Goal: Task Accomplishment & Management: Use online tool/utility

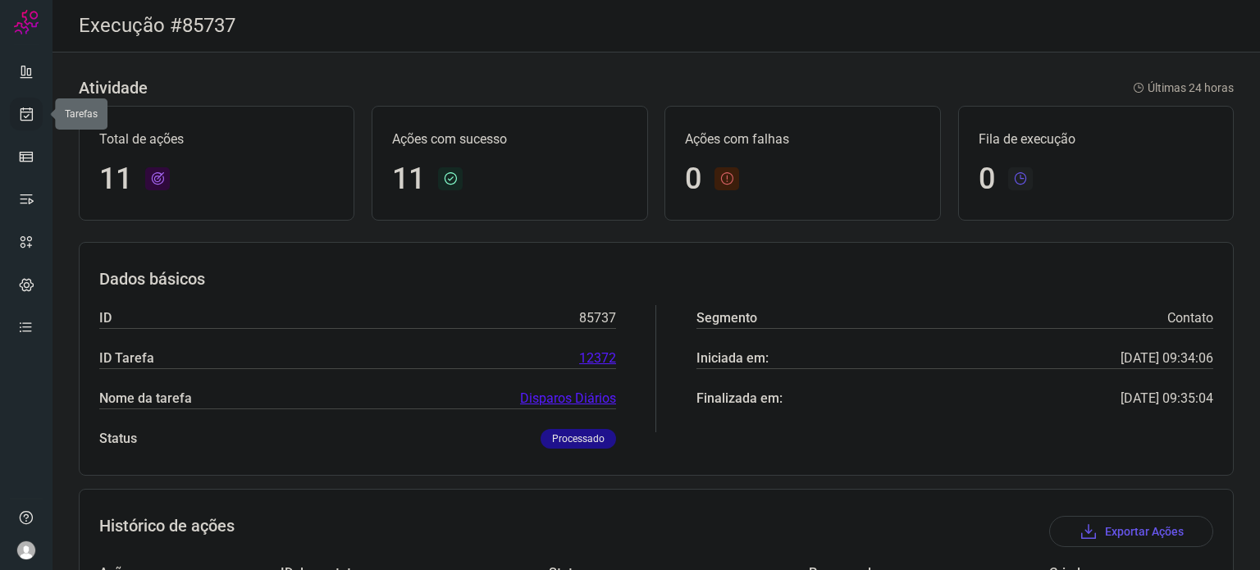
click at [18, 108] on icon at bounding box center [26, 114] width 17 height 16
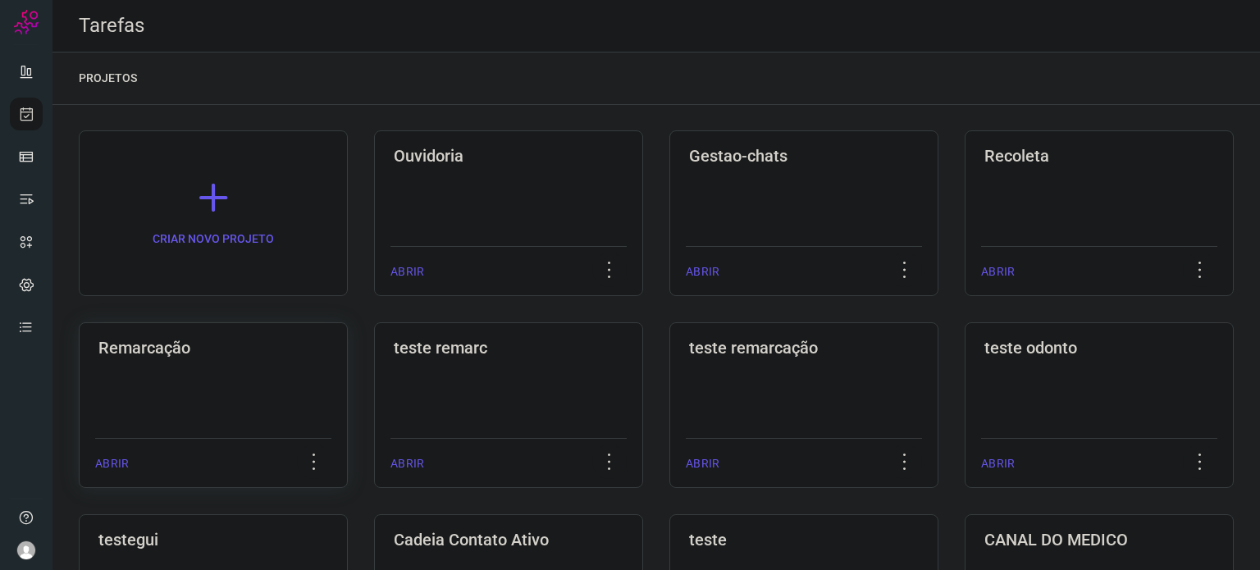
click at [227, 351] on h3 "Remarcação" at bounding box center [213, 348] width 230 height 20
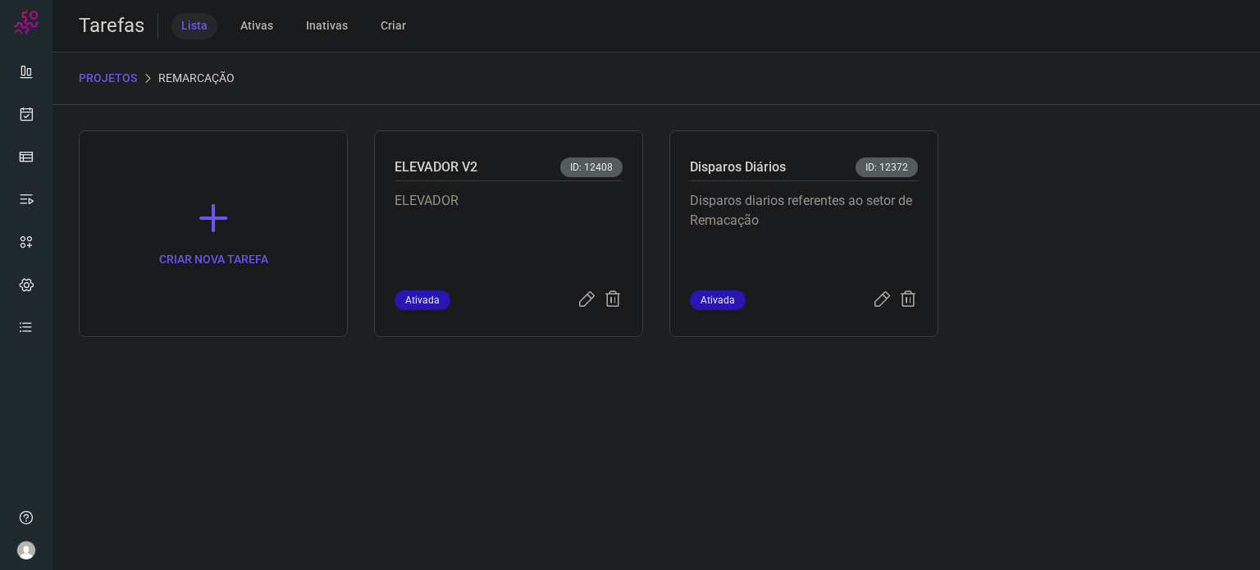
click at [791, 220] on p "Disparos diarios referentes ao setor de Remacação" at bounding box center [804, 232] width 228 height 82
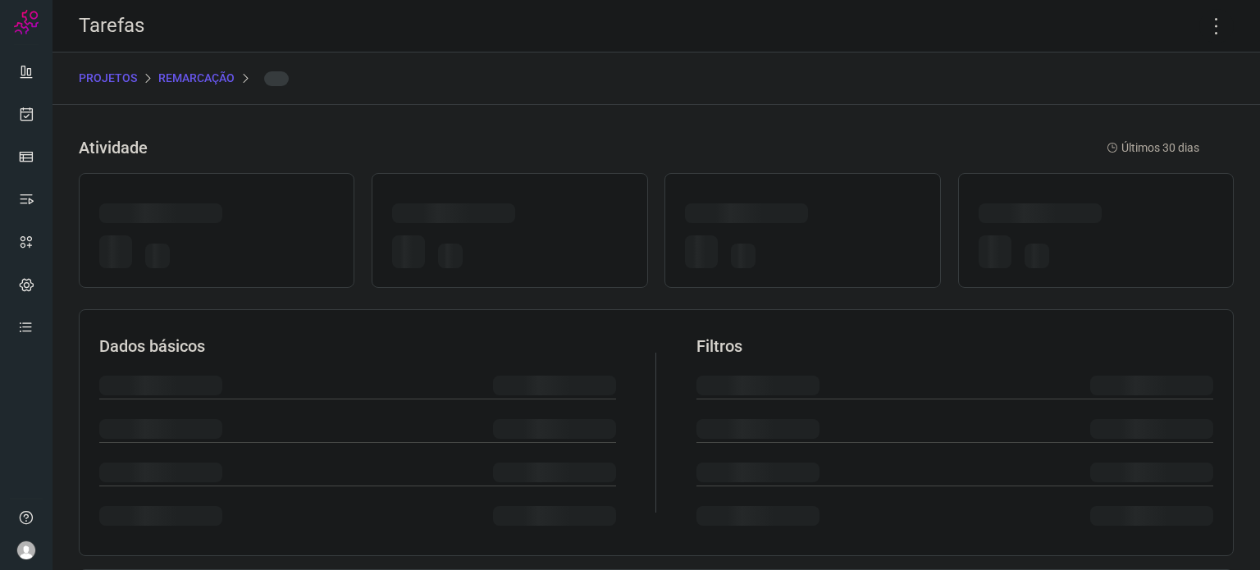
click at [1200, 45] on div "Tarefas" at bounding box center [655, 26] width 1207 height 52
click at [1200, 36] on icon at bounding box center [1216, 26] width 34 height 34
click at [1199, 23] on icon at bounding box center [1216, 26] width 34 height 34
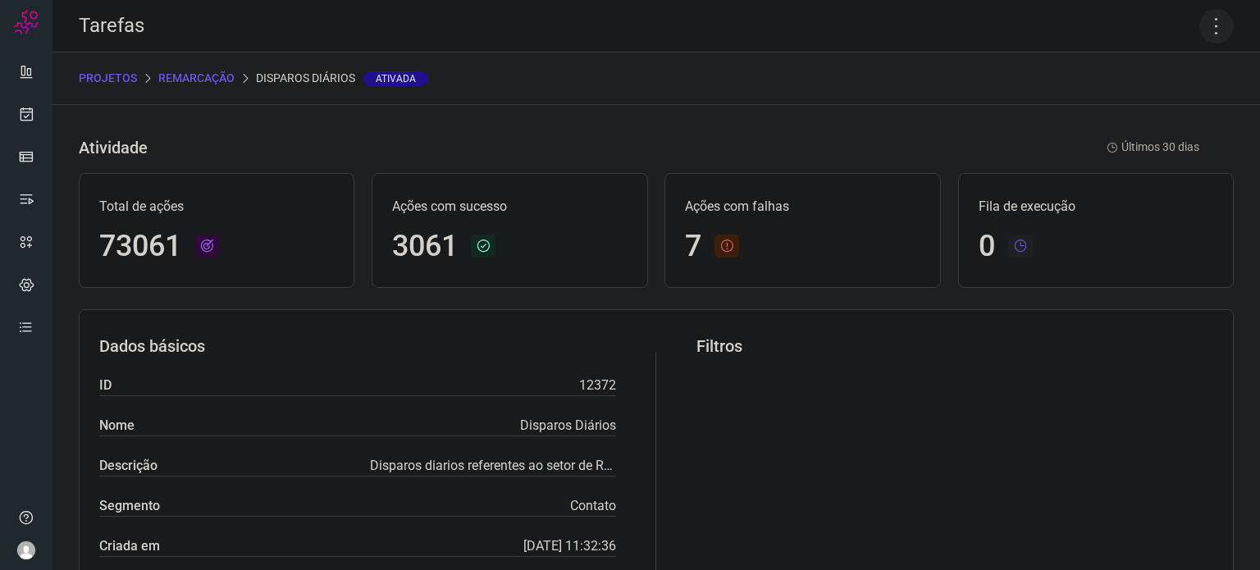
click at [1207, 16] on icon at bounding box center [1216, 26] width 34 height 34
click at [1176, 107] on li "Executar" at bounding box center [1145, 107] width 149 height 26
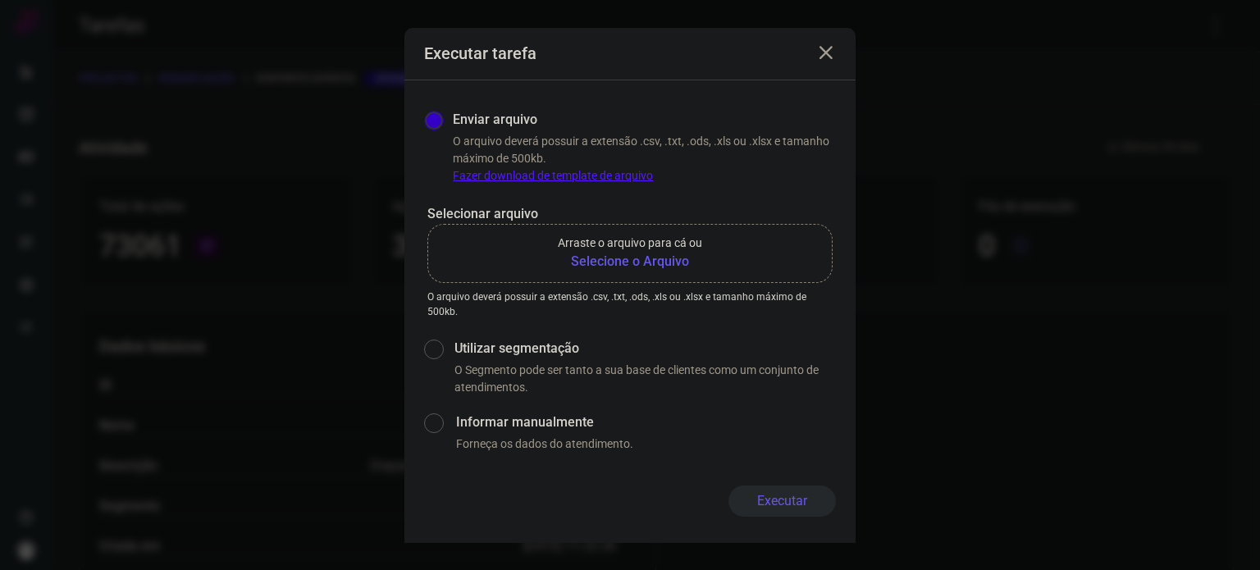
click at [659, 258] on b "Selecione o Arquivo" at bounding box center [630, 262] width 144 height 20
click at [0, 0] on input "Arraste o arquivo para cá ou Selecione o Arquivo" at bounding box center [0, 0] width 0 height 0
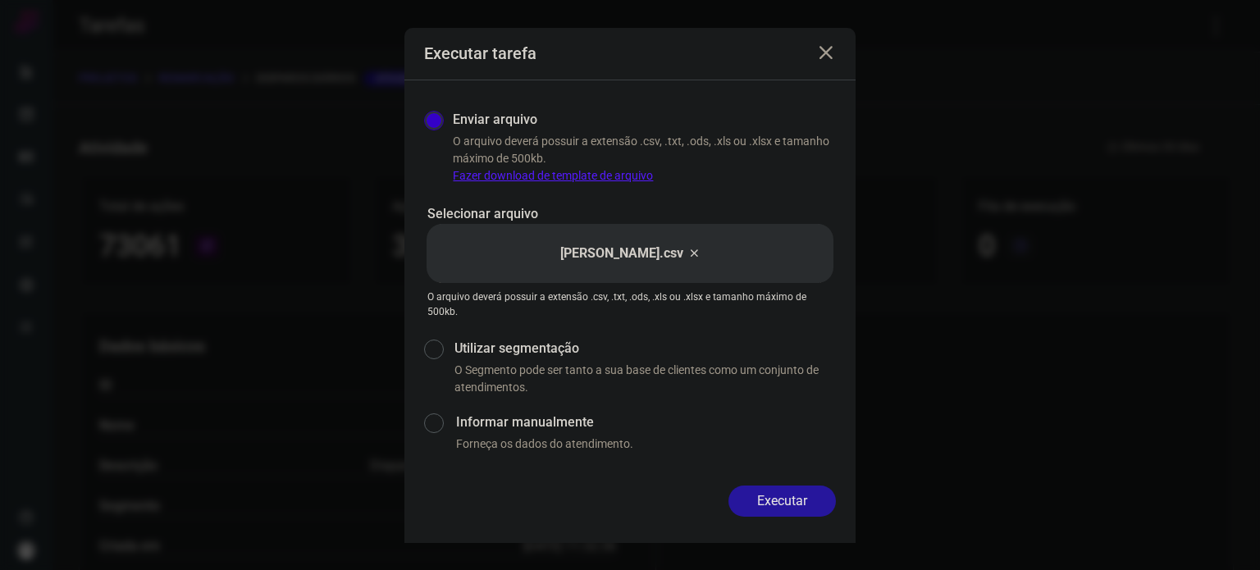
click at [777, 504] on button "Executar" at bounding box center [781, 501] width 107 height 31
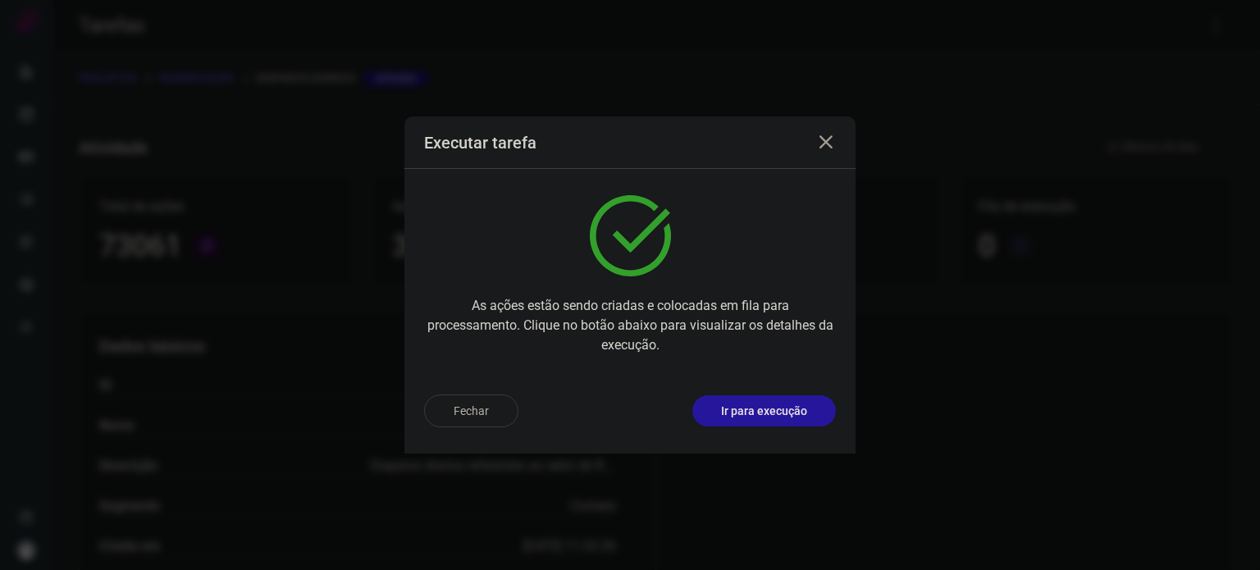
click at [801, 409] on p "Ir para execução" at bounding box center [764, 411] width 86 height 17
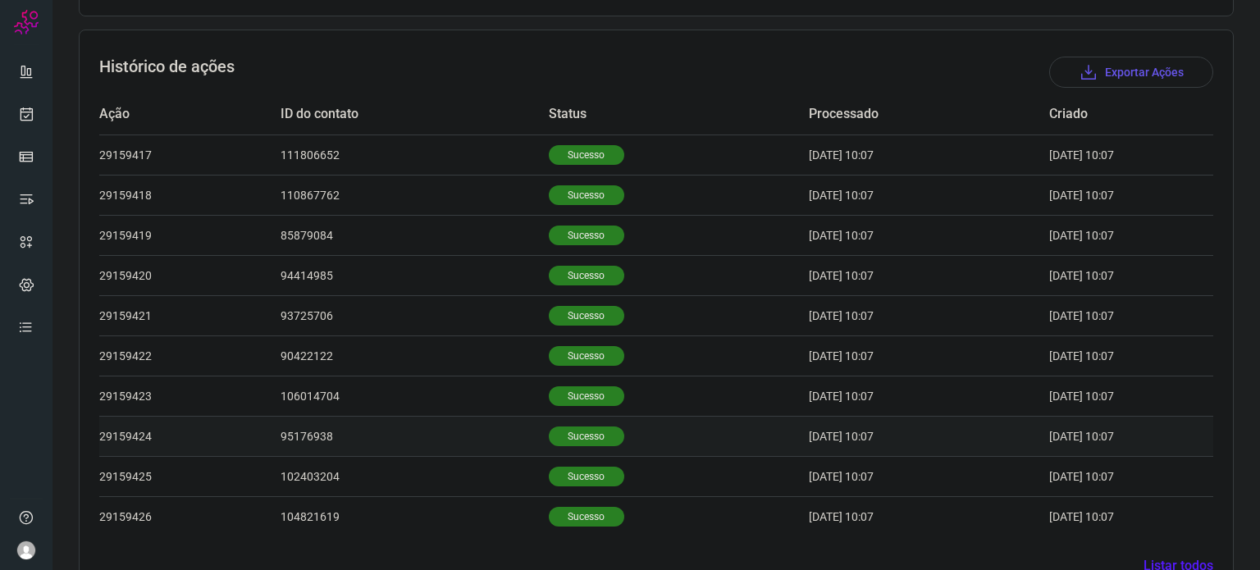
scroll to position [507, 0]
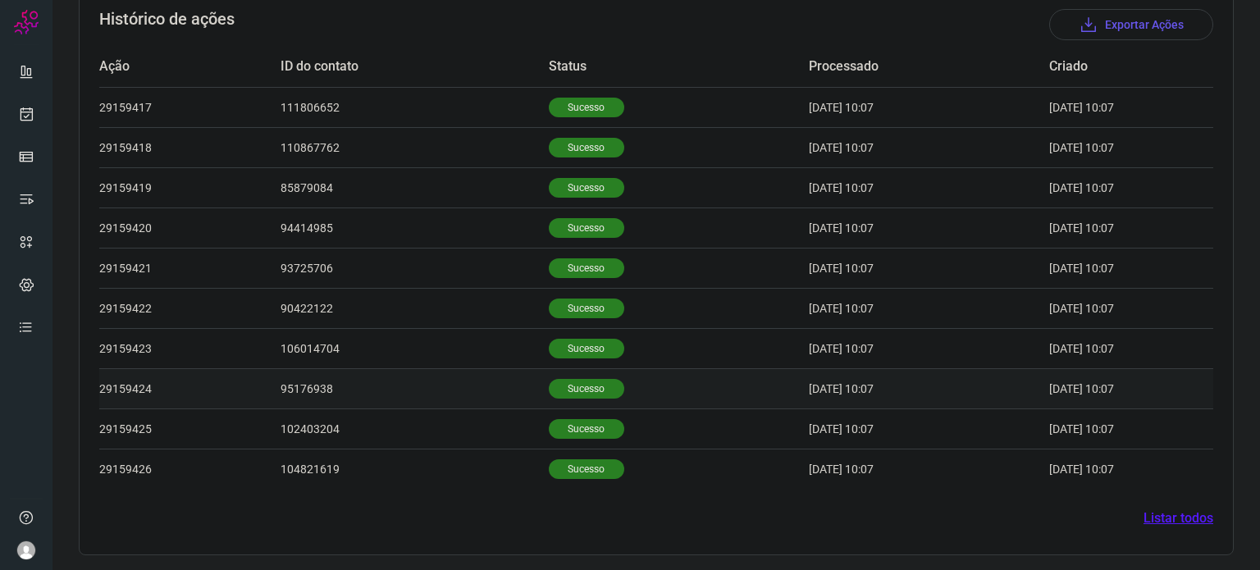
click at [564, 379] on p "Sucesso" at bounding box center [586, 389] width 75 height 20
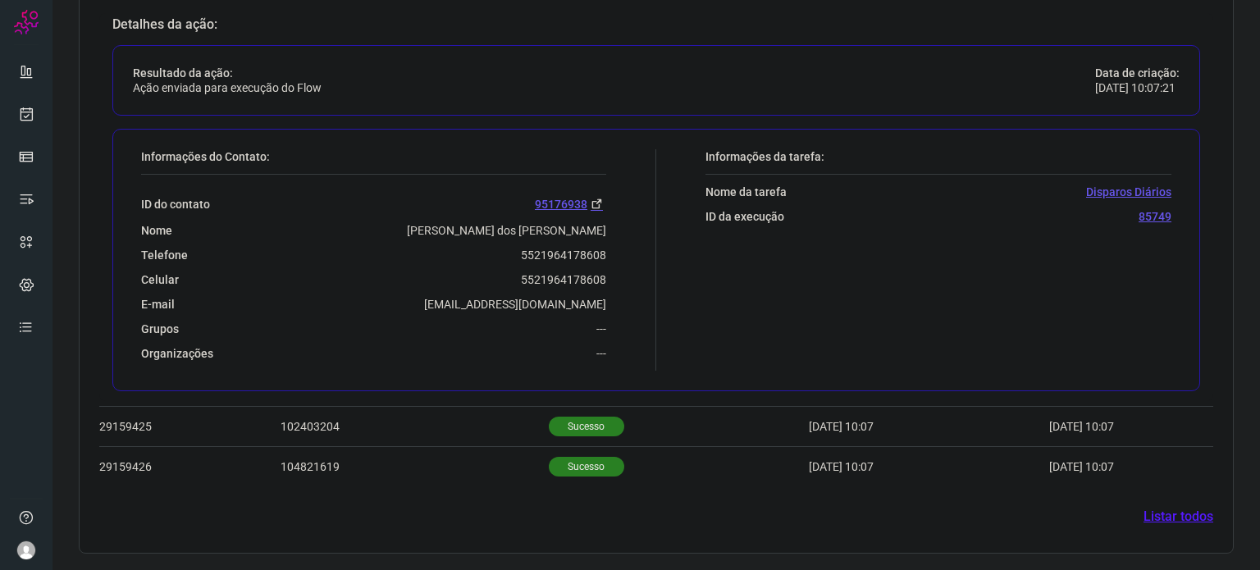
scroll to position [905, 0]
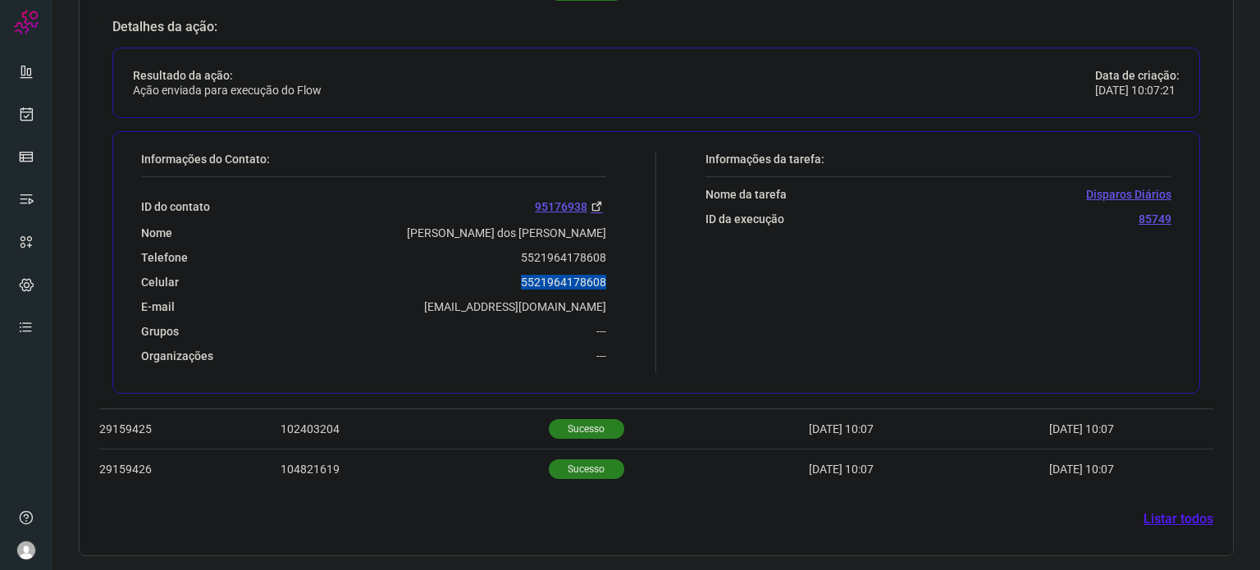
drag, startPoint x: 550, startPoint y: 281, endPoint x: 631, endPoint y: 276, distance: 81.3
click at [631, 276] on div "Informações do Contato: ID do contato 95176938 Nome Thaina Leal dos Santos Tele…" at bounding box center [394, 262] width 523 height 221
copy p "5521964178608"
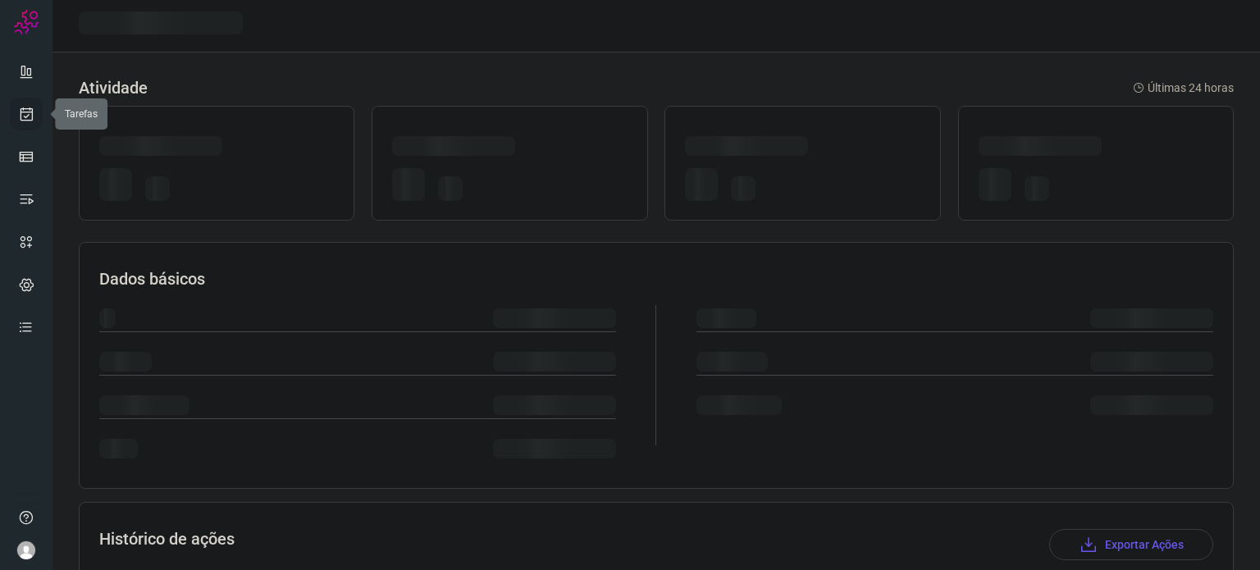
click at [20, 117] on icon at bounding box center [26, 114] width 17 height 16
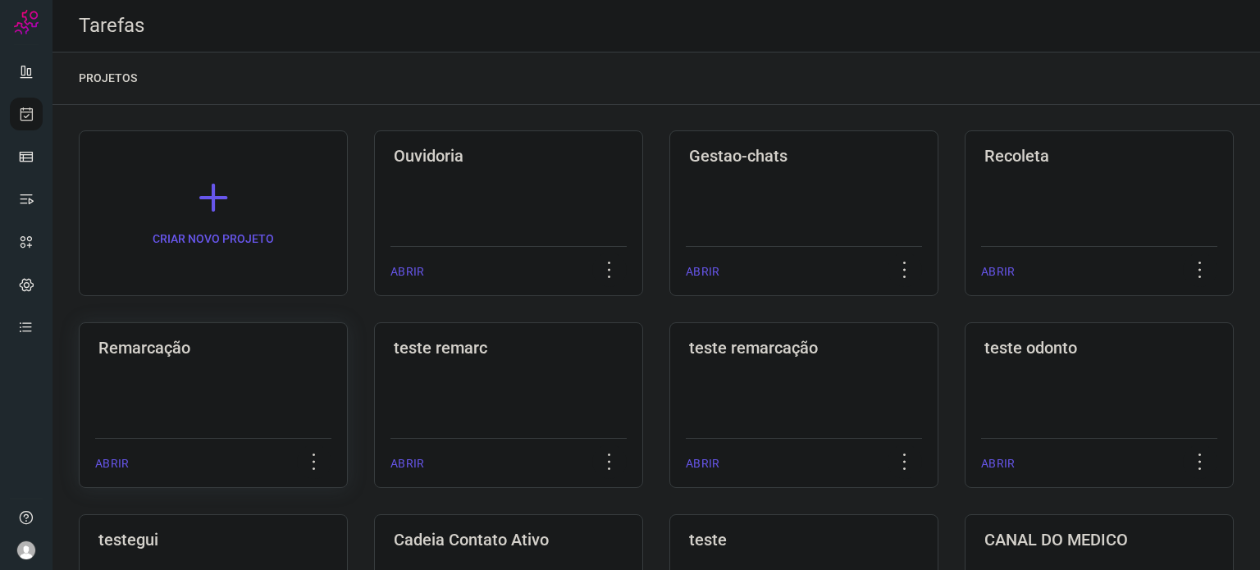
click at [305, 408] on div "Remarcação ABRIR" at bounding box center [213, 405] width 269 height 166
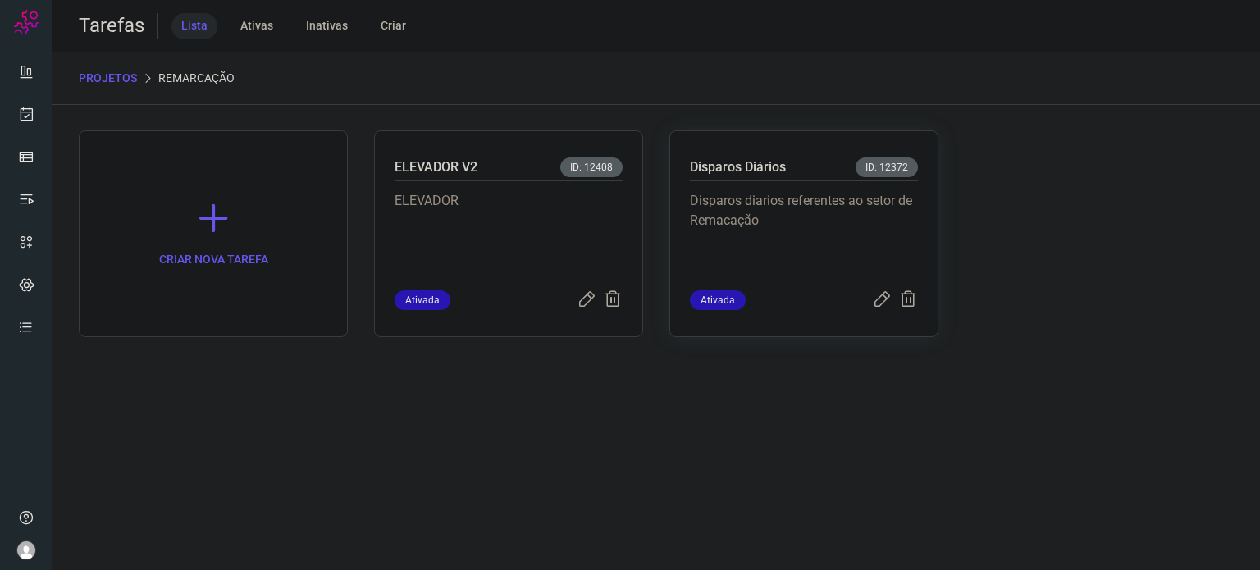
click at [837, 212] on p "Disparos diarios referentes ao setor de Remacação" at bounding box center [804, 232] width 228 height 82
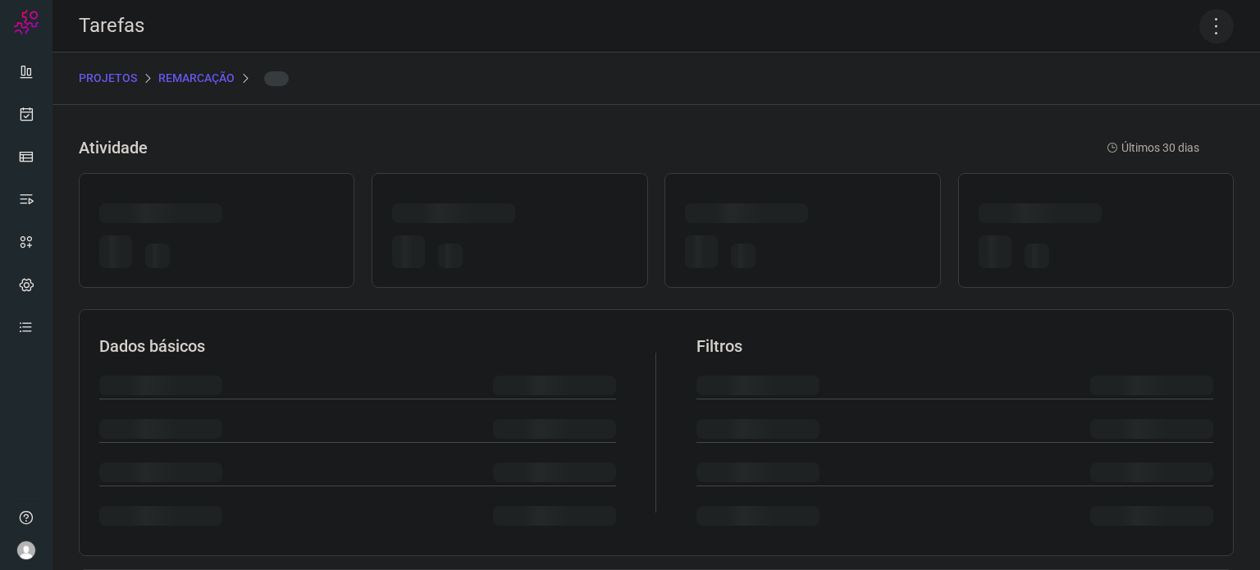
click at [1201, 29] on icon at bounding box center [1216, 26] width 34 height 34
click at [1203, 26] on icon at bounding box center [1216, 26] width 34 height 34
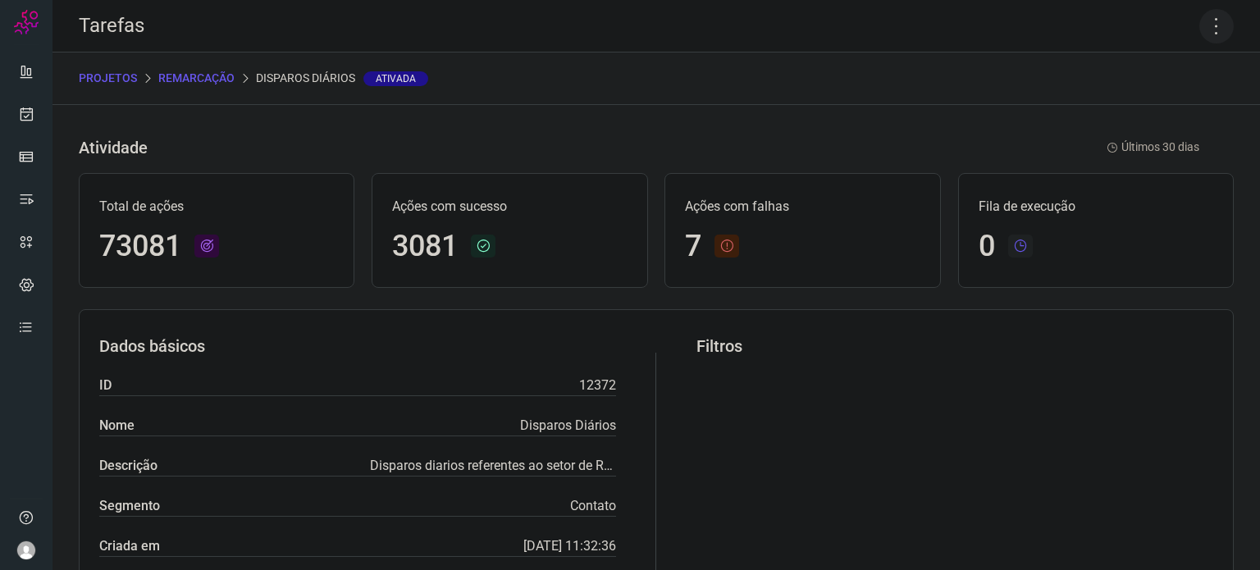
click at [1199, 25] on icon at bounding box center [1216, 26] width 34 height 34
click at [1167, 94] on li "Executar" at bounding box center [1145, 107] width 149 height 26
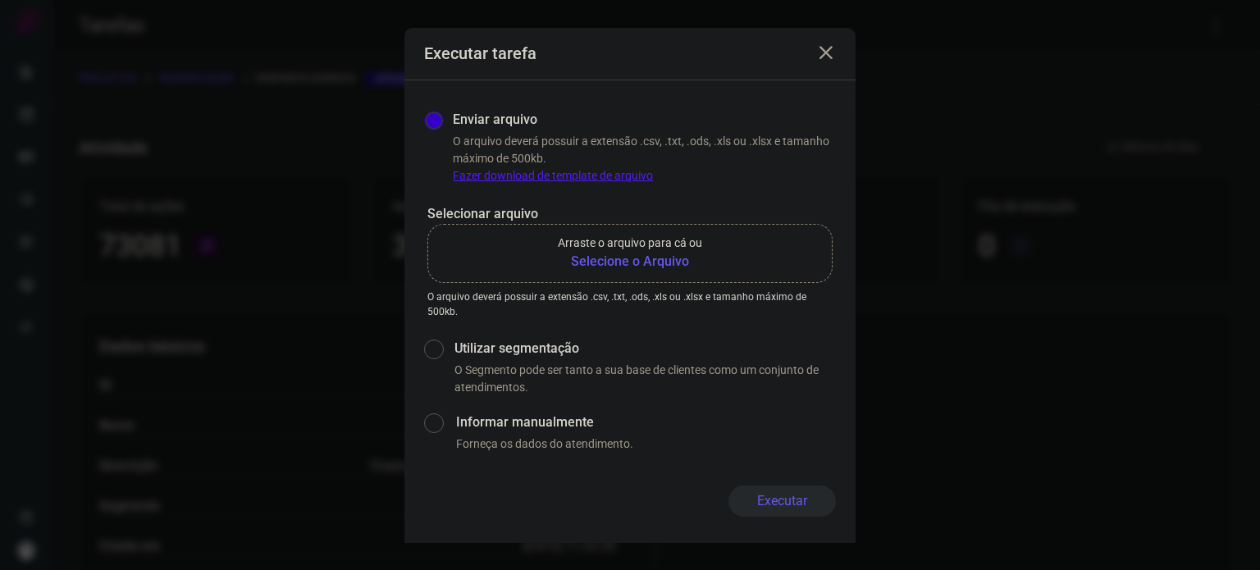
click at [682, 260] on b "Selecione o Arquivo" at bounding box center [630, 262] width 144 height 20
click at [0, 0] on input "Arraste o arquivo para cá ou Selecione o Arquivo" at bounding box center [0, 0] width 0 height 0
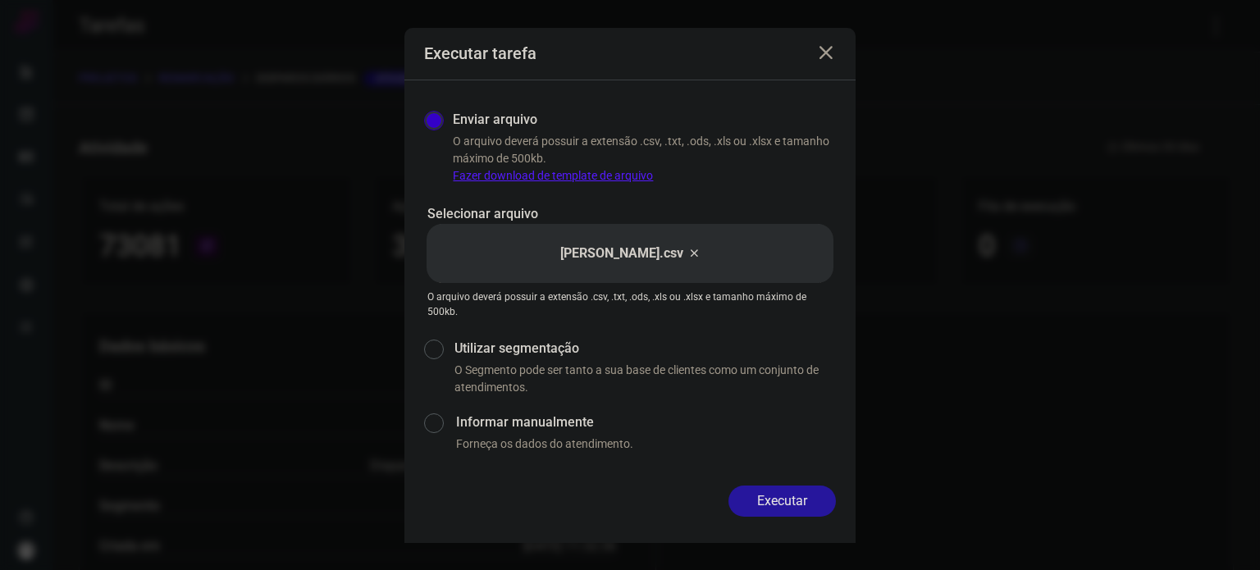
click at [797, 505] on button "Executar" at bounding box center [781, 501] width 107 height 31
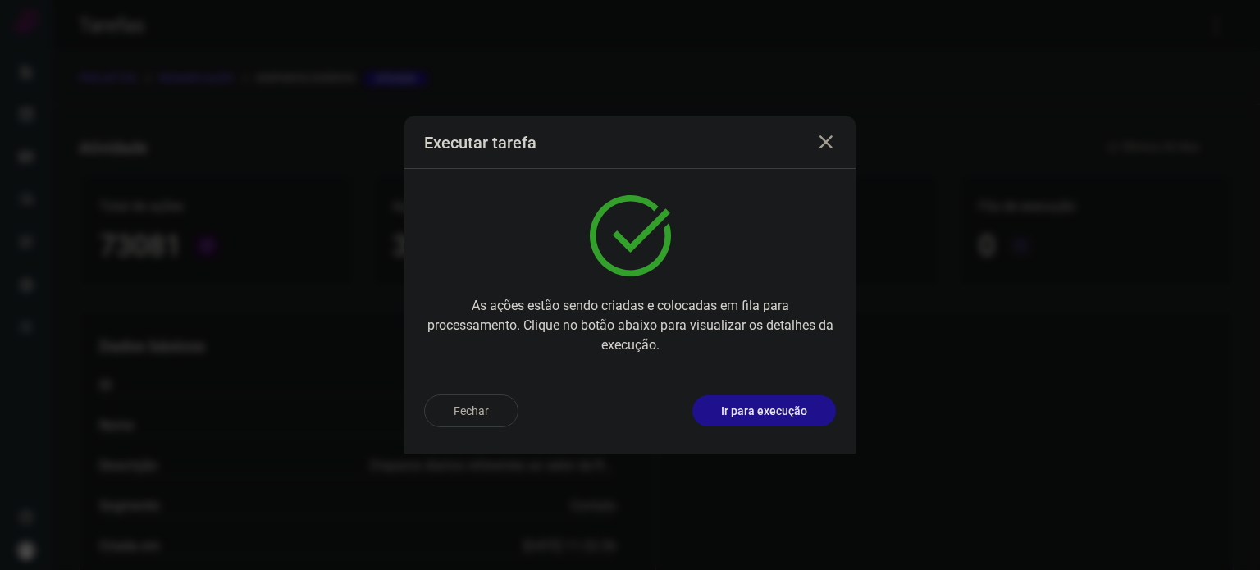
click at [797, 405] on p "Ir para execução" at bounding box center [764, 411] width 86 height 17
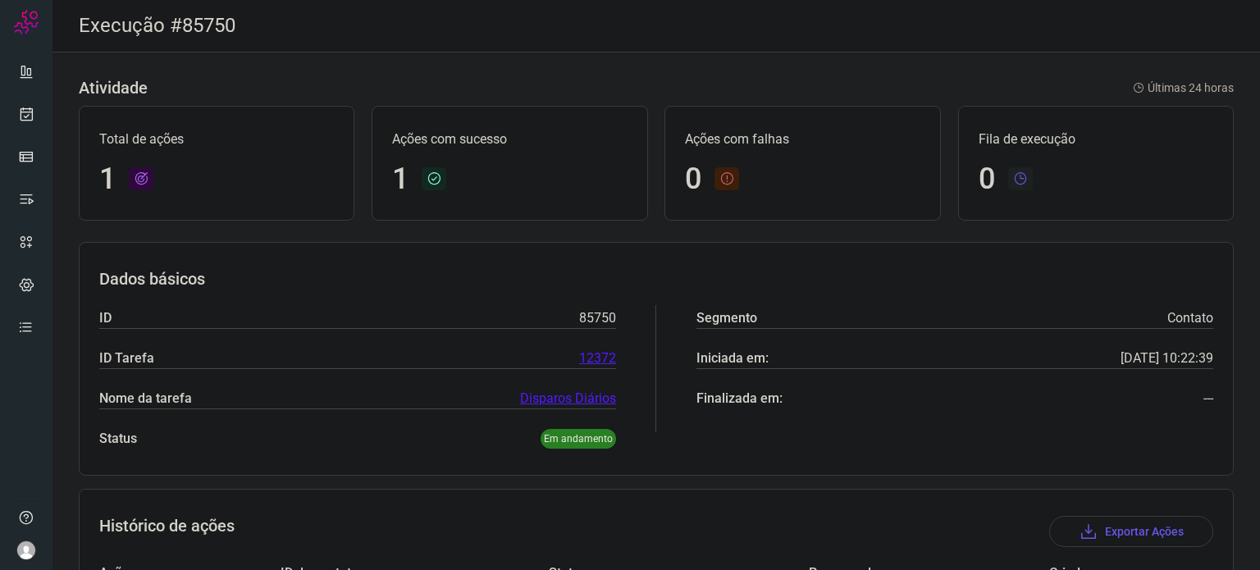
scroll to position [145, 0]
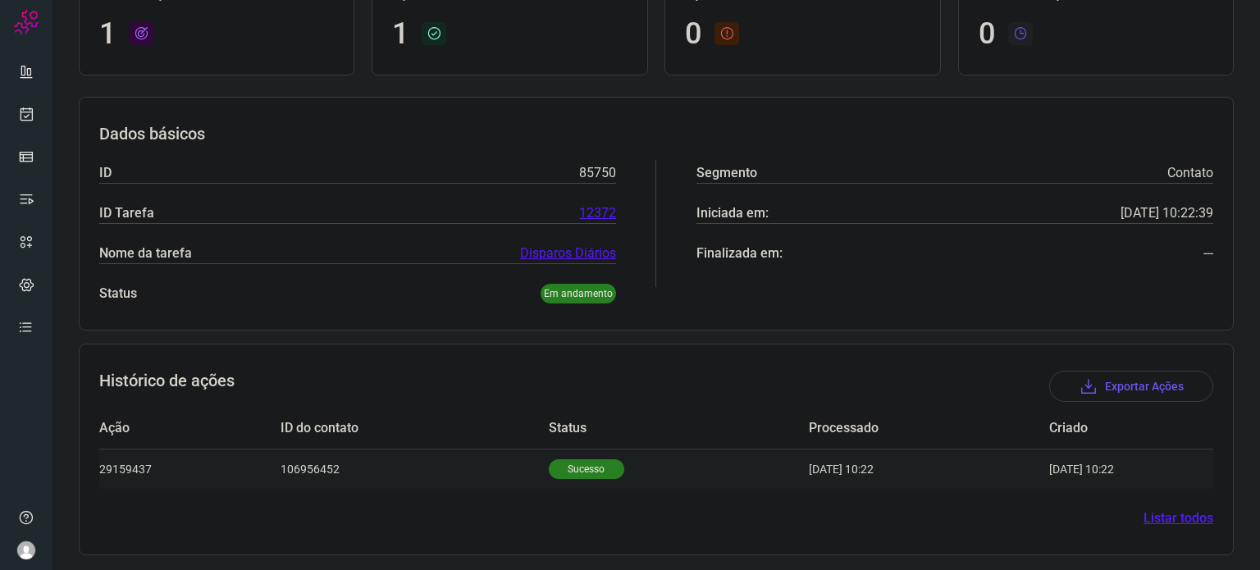
click at [554, 475] on p "Sucesso" at bounding box center [586, 469] width 75 height 20
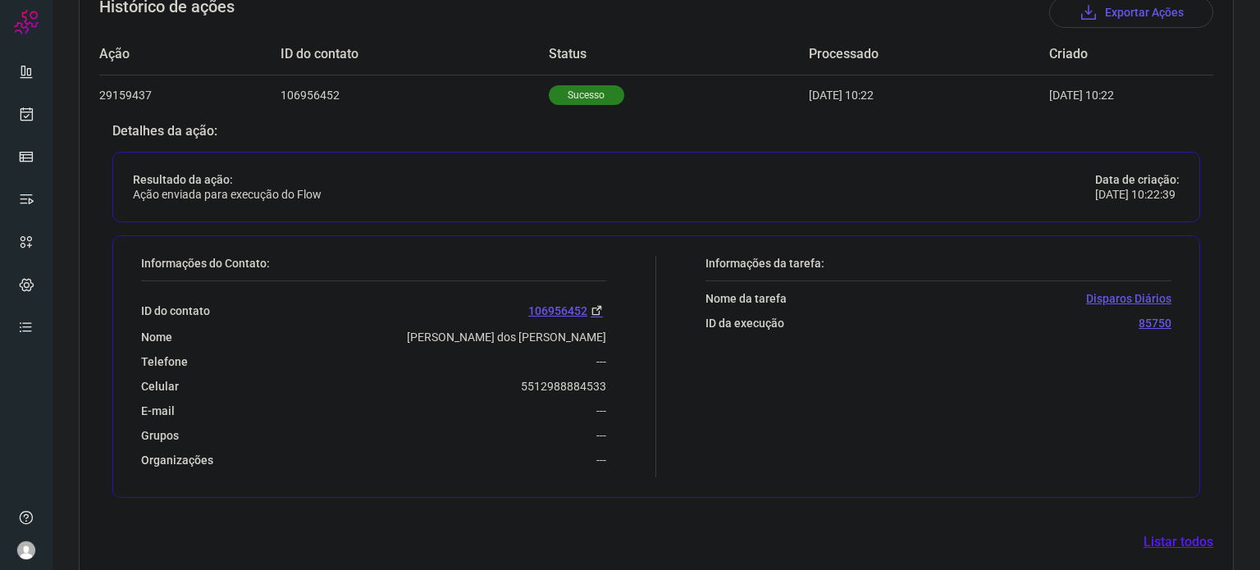
scroll to position [542, 0]
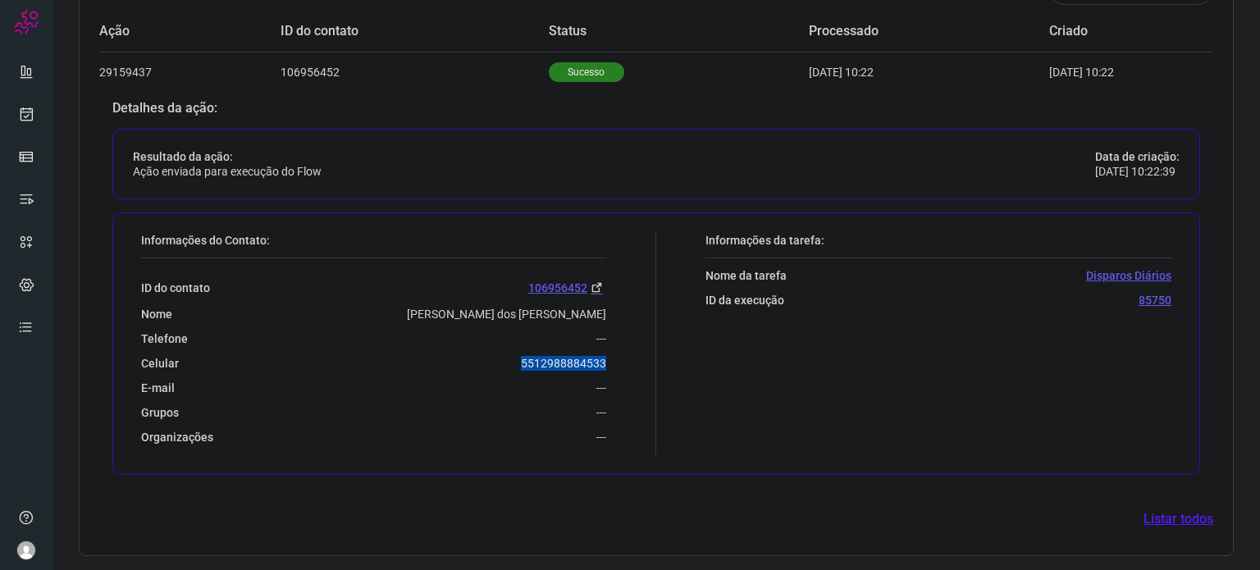
drag, startPoint x: 508, startPoint y: 357, endPoint x: 632, endPoint y: 357, distance: 123.8
click at [632, 357] on div "Informações do Contato: ID do contato 106956452 Nome Silvia Ferreira dos Santos…" at bounding box center [394, 343] width 523 height 221
copy p "5512988884533"
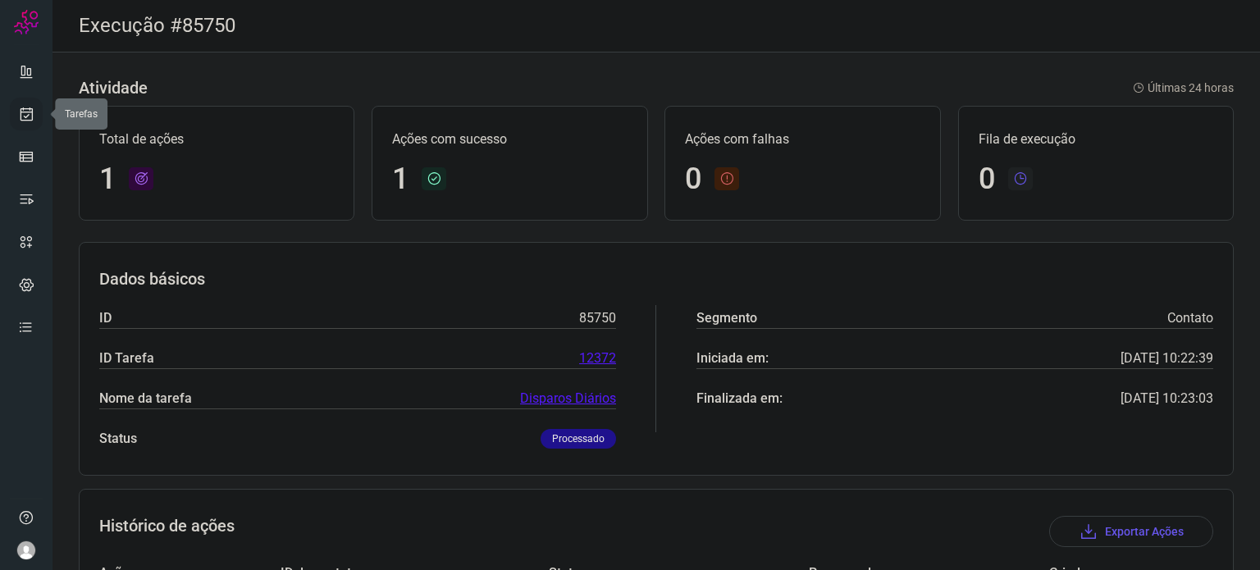
click at [28, 121] on icon at bounding box center [26, 114] width 17 height 16
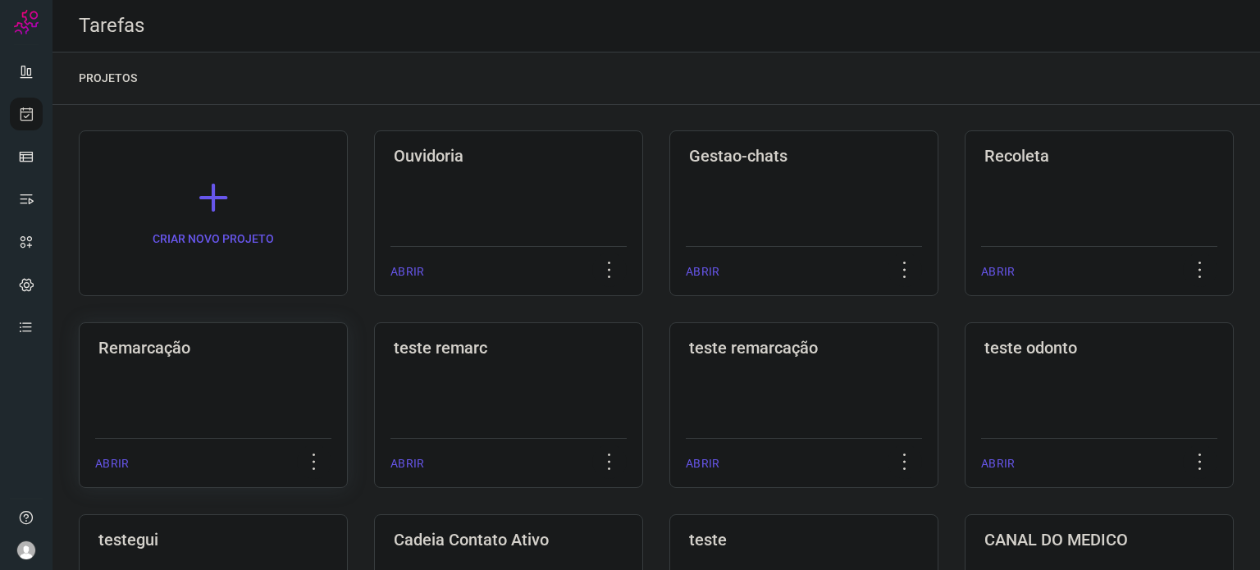
click at [233, 409] on div "Remarcação ABRIR" at bounding box center [213, 405] width 269 height 166
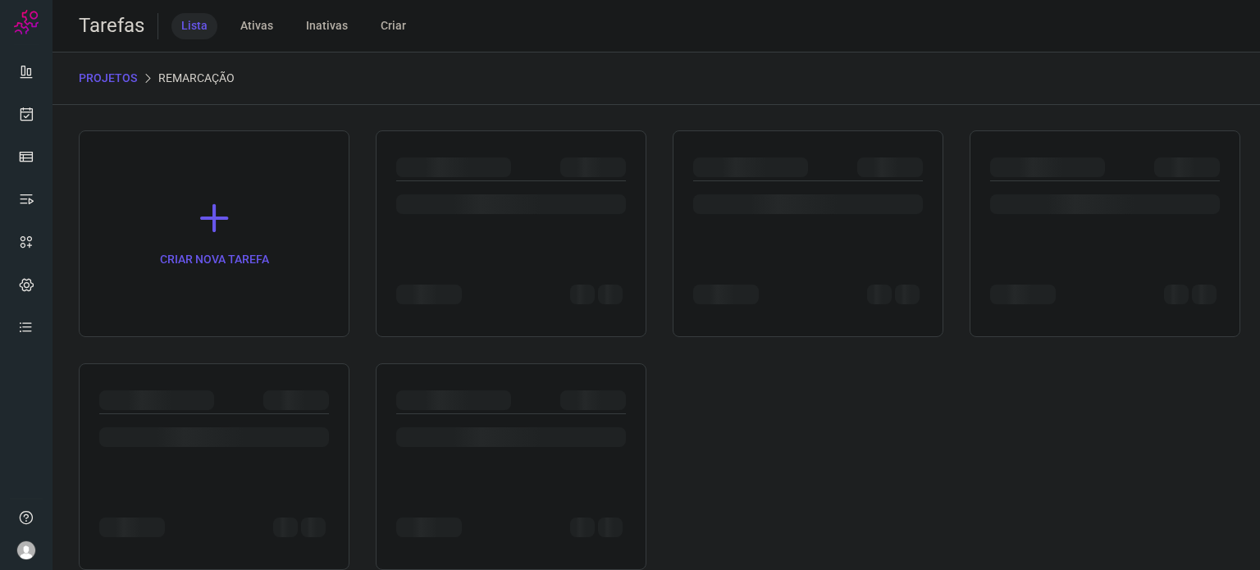
click at [233, 409] on div at bounding box center [214, 400] width 230 height 20
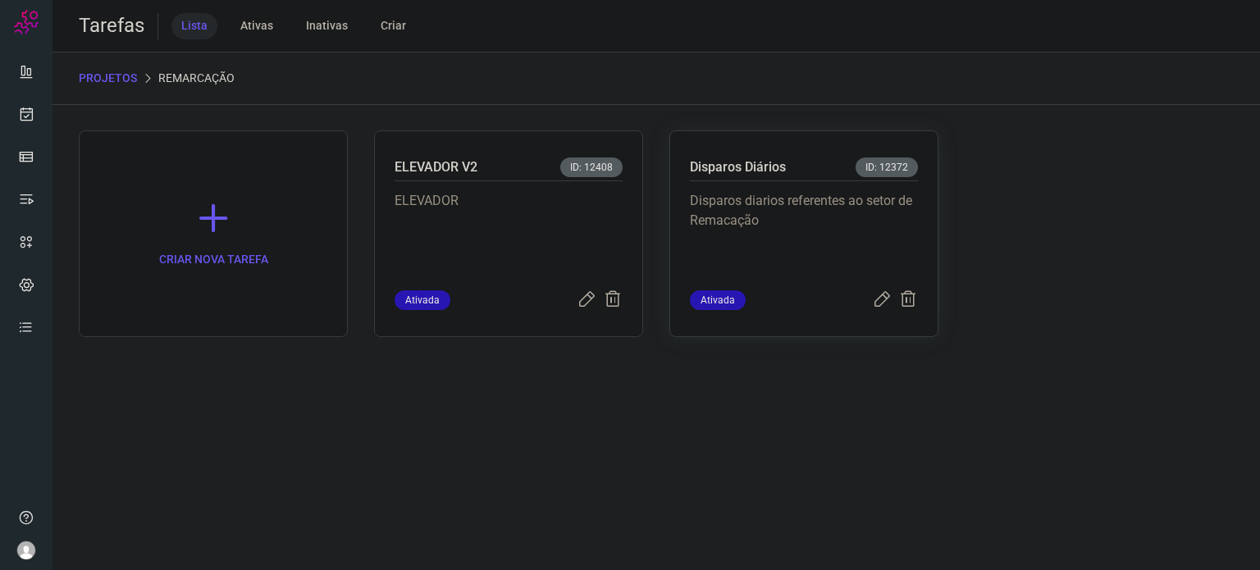
click at [888, 195] on p "Disparos diarios referentes ao setor de Remacação" at bounding box center [804, 232] width 228 height 82
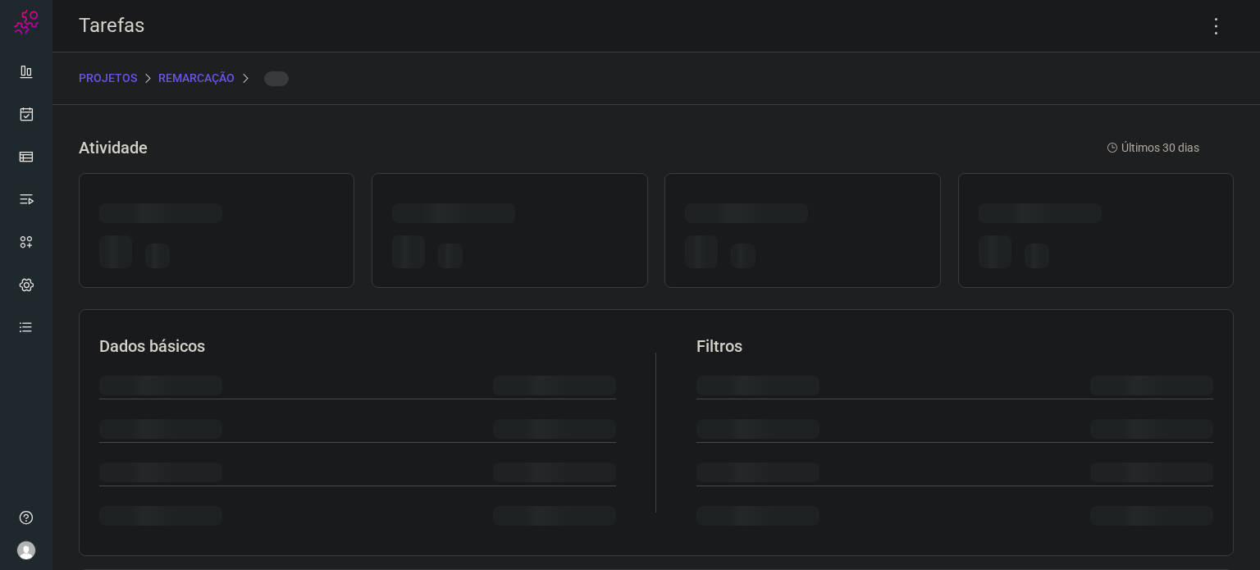
click at [888, 195] on div at bounding box center [802, 230] width 276 height 115
click at [1206, 15] on icon at bounding box center [1216, 26] width 34 height 34
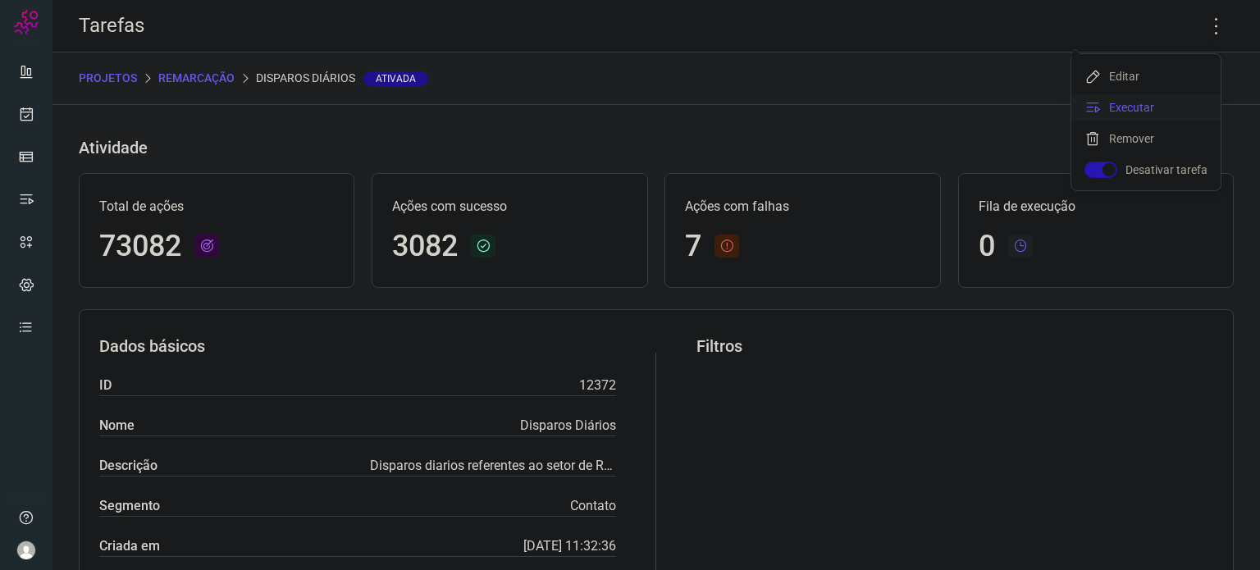
click at [1161, 110] on li "Executar" at bounding box center [1145, 107] width 149 height 26
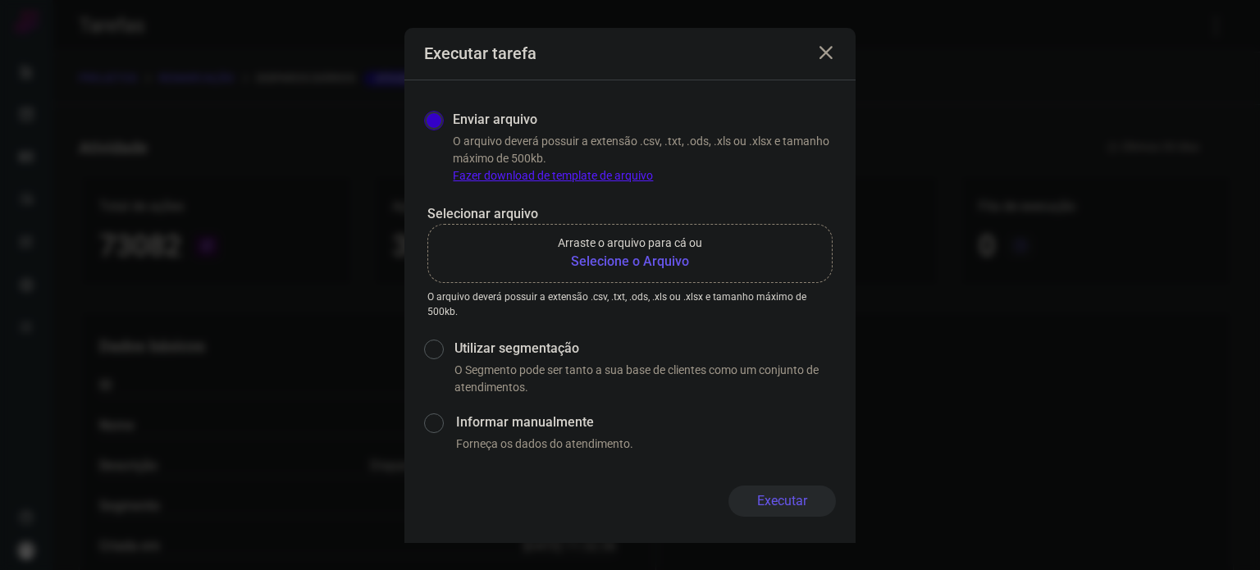
click at [662, 267] on b "Selecione o Arquivo" at bounding box center [630, 262] width 144 height 20
click at [0, 0] on input "Arraste o arquivo para cá ou Selecione o Arquivo" at bounding box center [0, 0] width 0 height 0
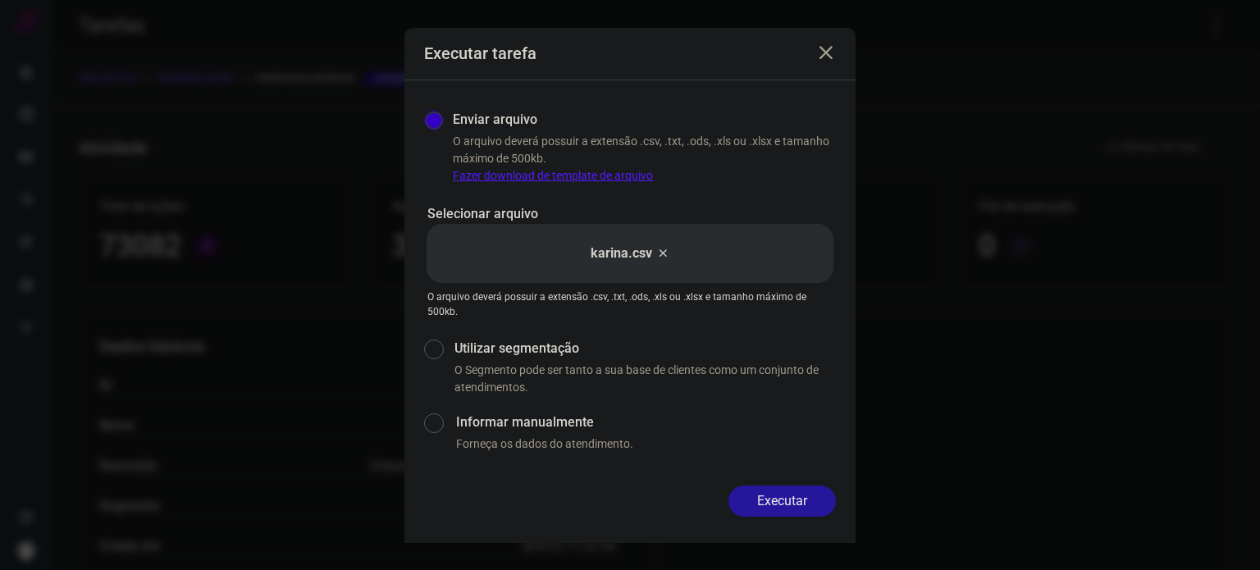
click at [810, 494] on button "Executar" at bounding box center [781, 501] width 107 height 31
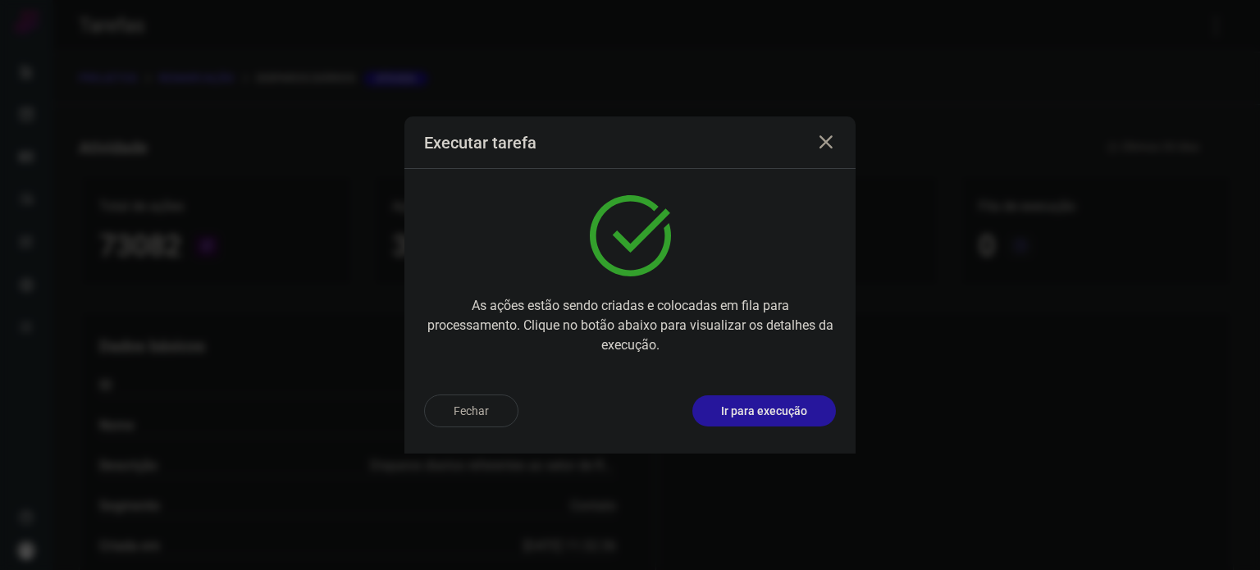
click at [810, 411] on button "Ir para execução" at bounding box center [764, 410] width 144 height 31
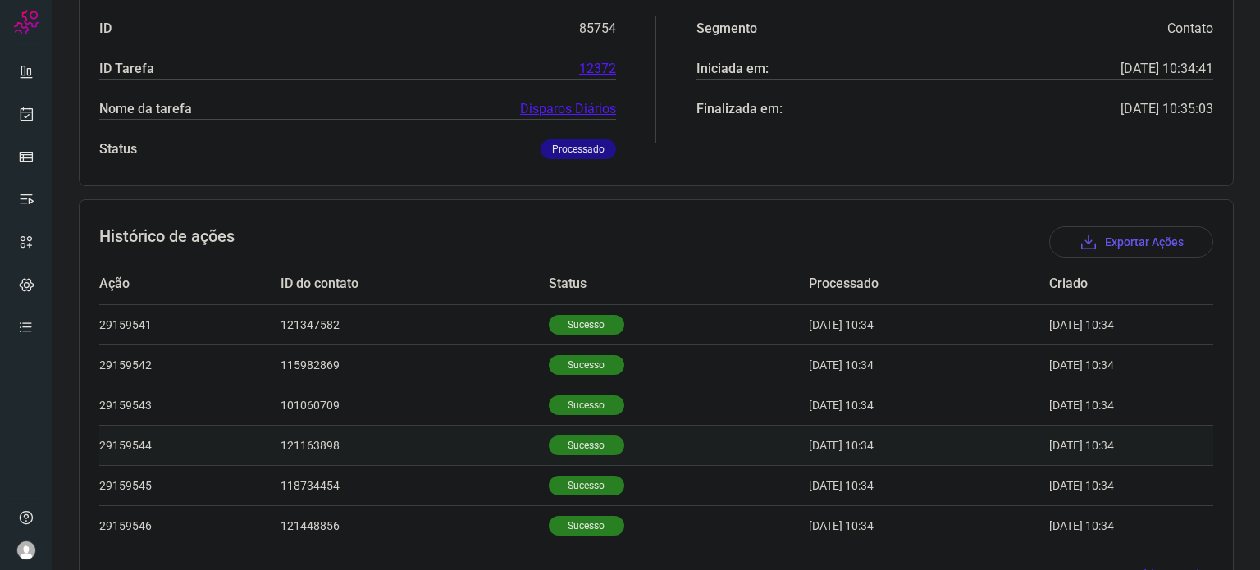
scroll to position [346, 0]
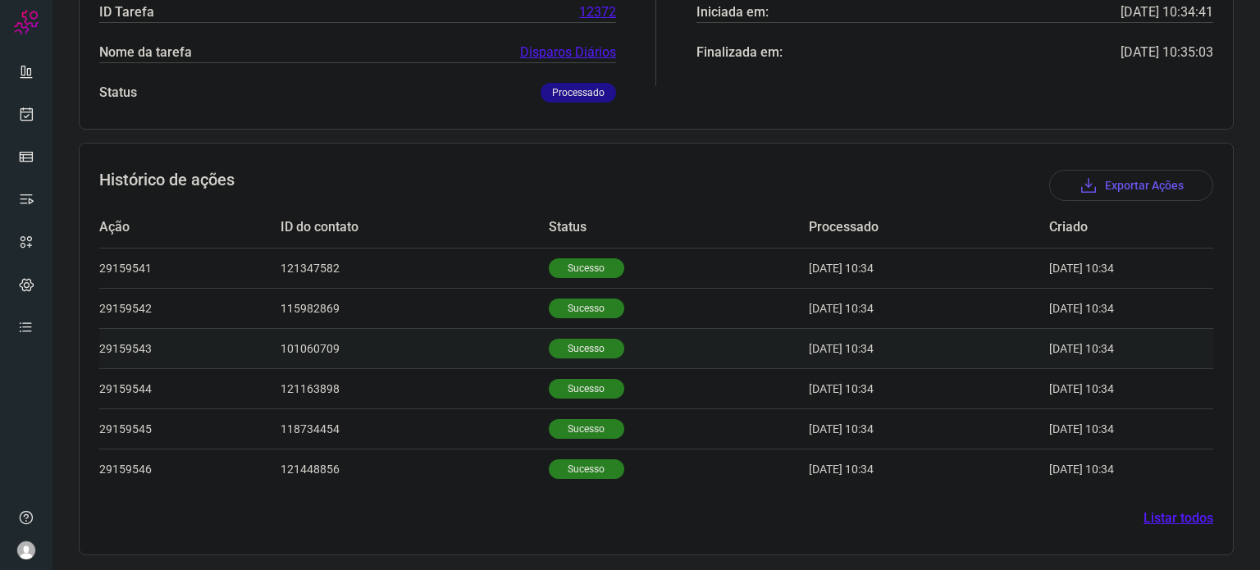
click at [550, 347] on p "Sucesso" at bounding box center [586, 349] width 75 height 20
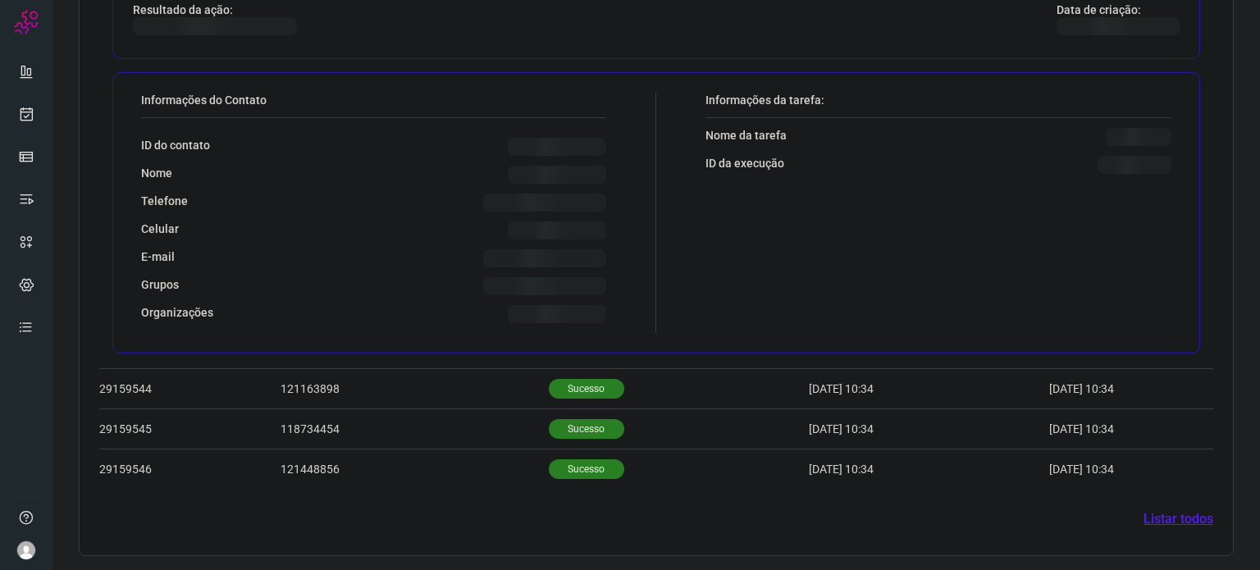
scroll to position [744, 0]
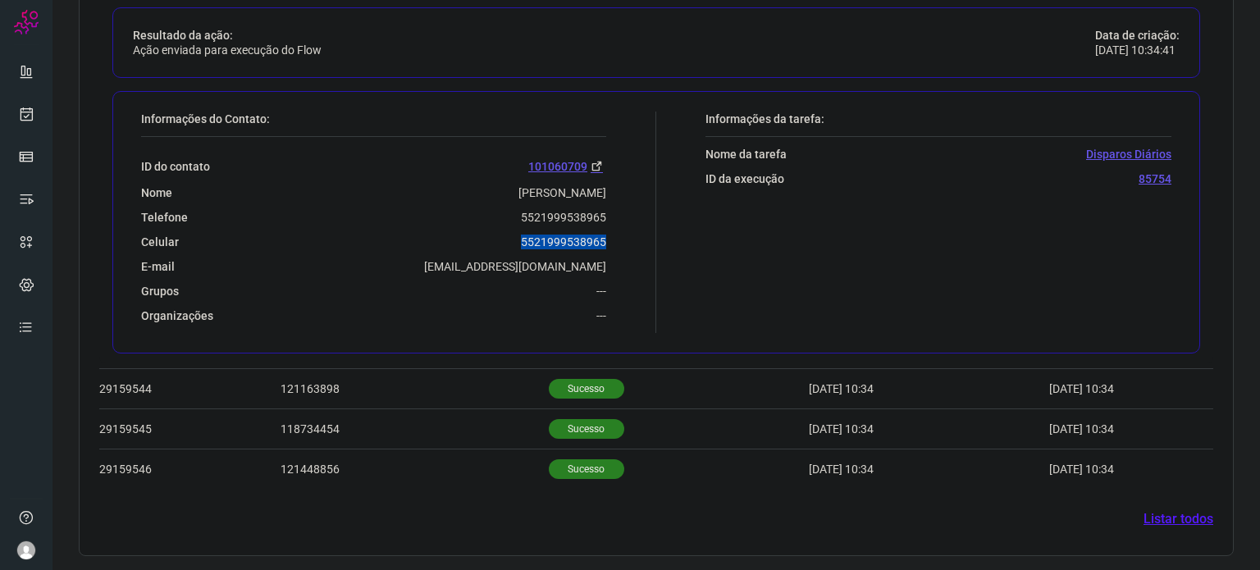
drag, startPoint x: 504, startPoint y: 232, endPoint x: 605, endPoint y: 235, distance: 100.9
click at [605, 235] on div "Informações do Contato: ID do contato 101060709 Nome Celia Aquino Telefone 5521…" at bounding box center [394, 222] width 523 height 221
copy p "5521999538965"
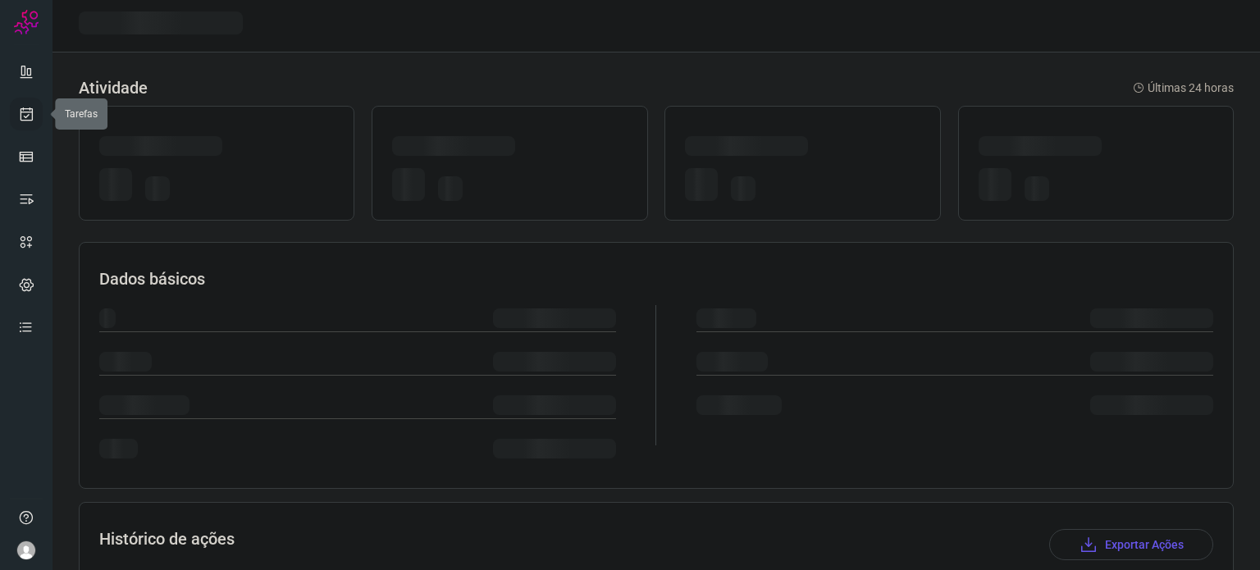
click at [27, 112] on icon at bounding box center [26, 114] width 17 height 16
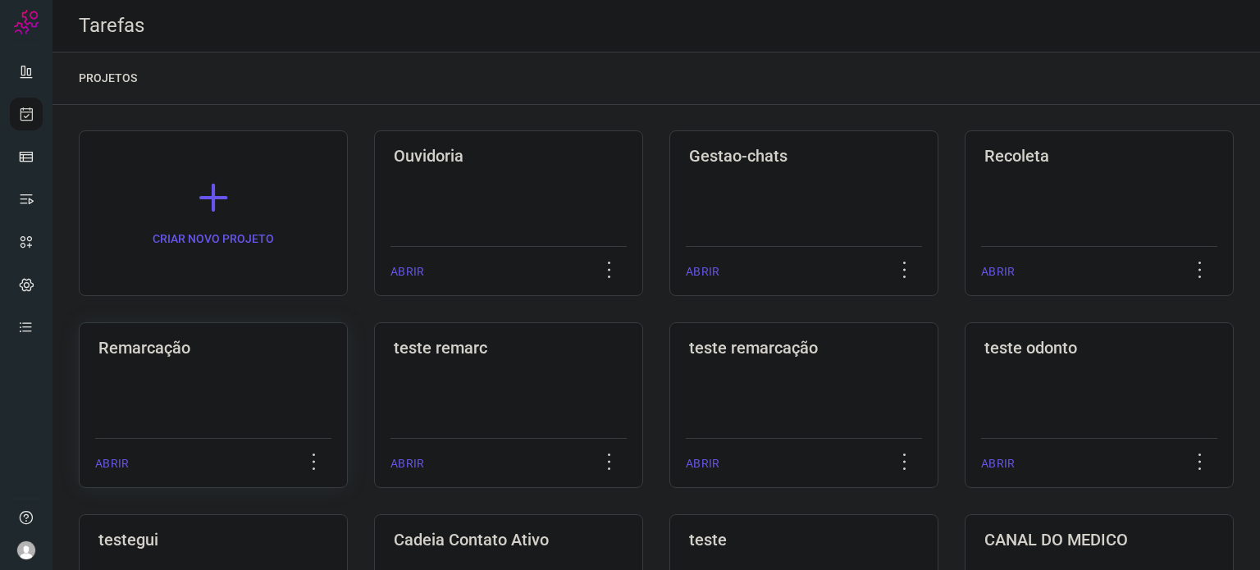
click at [246, 376] on div "Remarcação ABRIR" at bounding box center [213, 405] width 269 height 166
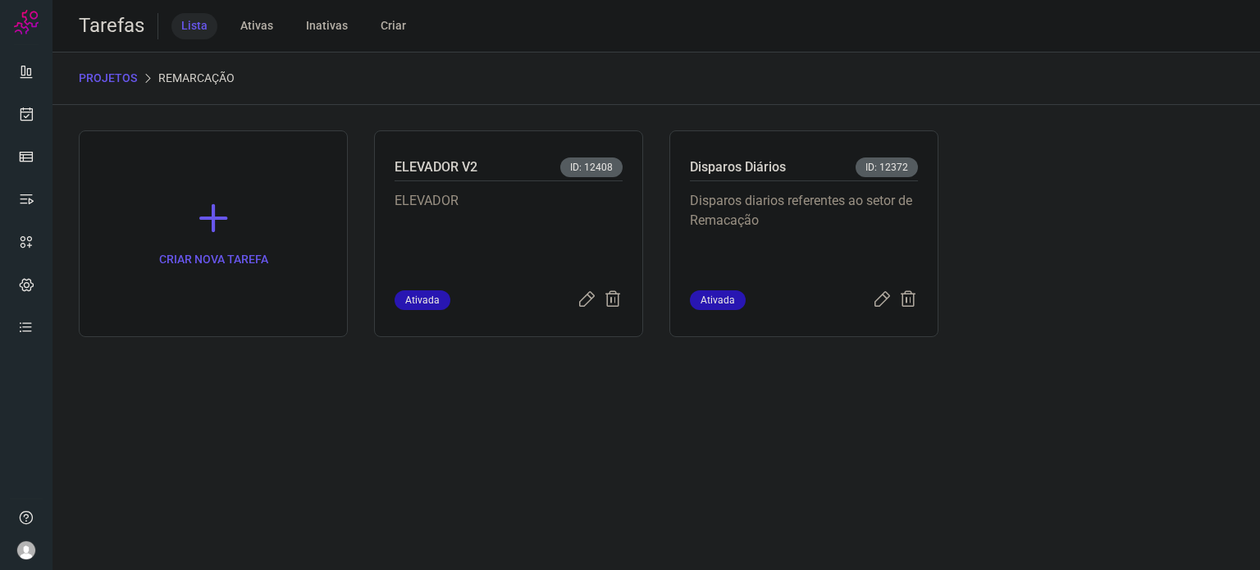
click at [821, 227] on p "Disparos diarios referentes ao setor de Remacação" at bounding box center [804, 232] width 228 height 82
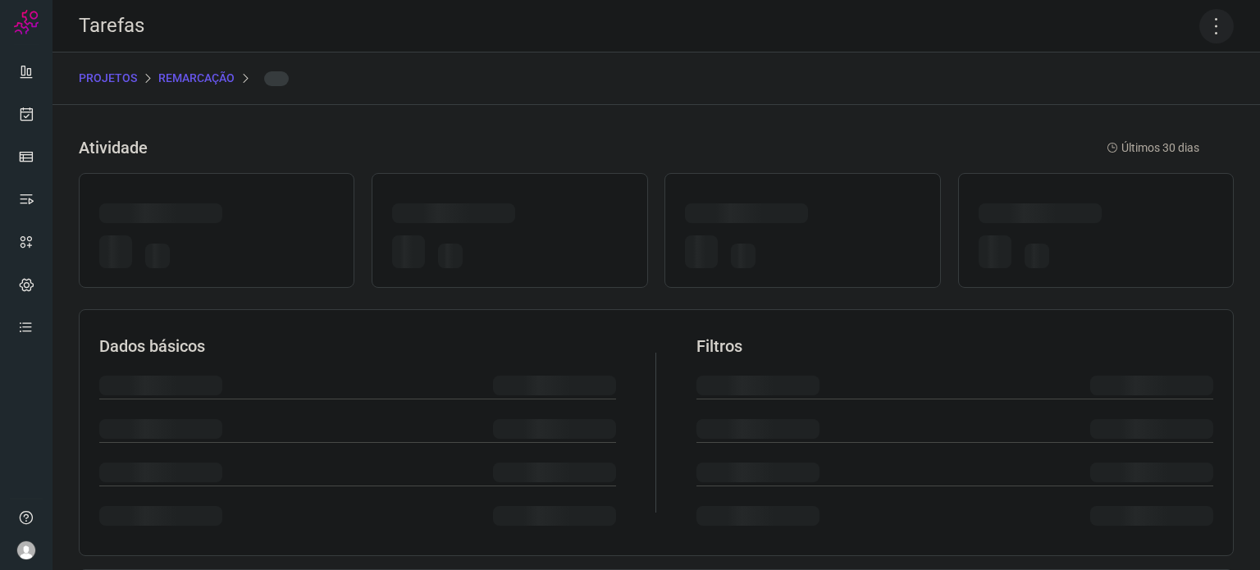
click at [1199, 28] on icon at bounding box center [1216, 26] width 34 height 34
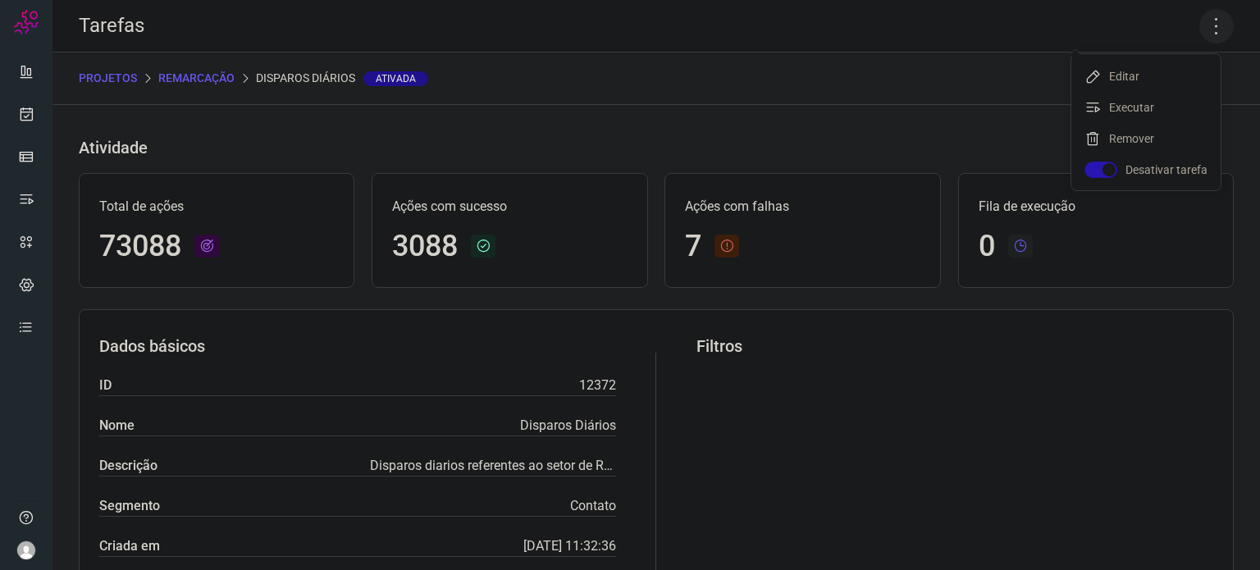
click at [1206, 25] on icon at bounding box center [1216, 26] width 34 height 34
click at [1201, 22] on icon at bounding box center [1216, 26] width 34 height 34
click at [1155, 103] on li "Executar" at bounding box center [1145, 107] width 149 height 26
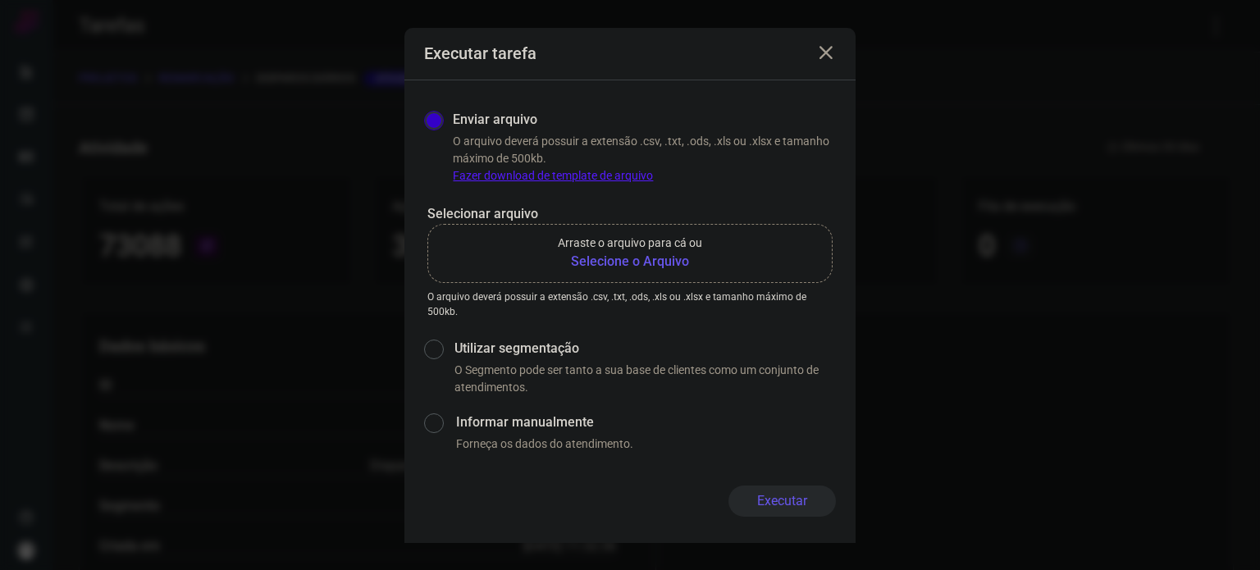
click at [640, 270] on b "Selecione o Arquivo" at bounding box center [630, 262] width 144 height 20
click at [0, 0] on input "Arraste o arquivo para cá ou Selecione o Arquivo" at bounding box center [0, 0] width 0 height 0
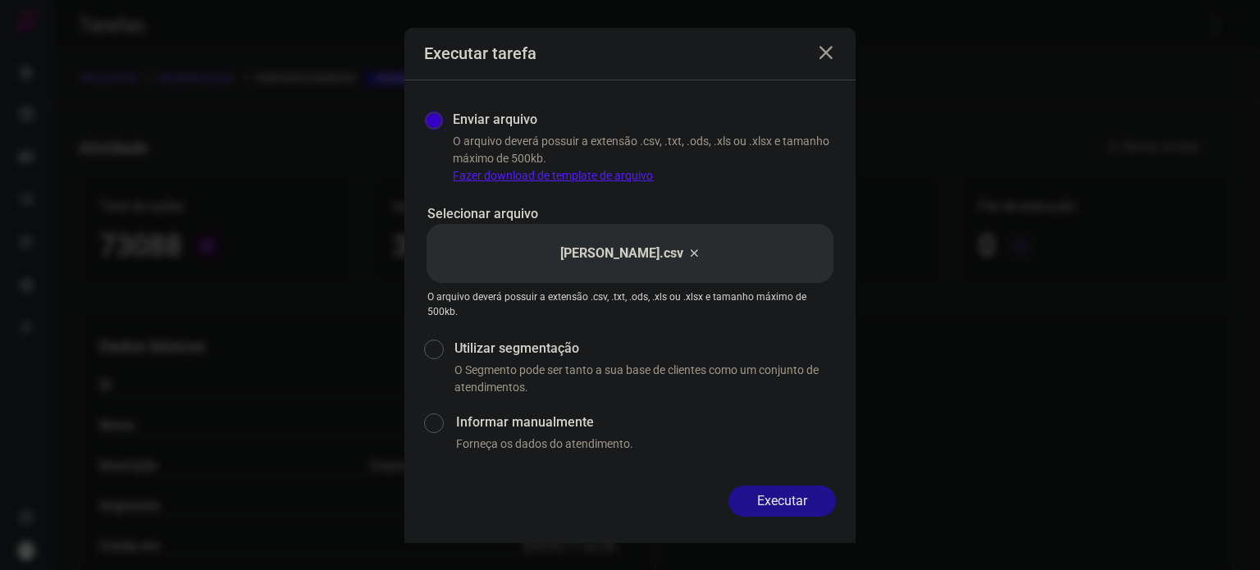
click at [797, 499] on button "Executar" at bounding box center [781, 501] width 107 height 31
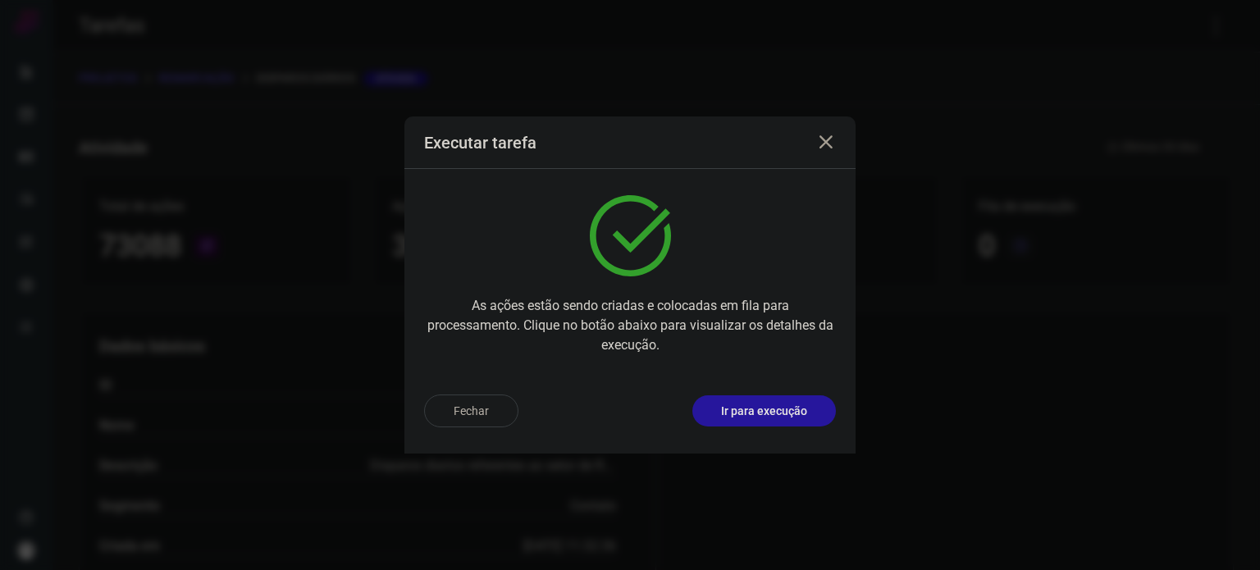
click at [778, 404] on p "Ir para execução" at bounding box center [764, 411] width 86 height 17
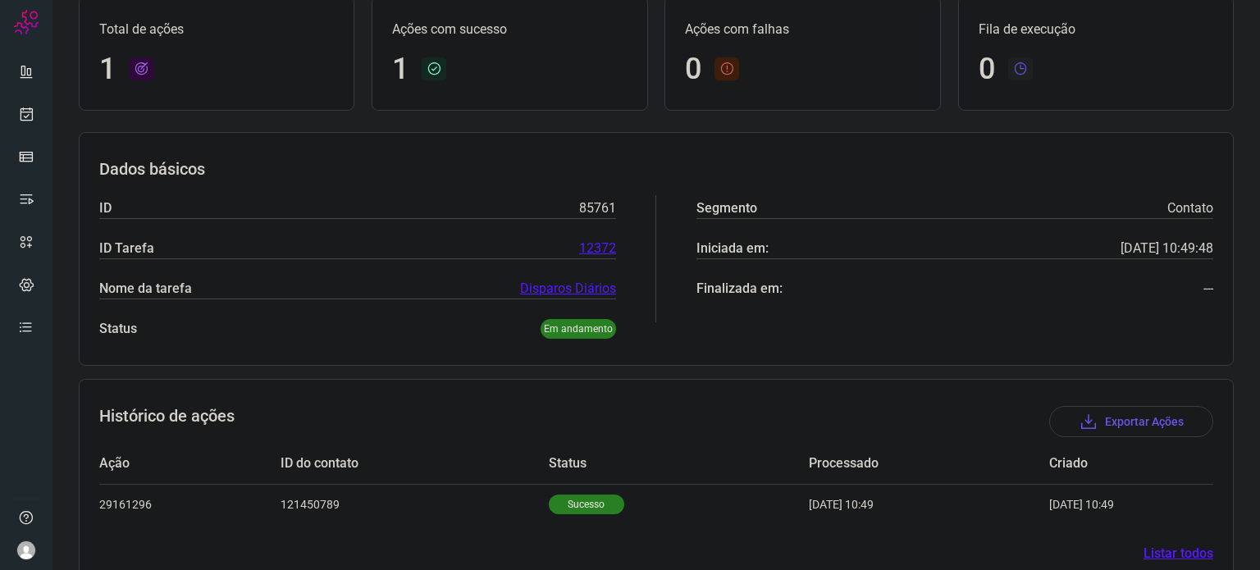
scroll to position [145, 0]
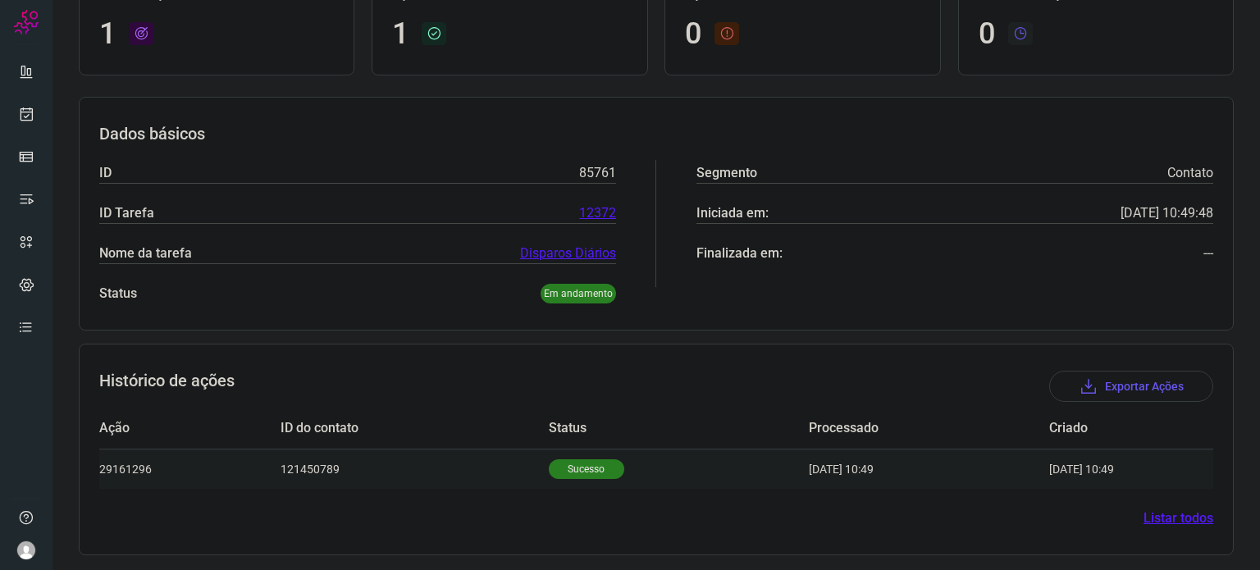
click at [563, 463] on p "Sucesso" at bounding box center [586, 469] width 75 height 20
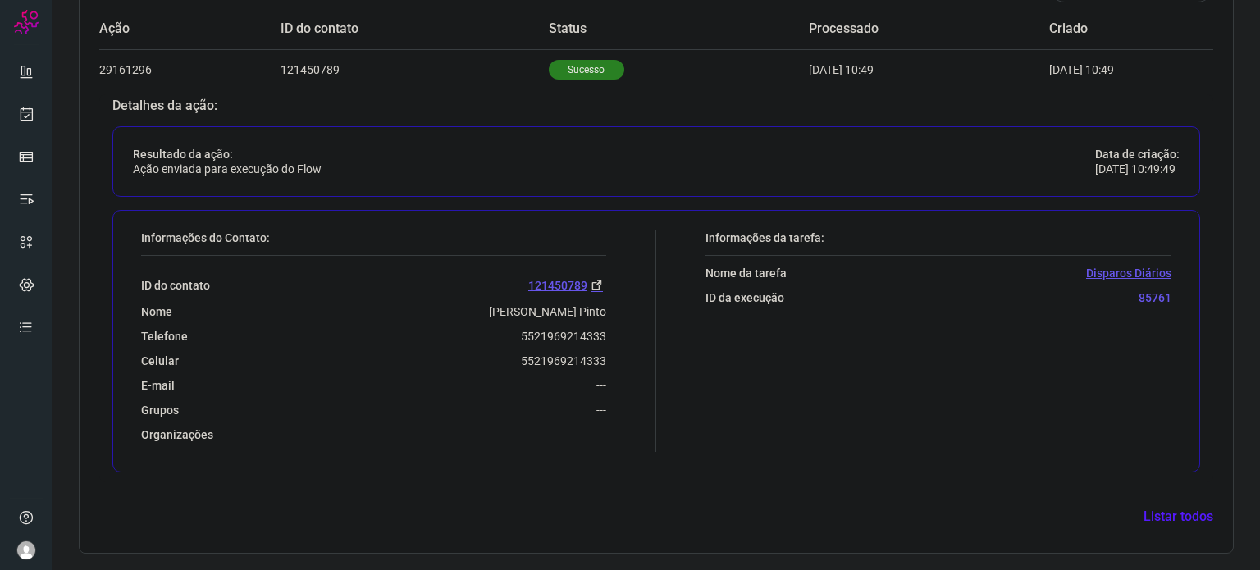
scroll to position [542, 0]
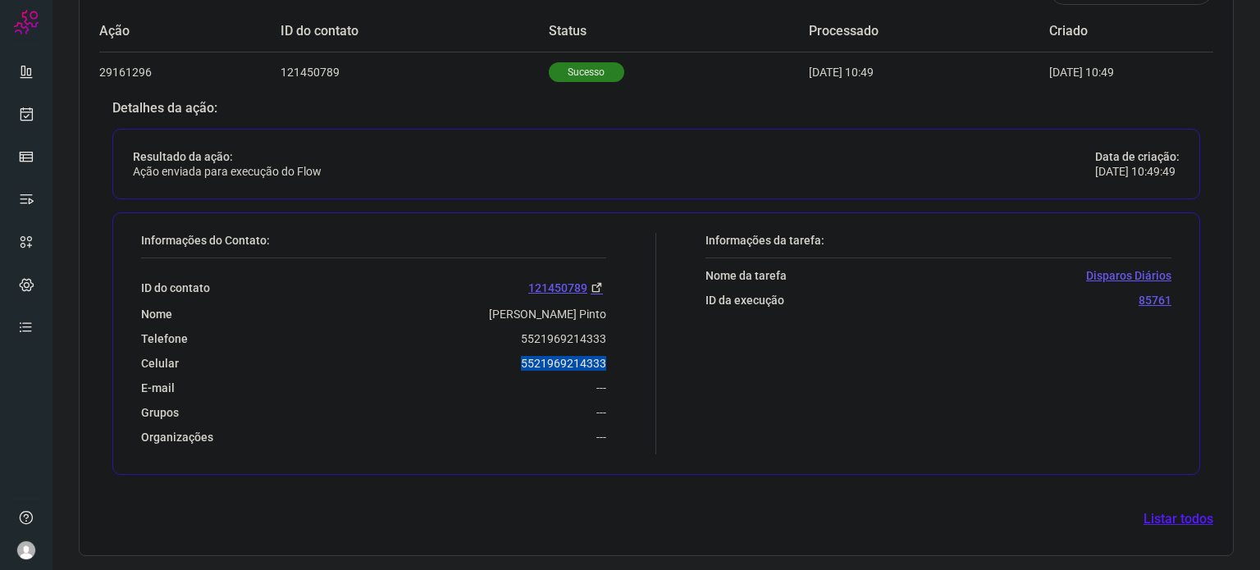
drag, startPoint x: 507, startPoint y: 354, endPoint x: 639, endPoint y: 354, distance: 132.1
click at [639, 354] on div "Informações do Contato: ID do contato 121450789 Nome Diego H. D. S. Pinto Telef…" at bounding box center [394, 343] width 523 height 221
copy p "5521969214333"
drag, startPoint x: 22, startPoint y: 107, endPoint x: 18, endPoint y: 117, distance: 10.7
click at [22, 107] on icon at bounding box center [26, 114] width 17 height 16
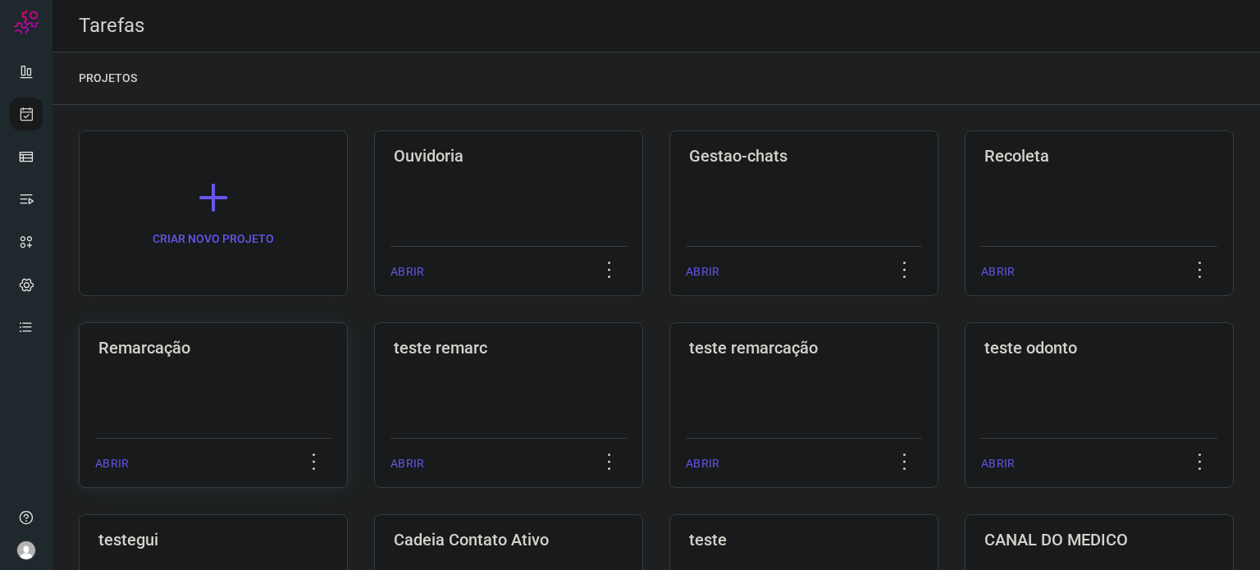
click at [252, 359] on div "Remarcação ABRIR" at bounding box center [213, 405] width 269 height 166
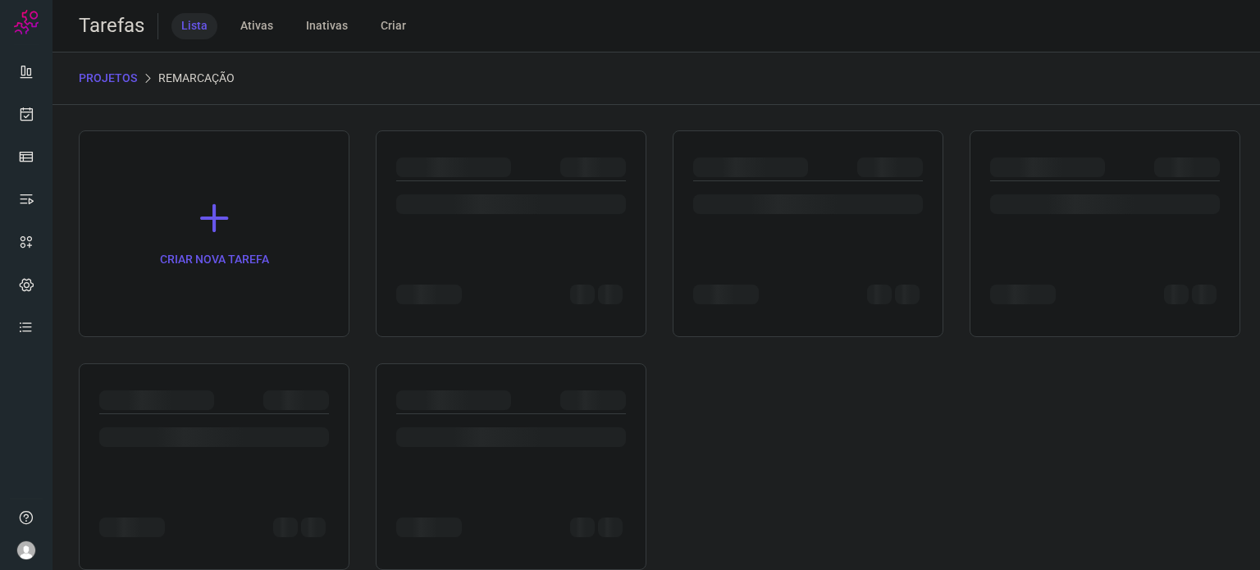
click at [252, 359] on div "CRIAR NOVA TAREFA" at bounding box center [656, 350] width 1155 height 440
click at [768, 187] on div at bounding box center [808, 200] width 230 height 39
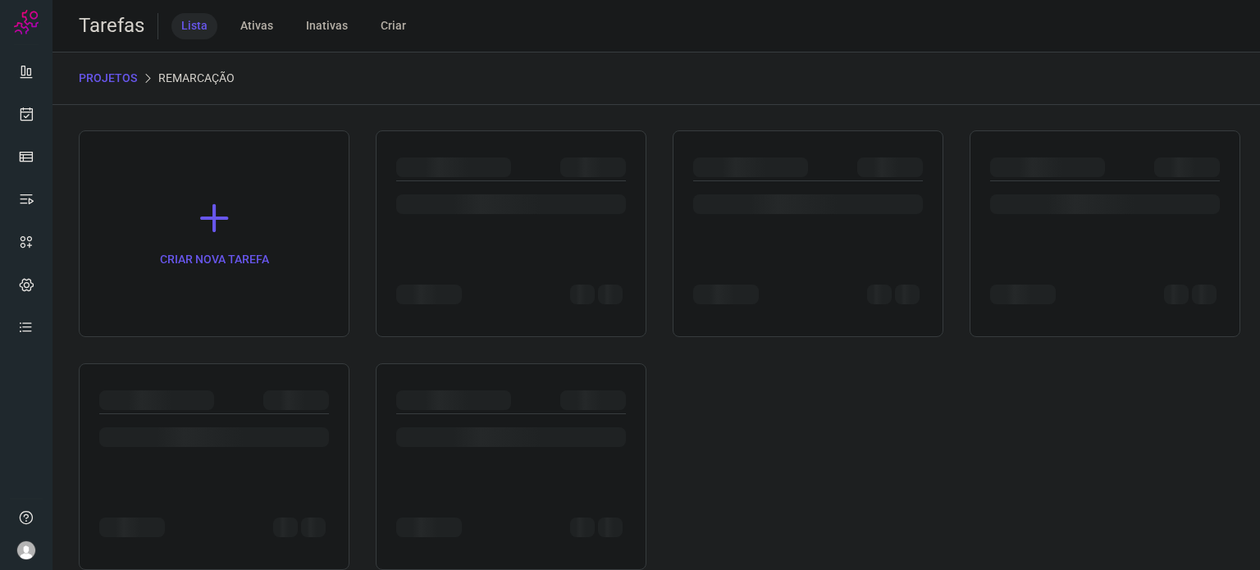
click at [768, 187] on div at bounding box center [808, 200] width 230 height 39
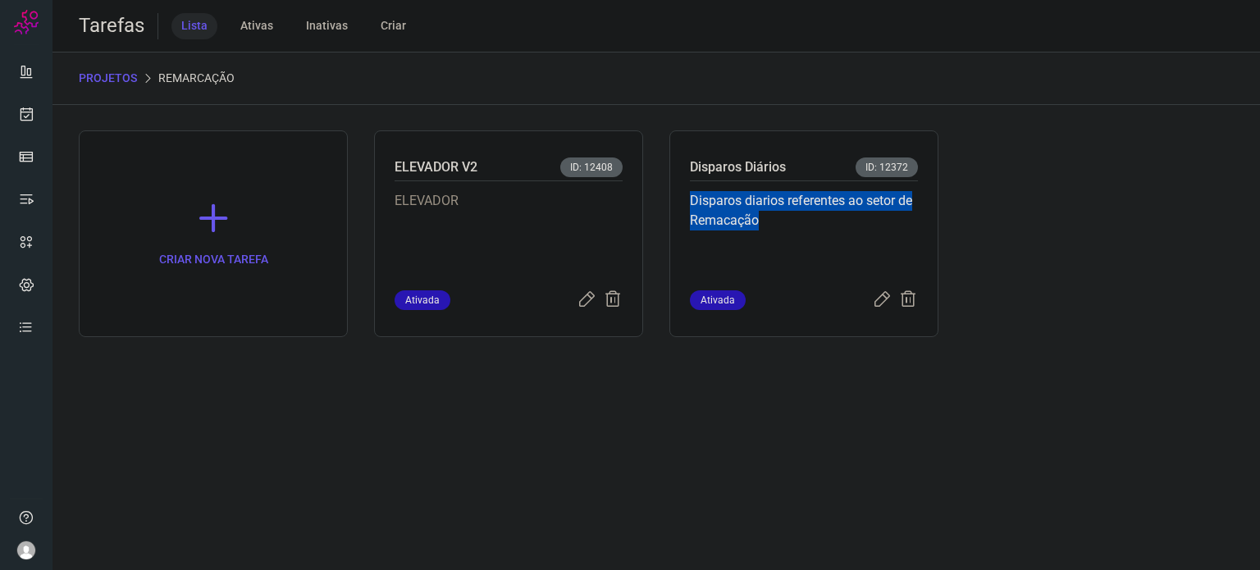
click at [768, 187] on div "Disparos diarios referentes ao setor de Remacação" at bounding box center [804, 235] width 228 height 109
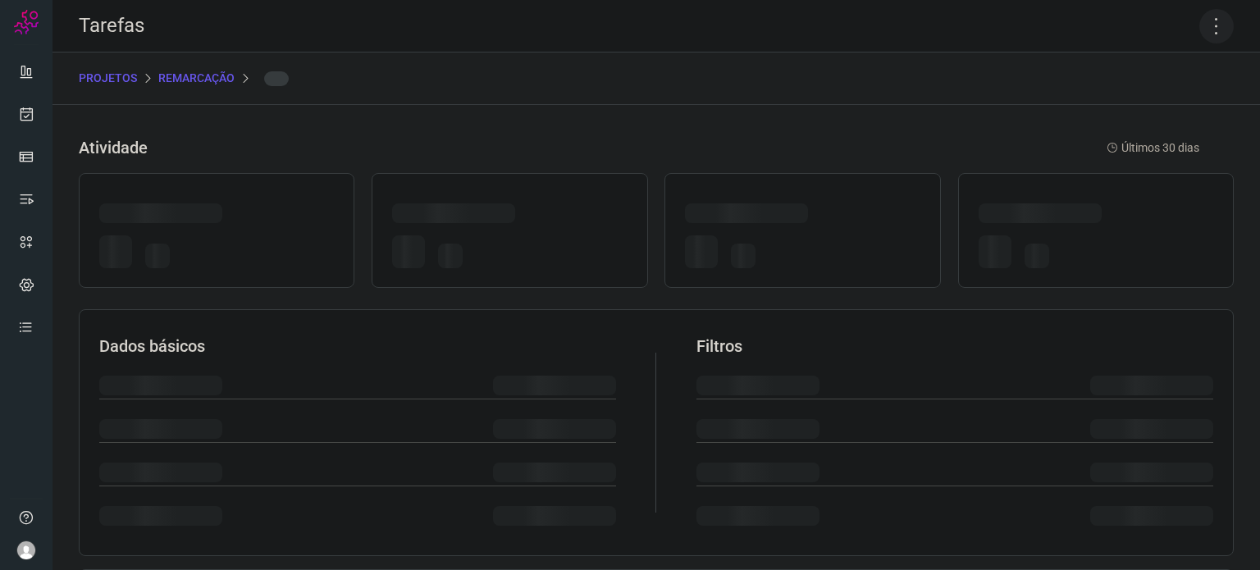
click at [1199, 28] on icon at bounding box center [1216, 26] width 34 height 34
click at [1202, 22] on icon at bounding box center [1216, 26] width 34 height 34
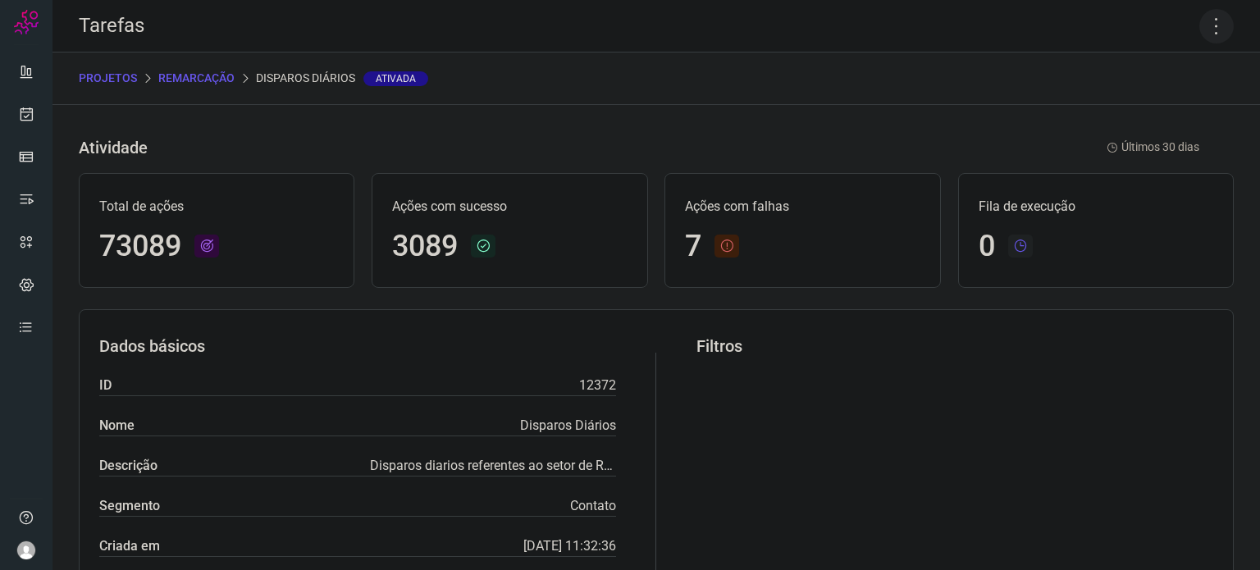
click at [1207, 34] on icon at bounding box center [1216, 26] width 34 height 34
click at [1109, 102] on li "Executar" at bounding box center [1145, 107] width 149 height 26
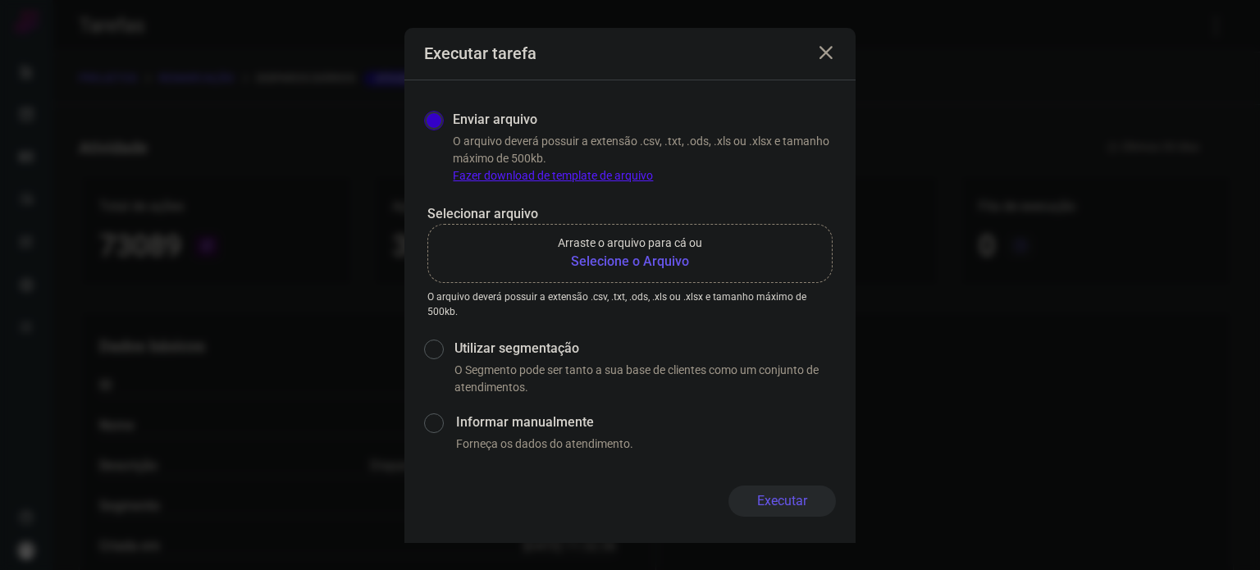
click at [668, 261] on b "Selecione o Arquivo" at bounding box center [630, 262] width 144 height 20
click at [0, 0] on input "Arraste o arquivo para cá ou Selecione o Arquivo" at bounding box center [0, 0] width 0 height 0
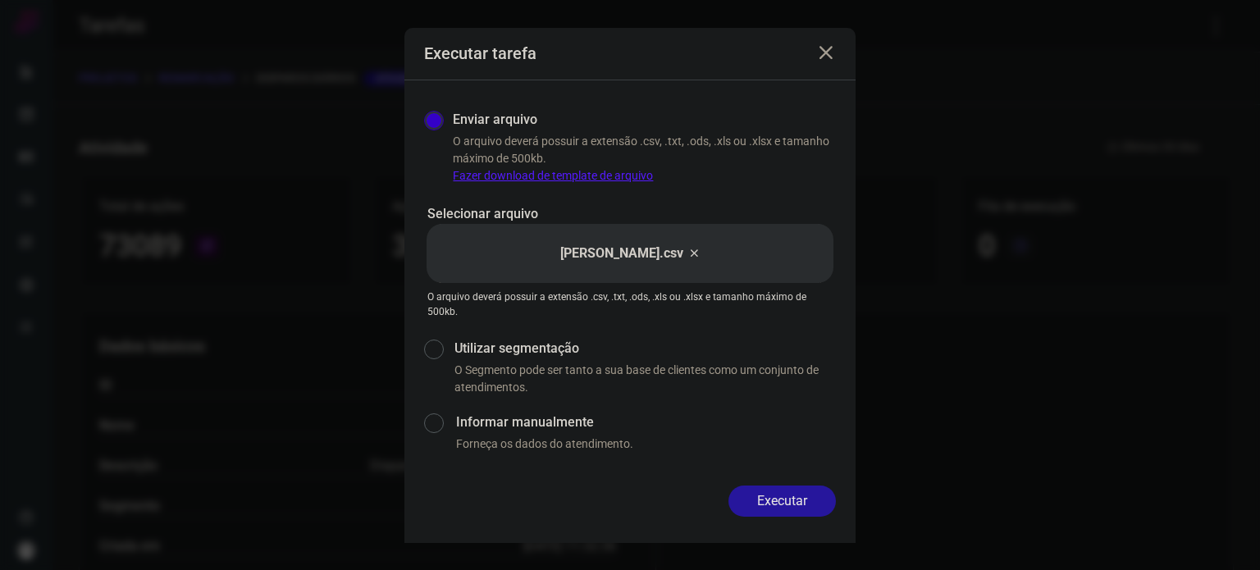
click at [810, 504] on button "Executar" at bounding box center [781, 501] width 107 height 31
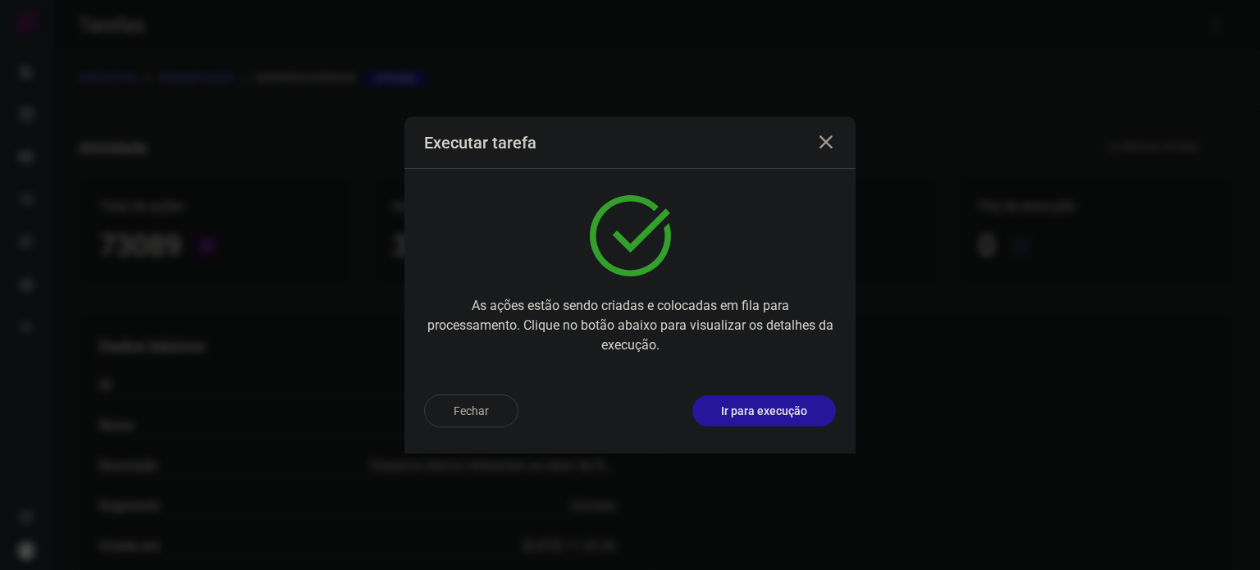
click at [789, 399] on button "Ir para execução" at bounding box center [764, 410] width 144 height 31
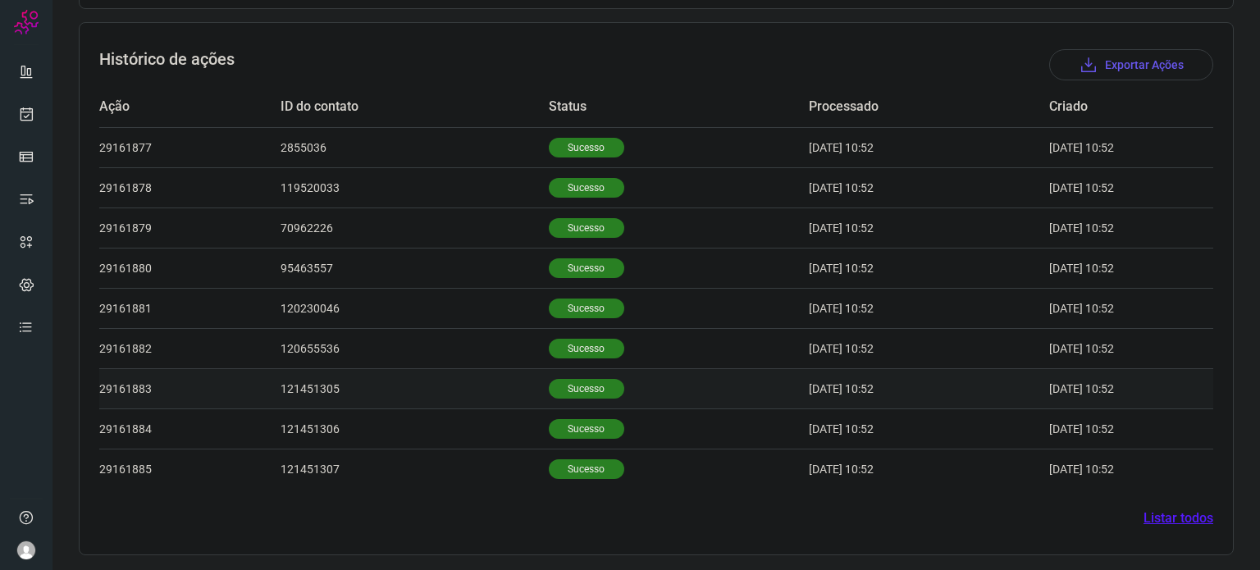
click at [595, 395] on p "Sucesso" at bounding box center [586, 389] width 75 height 20
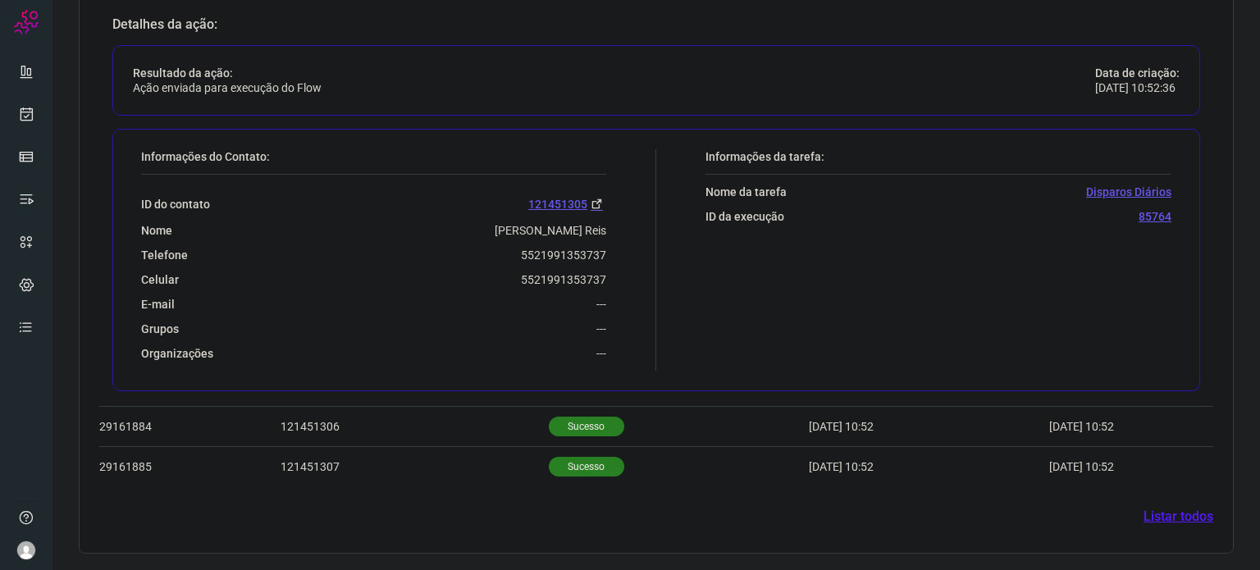
scroll to position [864, 0]
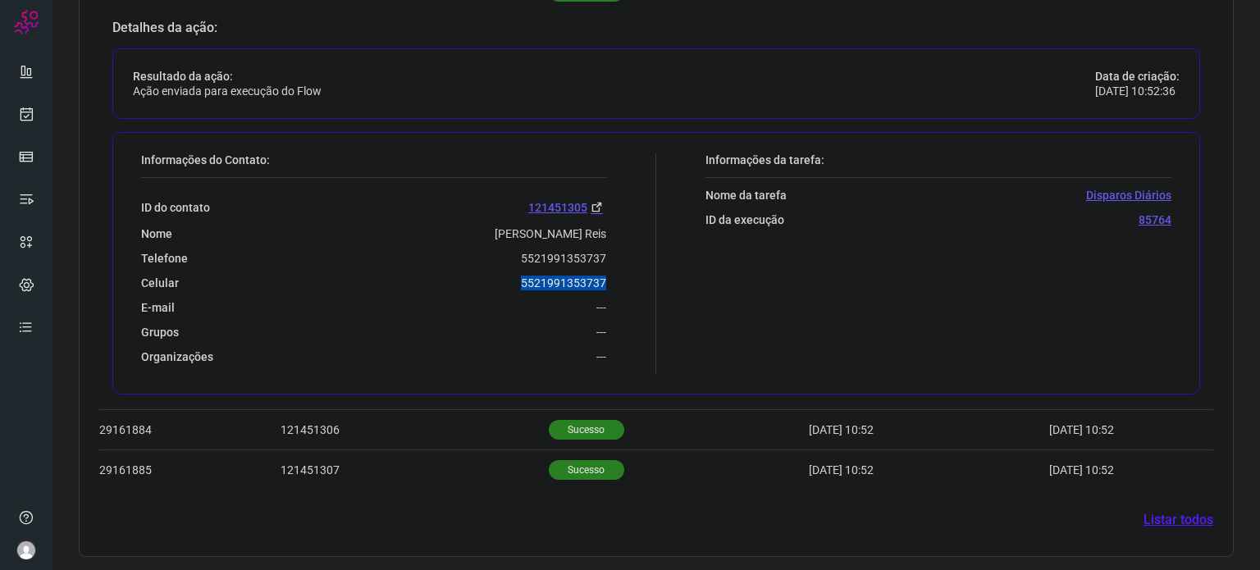
drag, startPoint x: 518, startPoint y: 275, endPoint x: 630, endPoint y: 276, distance: 111.5
click at [630, 276] on div "Informações do Contato: ID do contato 121451305 Nome Geraldo P. Reis Telefone 5…" at bounding box center [394, 263] width 523 height 221
copy p "5521991353737"
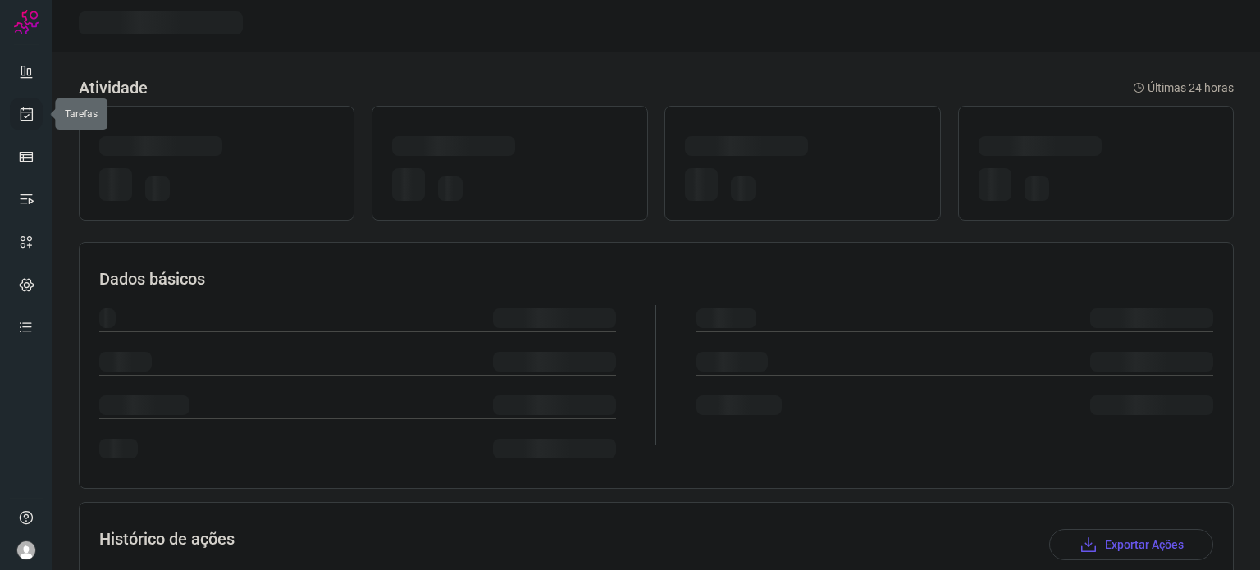
click at [16, 117] on link at bounding box center [26, 114] width 33 height 33
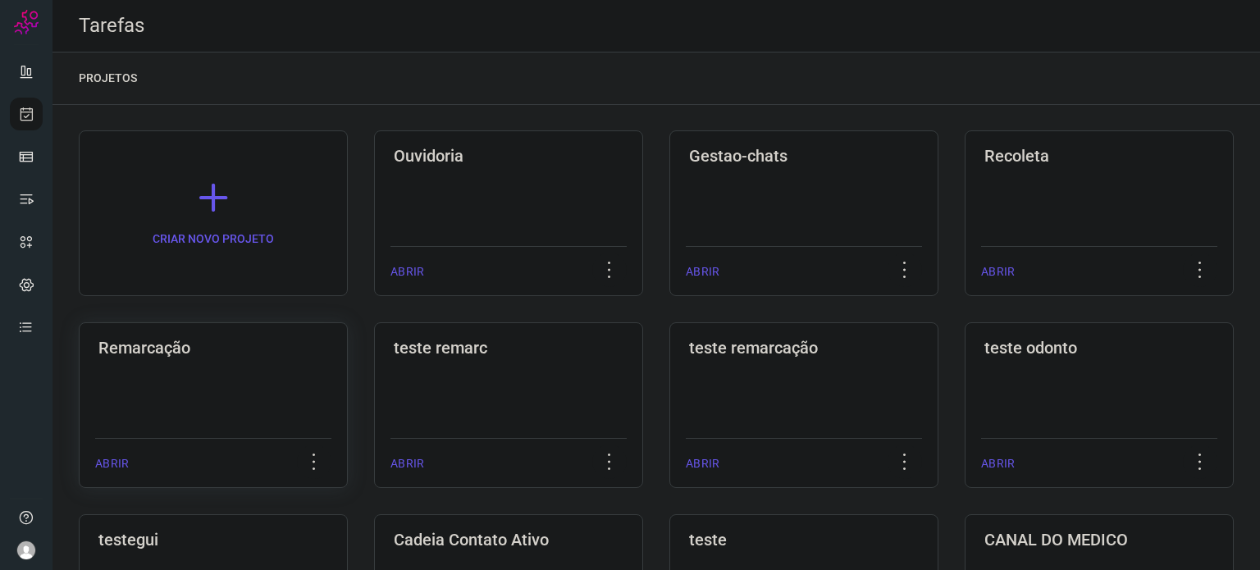
click at [226, 418] on div "Remarcação ABRIR" at bounding box center [213, 405] width 269 height 166
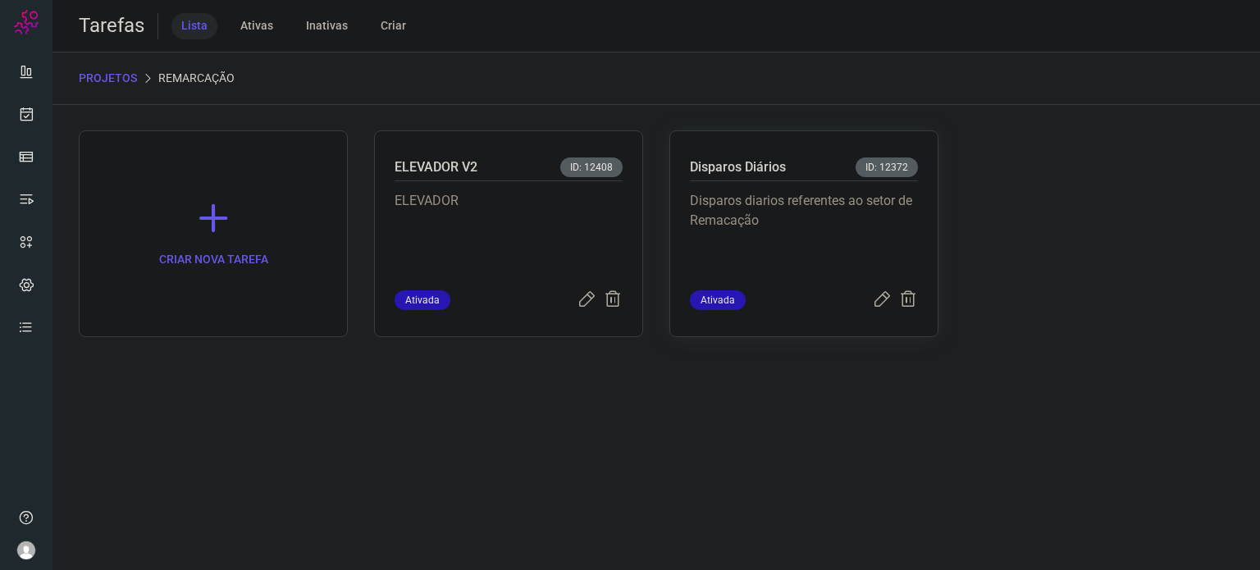
click at [826, 258] on p "Disparos diarios referentes ao setor de Remacação" at bounding box center [804, 232] width 228 height 82
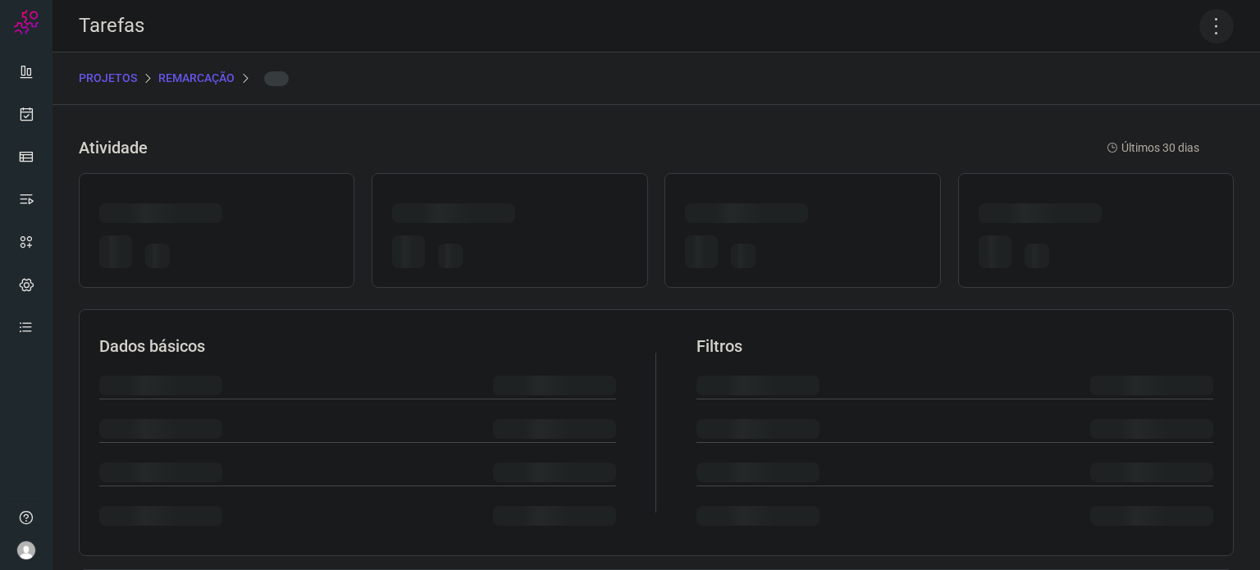
click at [1203, 13] on icon at bounding box center [1216, 26] width 34 height 34
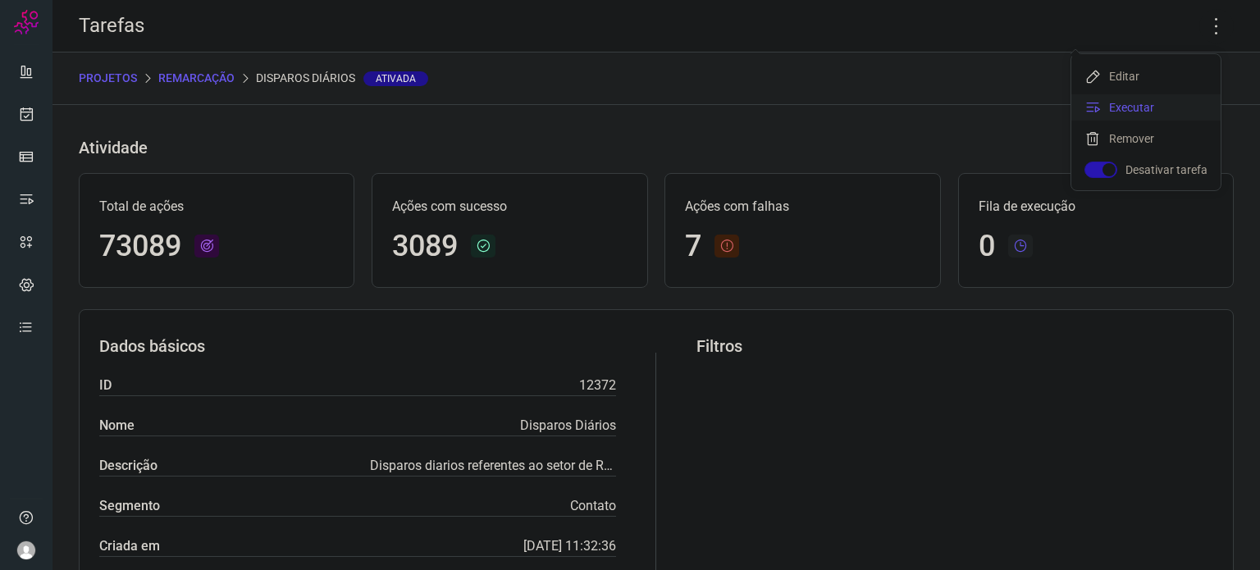
click at [1143, 112] on li "Executar" at bounding box center [1145, 107] width 149 height 26
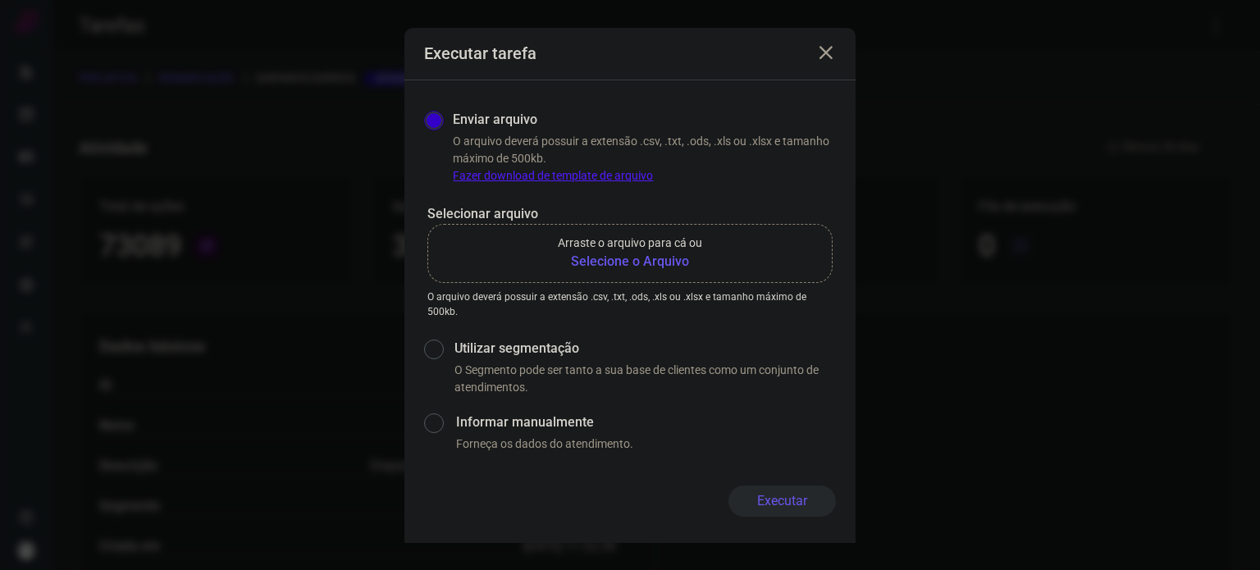
click at [636, 264] on b "Selecione o Arquivo" at bounding box center [630, 262] width 144 height 20
click at [0, 0] on input "Arraste o arquivo para cá ou Selecione o Arquivo" at bounding box center [0, 0] width 0 height 0
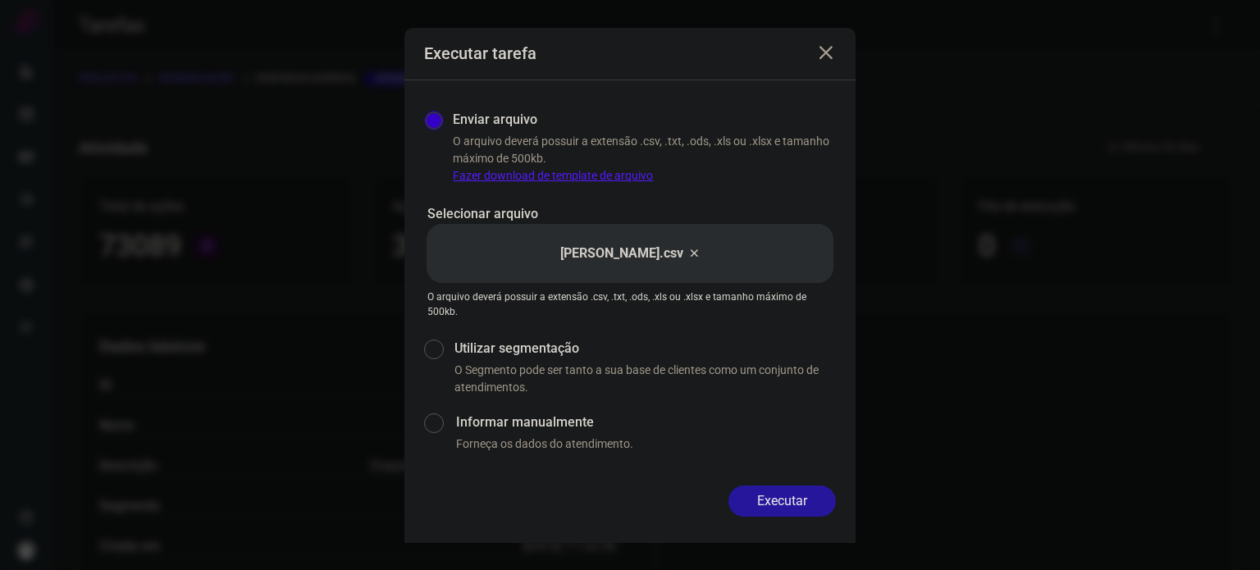
click at [768, 495] on button "Executar" at bounding box center [781, 501] width 107 height 31
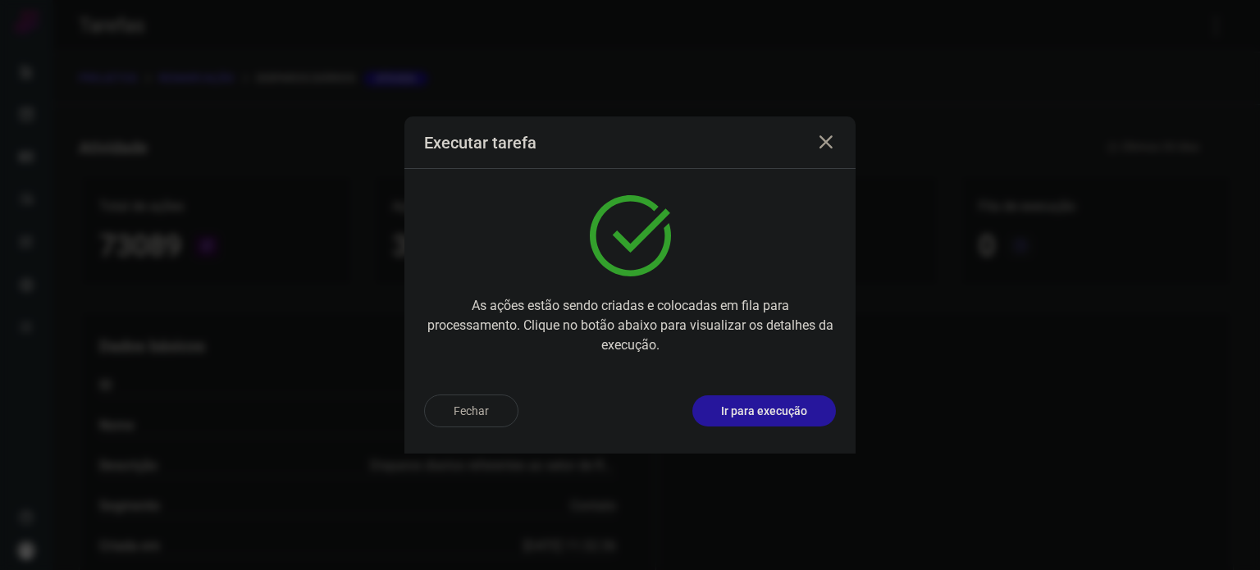
click at [818, 399] on button "Ir para execução" at bounding box center [764, 410] width 144 height 31
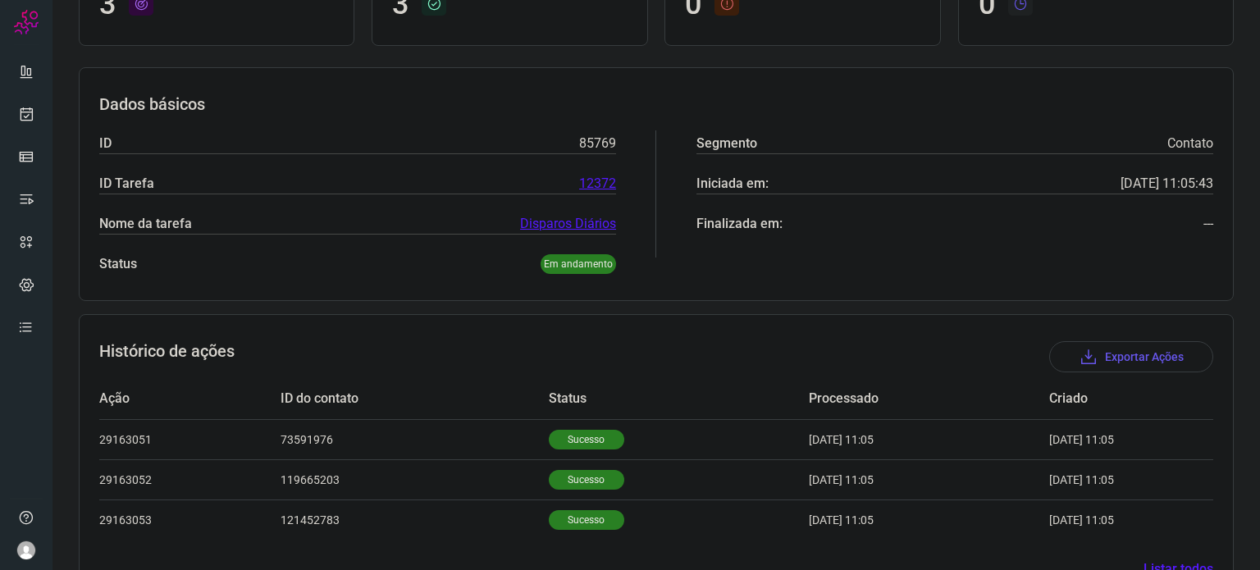
scroll to position [226, 0]
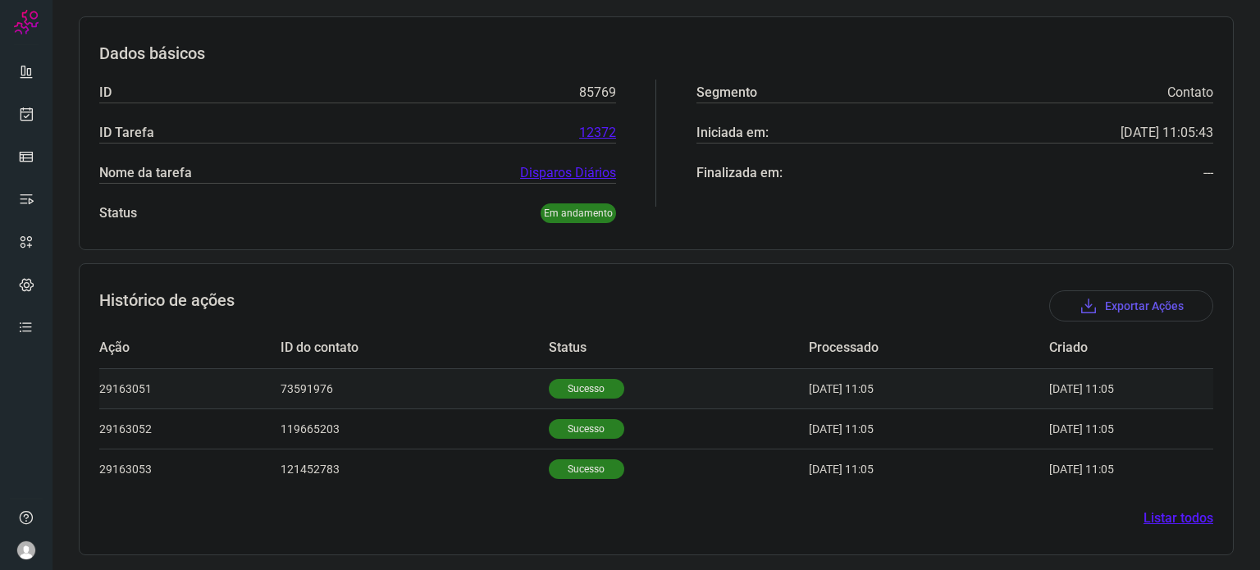
click at [582, 403] on td "Sucesso" at bounding box center [679, 388] width 260 height 40
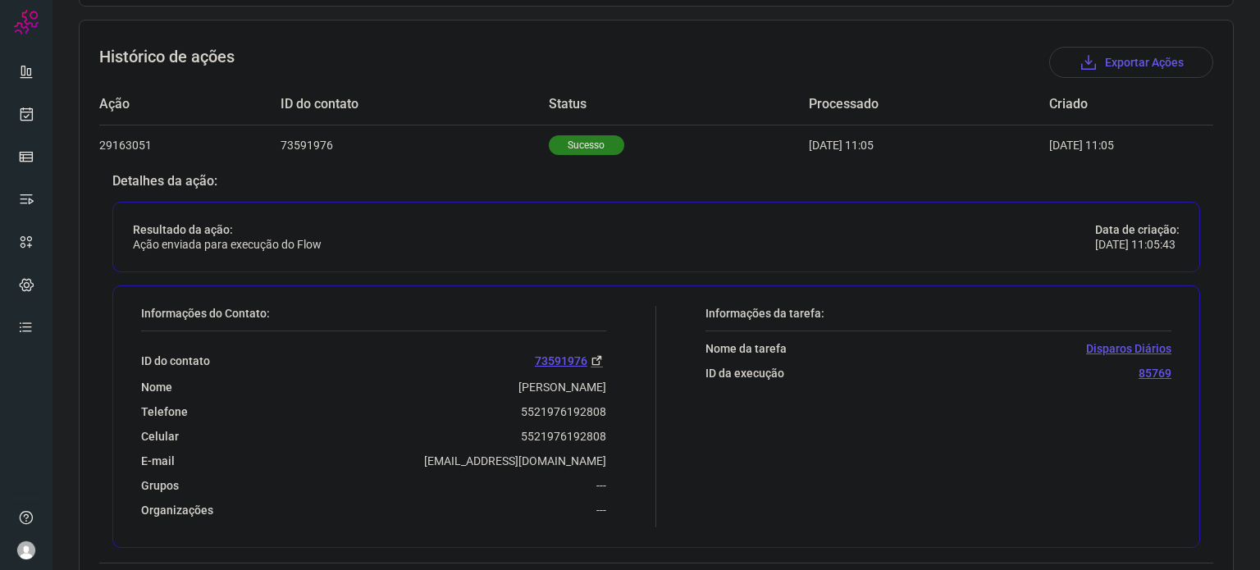
scroll to position [472, 0]
drag, startPoint x: 513, startPoint y: 404, endPoint x: 615, endPoint y: 404, distance: 101.7
click at [615, 404] on div "Informações do Contato: ID do contato 73591976 Nome Sandra Regina Silva de Mour…" at bounding box center [394, 413] width 523 height 221
copy p "5521976192808"
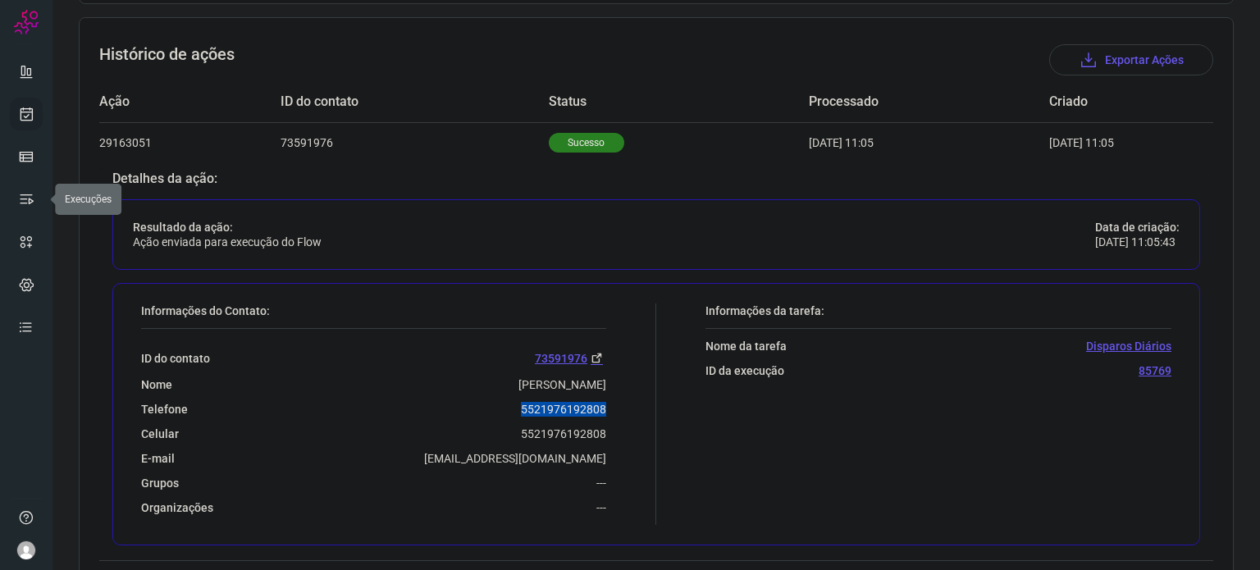
click at [24, 117] on icon at bounding box center [26, 114] width 17 height 16
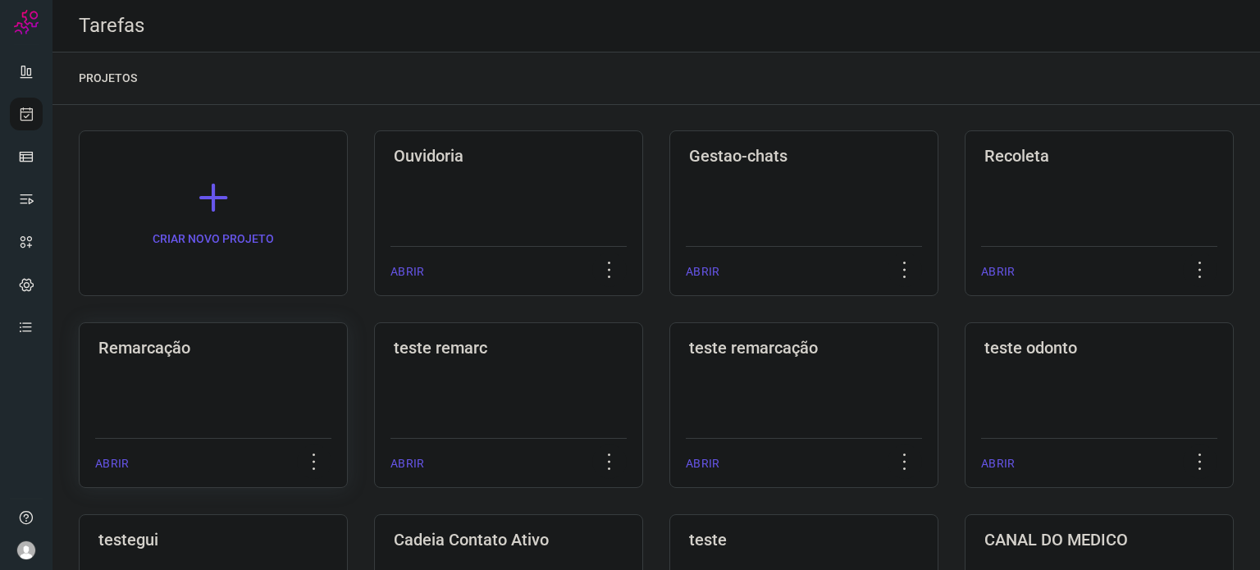
click at [187, 359] on div "Remarcação ABRIR" at bounding box center [213, 405] width 269 height 166
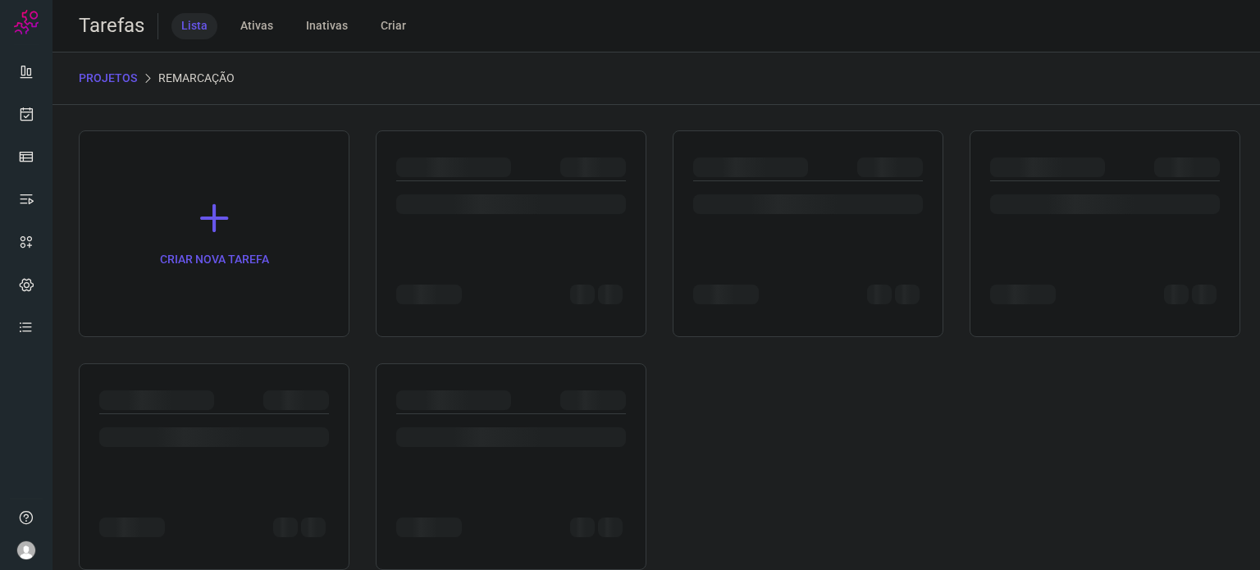
click at [187, 359] on div "CRIAR NOVA TAREFA" at bounding box center [656, 350] width 1155 height 440
click at [792, 203] on div at bounding box center [808, 204] width 230 height 20
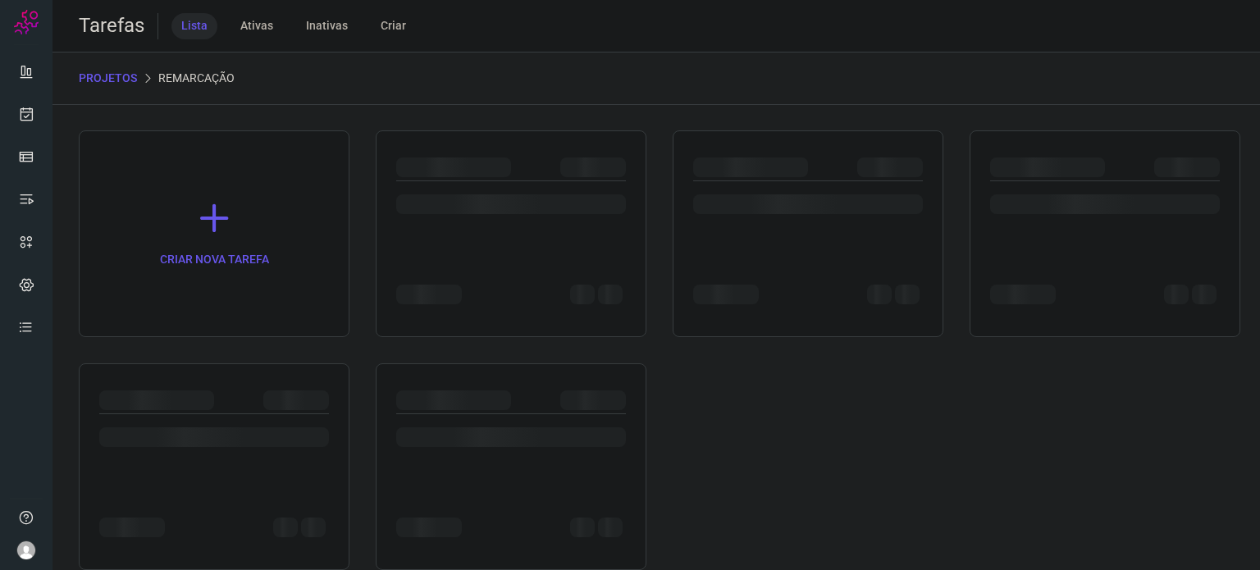
click at [792, 203] on div at bounding box center [808, 204] width 230 height 20
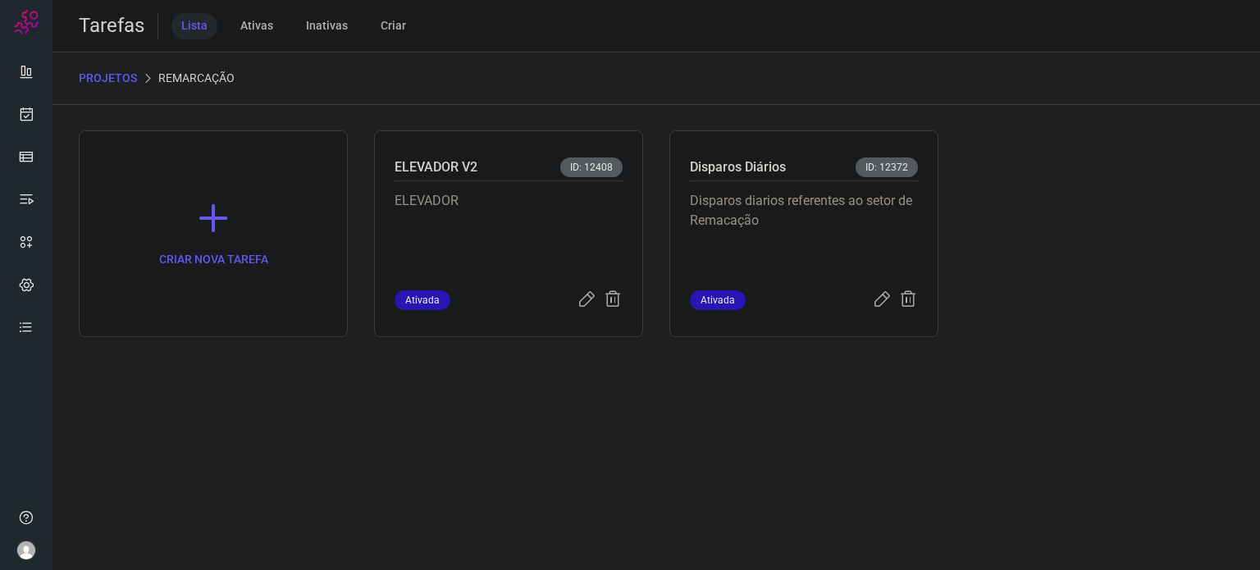
click at [792, 203] on p "Disparos diarios referentes ao setor de Remacação" at bounding box center [804, 232] width 228 height 82
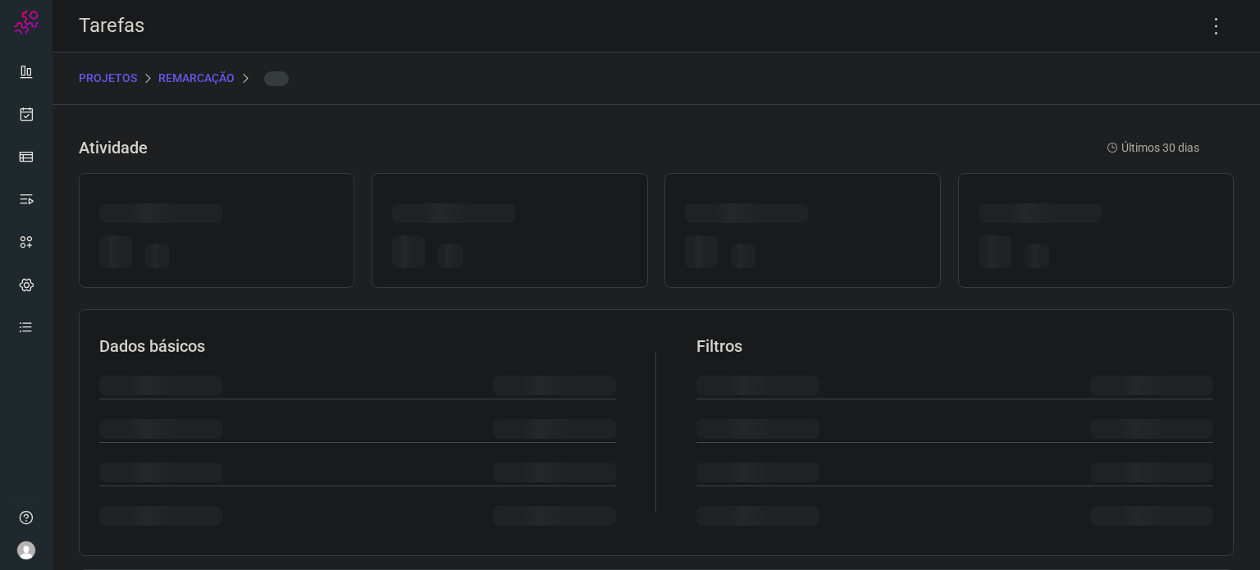
click at [792, 203] on div at bounding box center [746, 213] width 123 height 20
click at [1202, 23] on icon at bounding box center [1216, 26] width 34 height 34
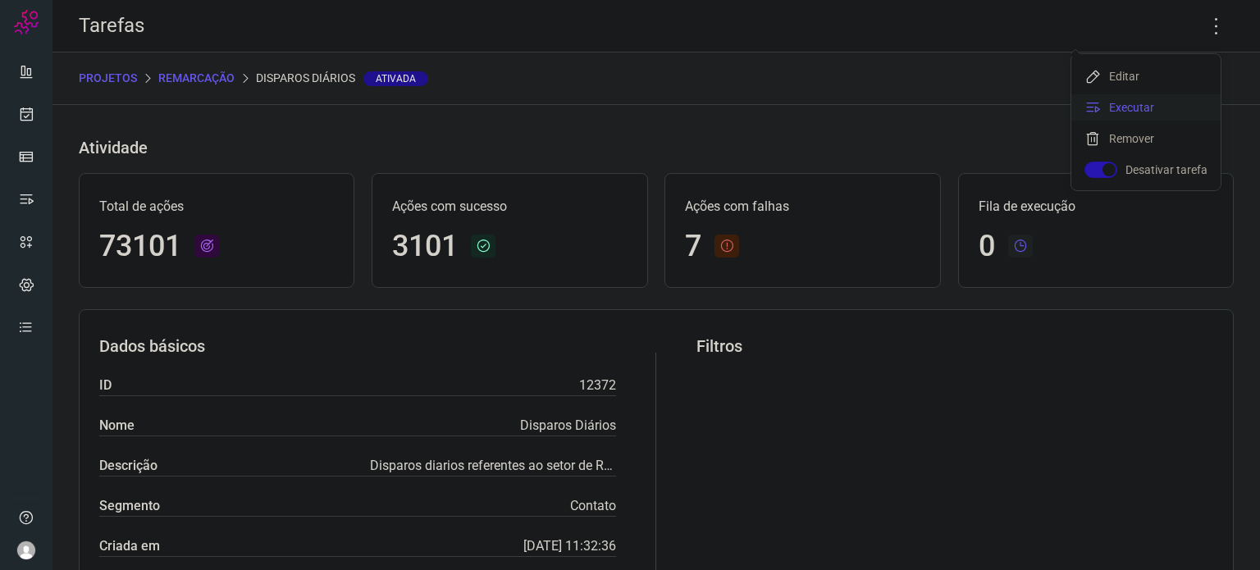
click at [1124, 99] on li "Executar" at bounding box center [1145, 107] width 149 height 26
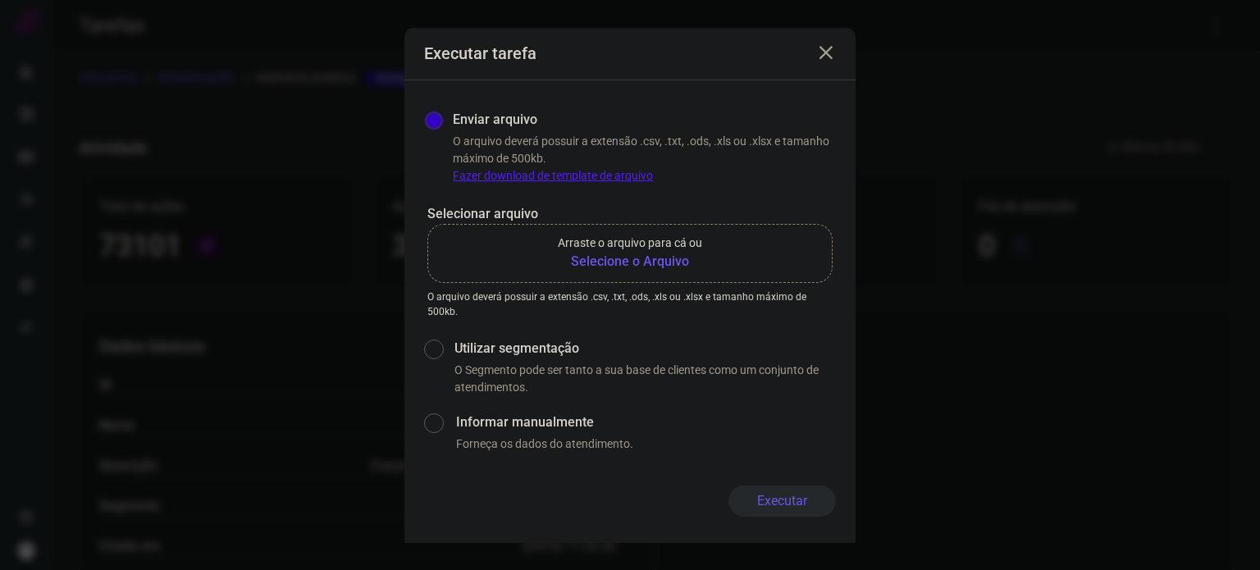
click at [664, 253] on b "Selecione o Arquivo" at bounding box center [630, 262] width 144 height 20
click at [0, 0] on input "Arraste o arquivo para cá ou Selecione o Arquivo" at bounding box center [0, 0] width 0 height 0
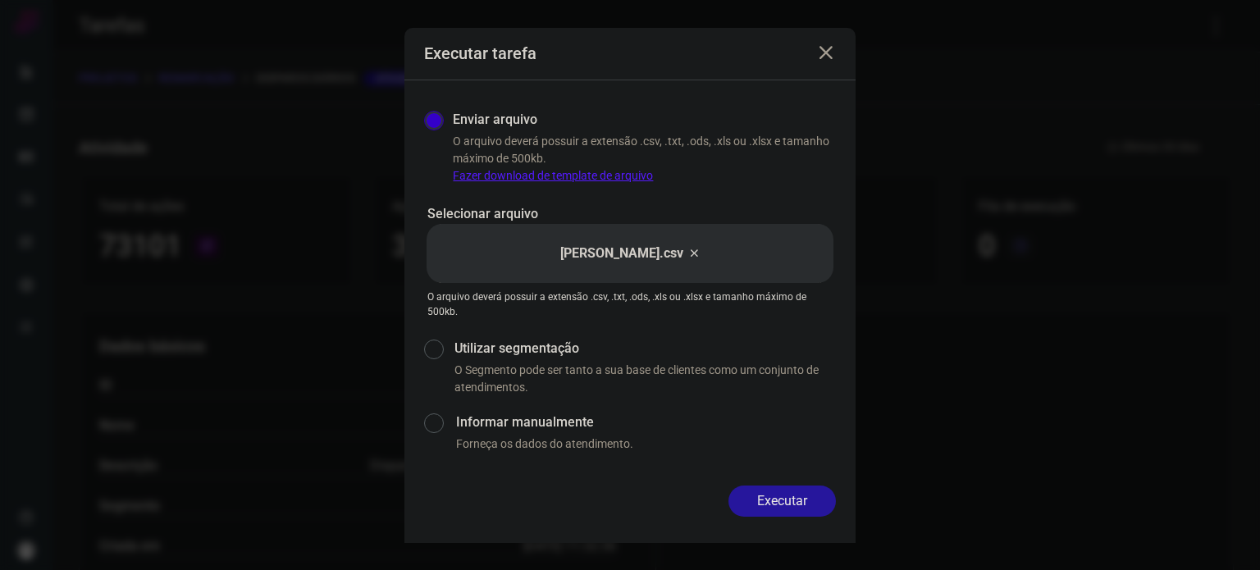
click at [776, 511] on button "Executar" at bounding box center [781, 501] width 107 height 31
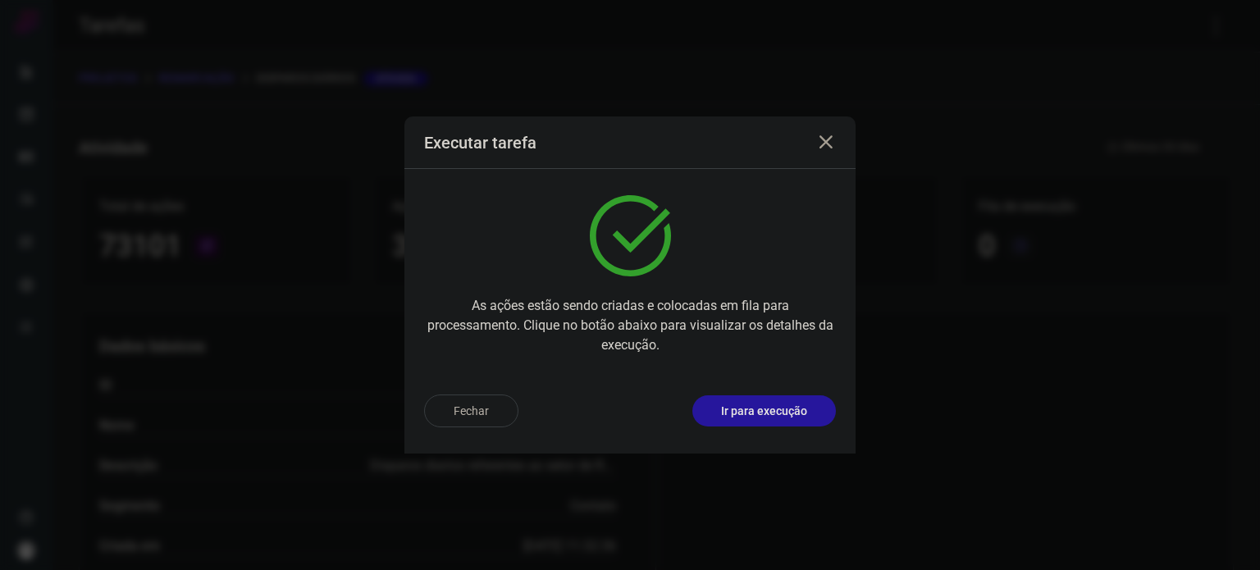
click at [755, 418] on p "Ir para execução" at bounding box center [764, 411] width 86 height 17
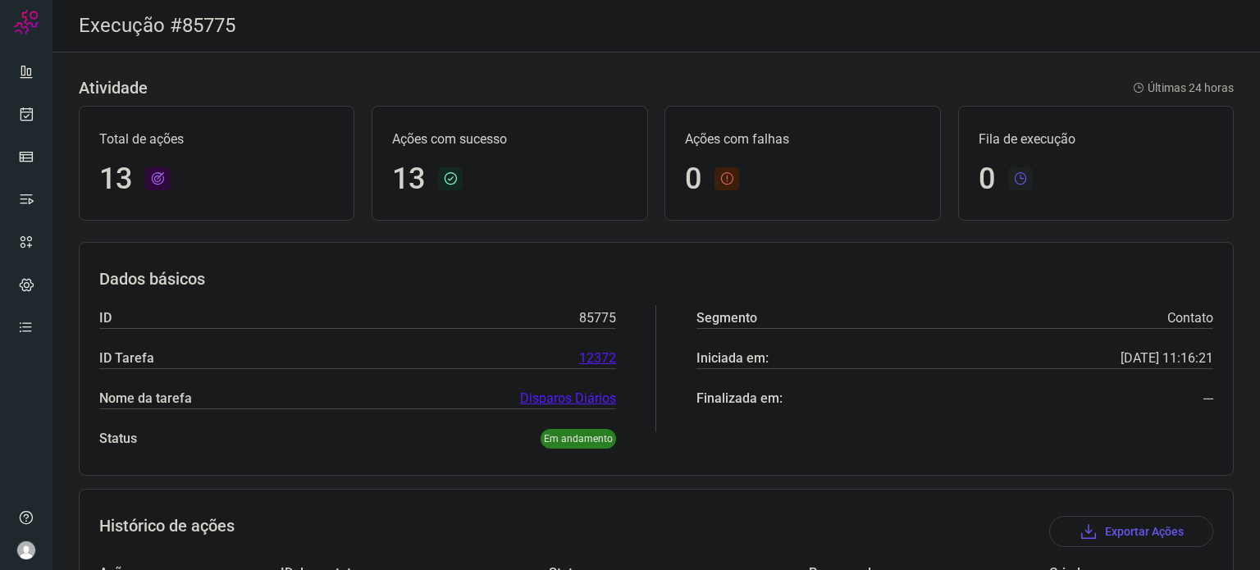
scroll to position [507, 0]
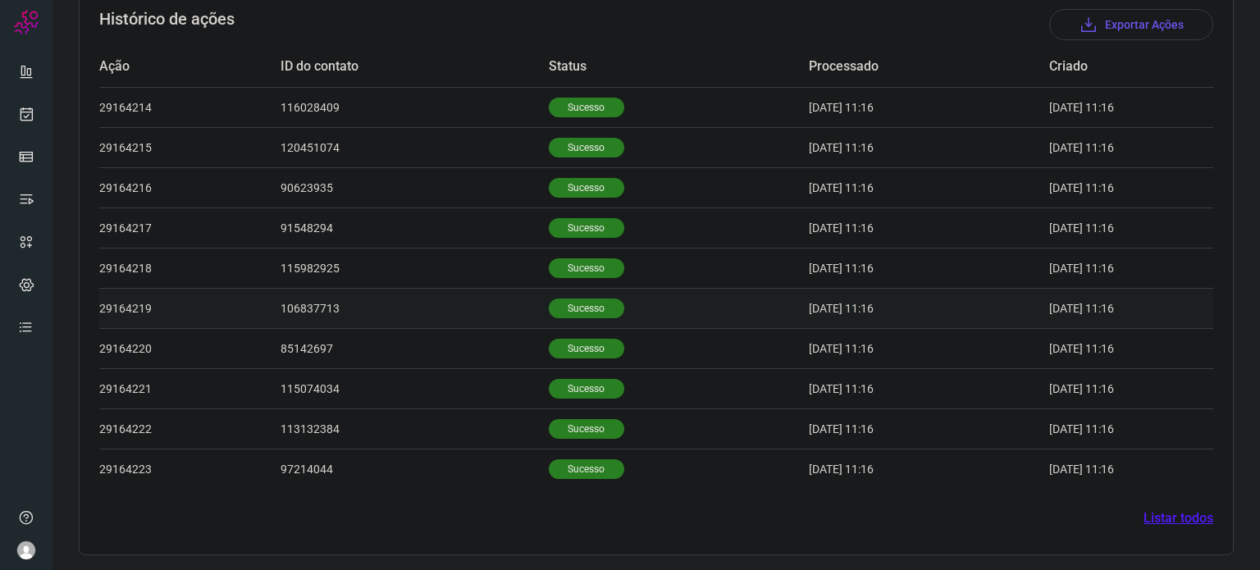
click at [564, 309] on p "Sucesso" at bounding box center [586, 309] width 75 height 20
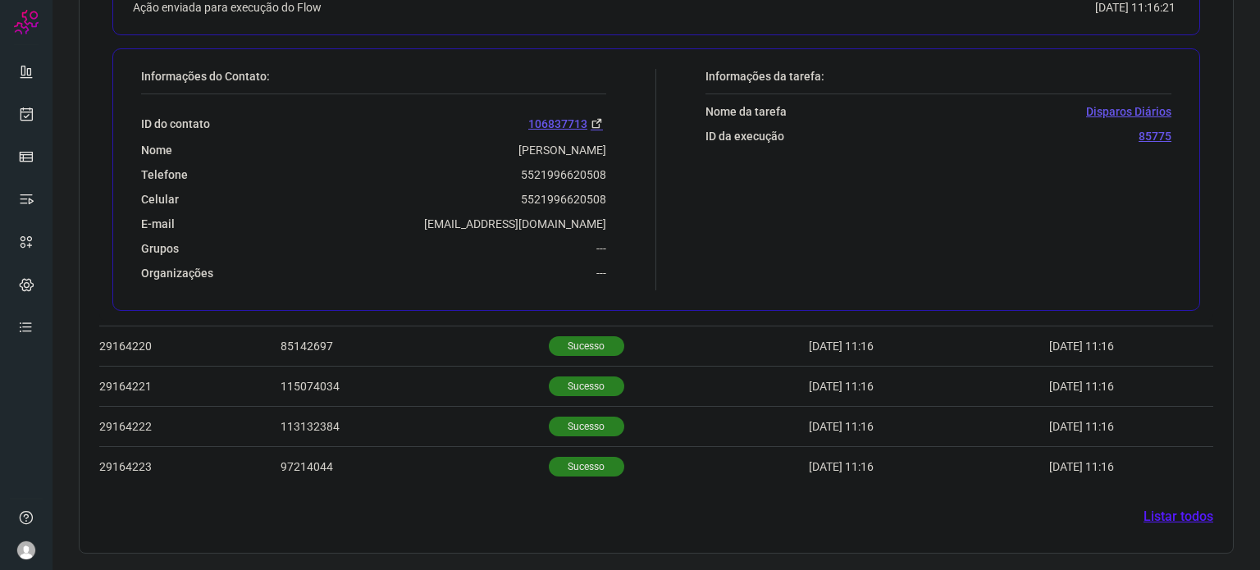
scroll to position [905, 0]
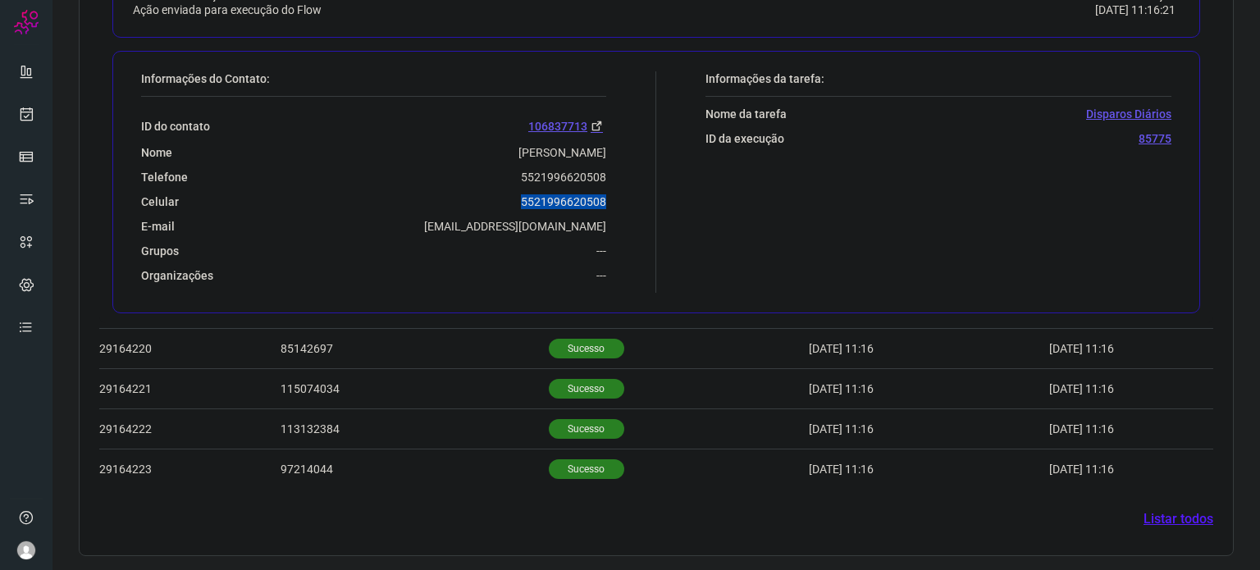
drag, startPoint x: 493, startPoint y: 196, endPoint x: 635, endPoint y: 187, distance: 142.2
click at [635, 187] on div "Informações do Contato: ID do contato 106837713 Nome MARIA DAS GRAÇAS LEAL Tele…" at bounding box center [394, 181] width 523 height 221
copy p "5521996620508"
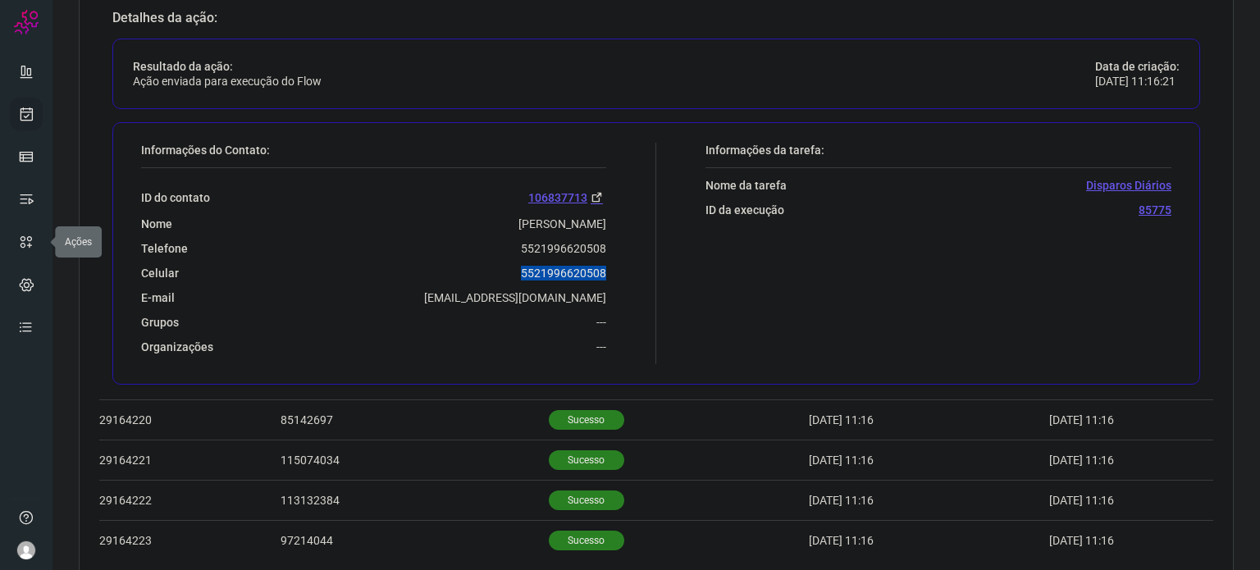
scroll to position [495, 0]
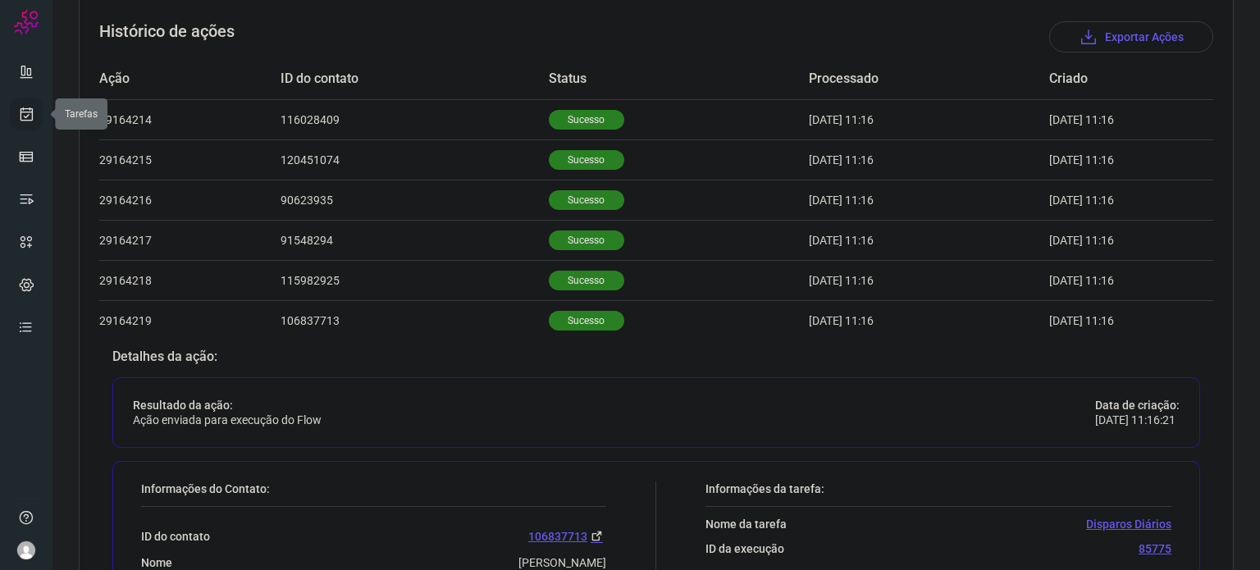
click at [24, 117] on icon at bounding box center [26, 114] width 17 height 16
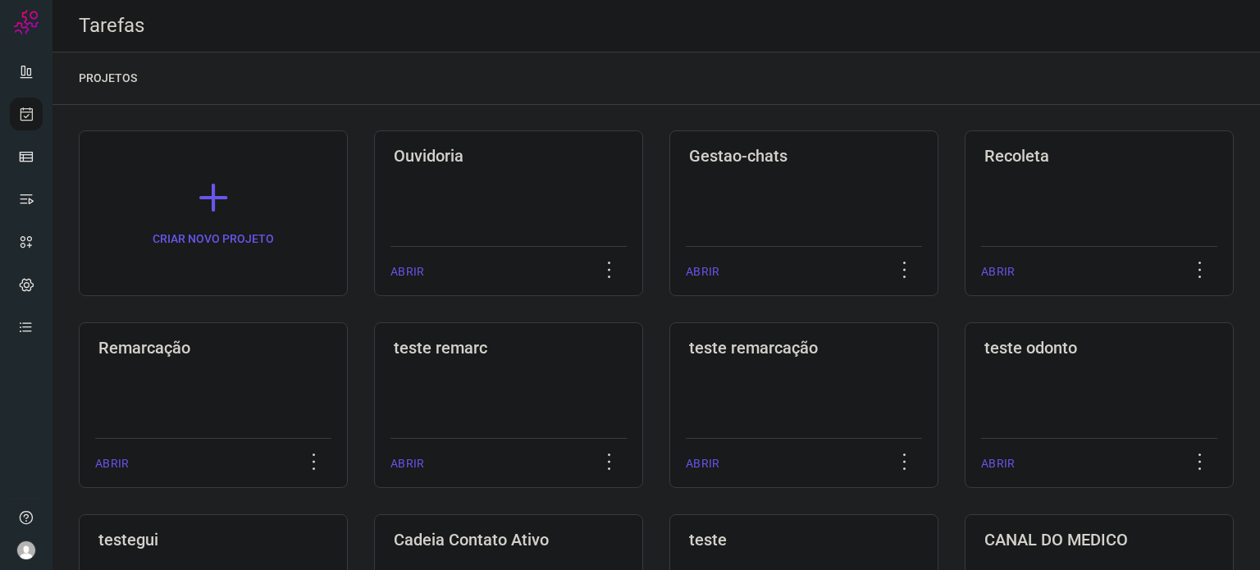
click at [270, 347] on h3 "Remarcação" at bounding box center [213, 348] width 230 height 20
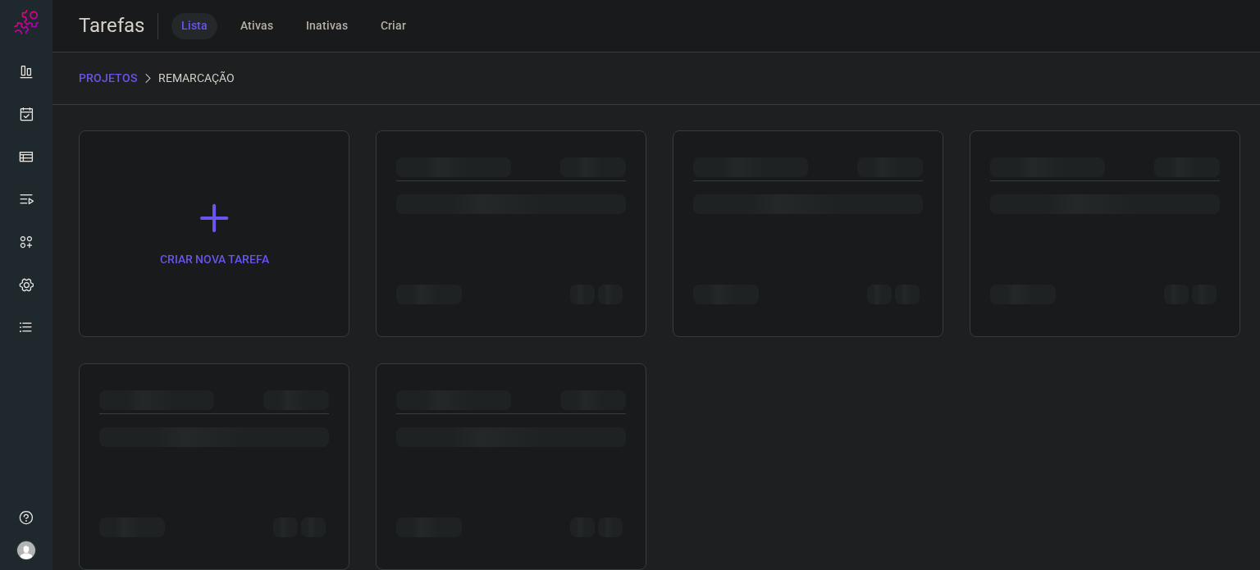
click at [824, 237] on div at bounding box center [808, 213] width 230 height 64
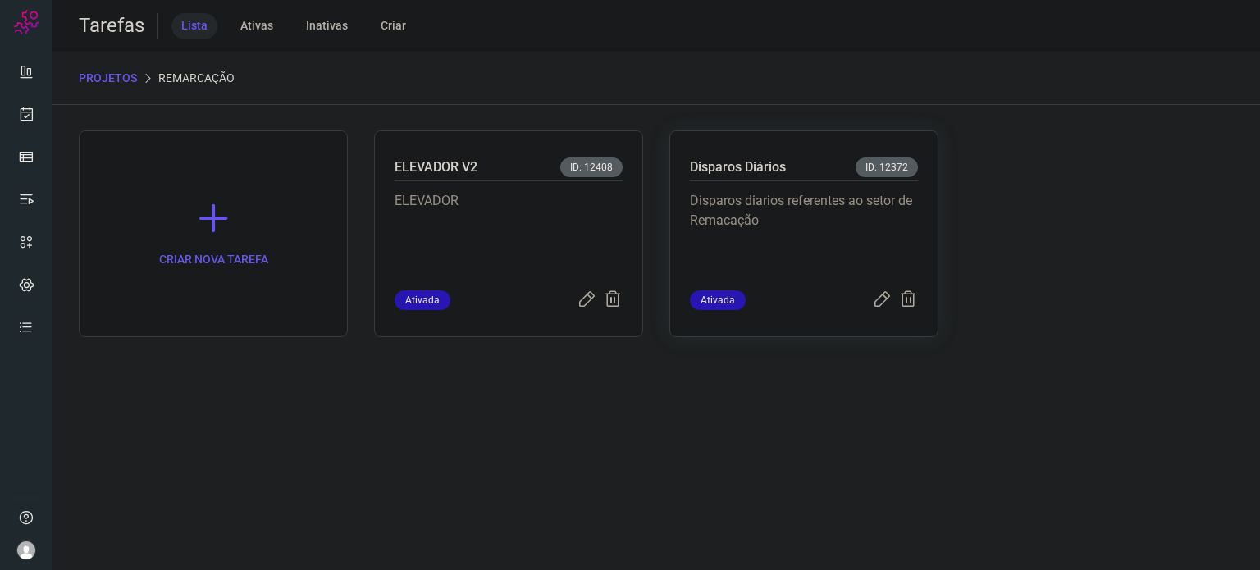
click at [823, 234] on p "Disparos diarios referentes ao setor de Remacação" at bounding box center [804, 232] width 228 height 82
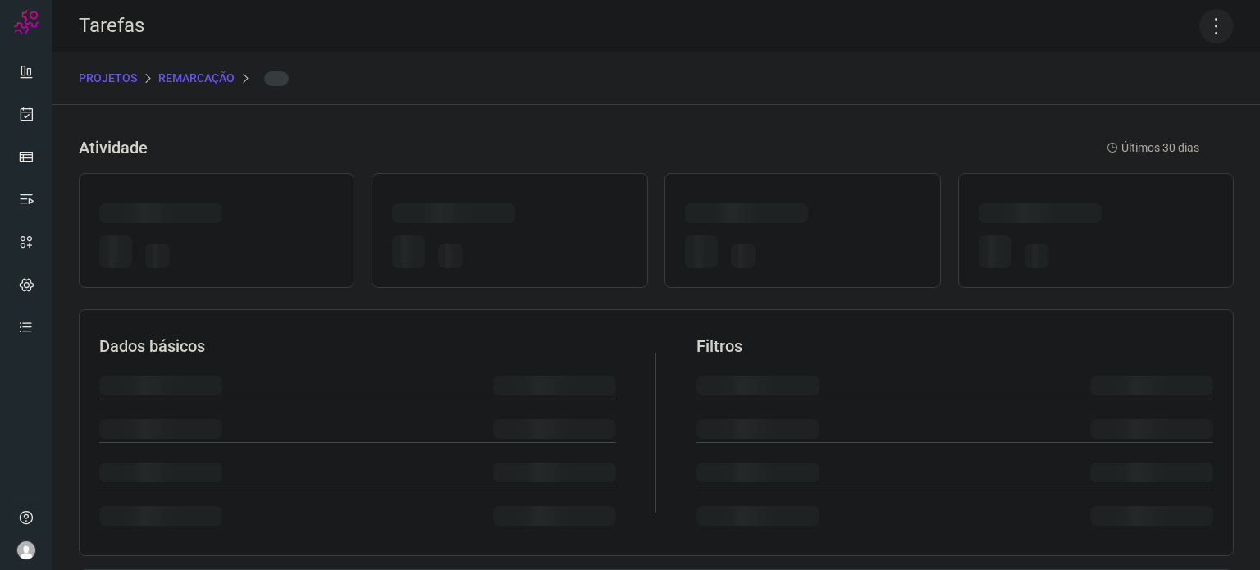
click at [1214, 23] on icon at bounding box center [1216, 26] width 34 height 34
click at [1206, 32] on icon at bounding box center [1216, 26] width 34 height 34
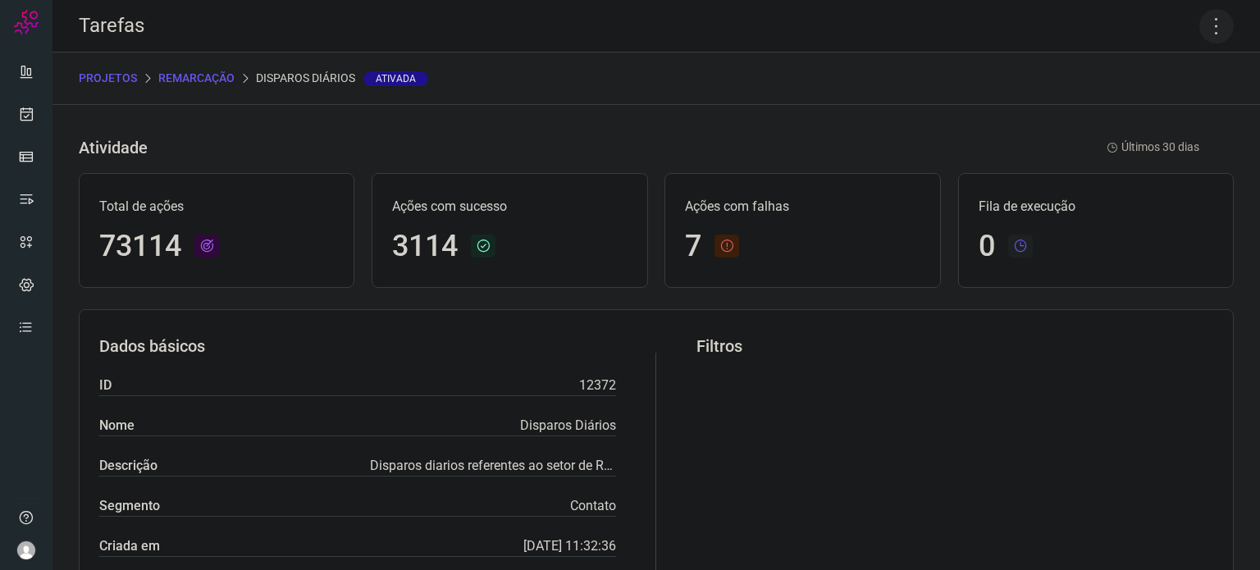
click at [1204, 13] on icon at bounding box center [1216, 26] width 34 height 34
click at [1155, 98] on li "Executar" at bounding box center [1145, 107] width 149 height 26
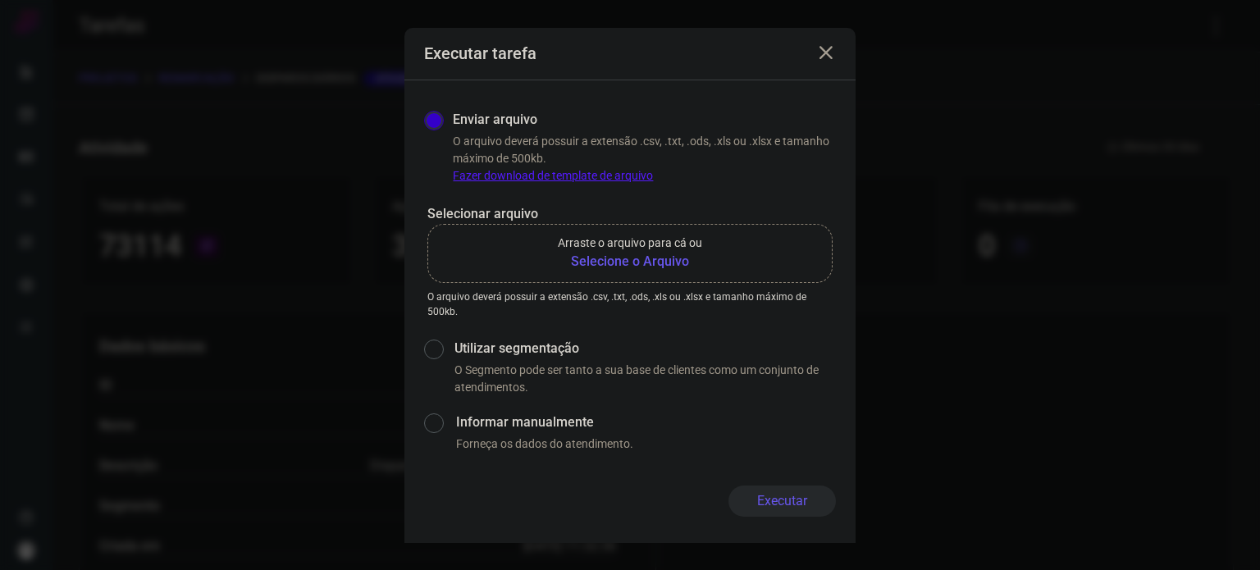
click at [664, 258] on b "Selecione o Arquivo" at bounding box center [630, 262] width 144 height 20
click at [0, 0] on input "Arraste o arquivo para cá ou Selecione o Arquivo" at bounding box center [0, 0] width 0 height 0
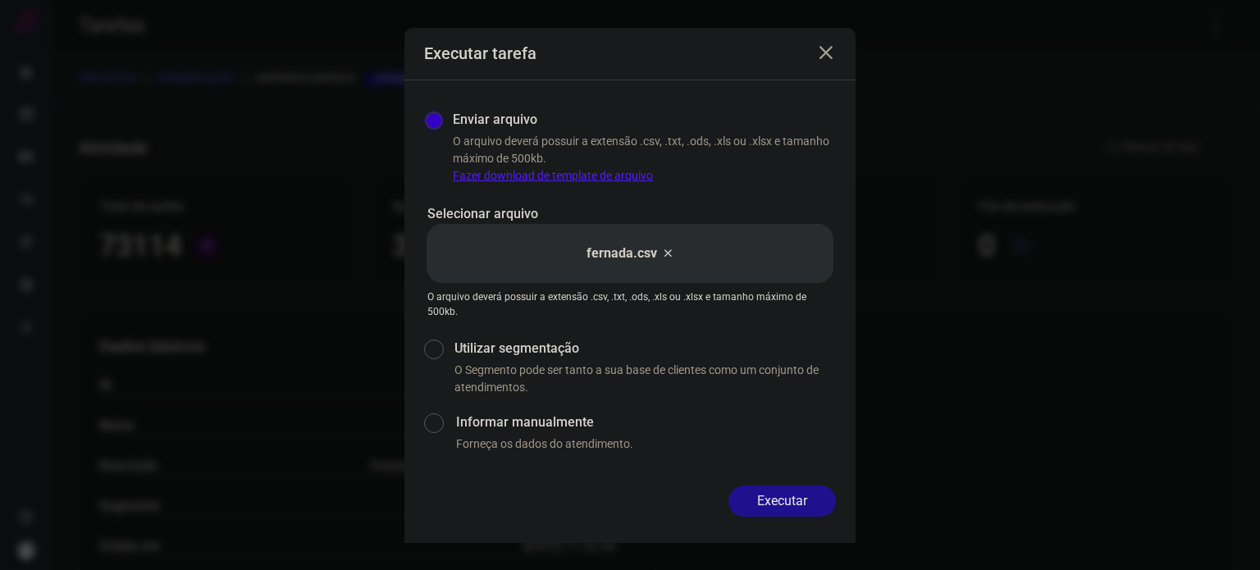
click at [780, 494] on button "Executar" at bounding box center [781, 501] width 107 height 31
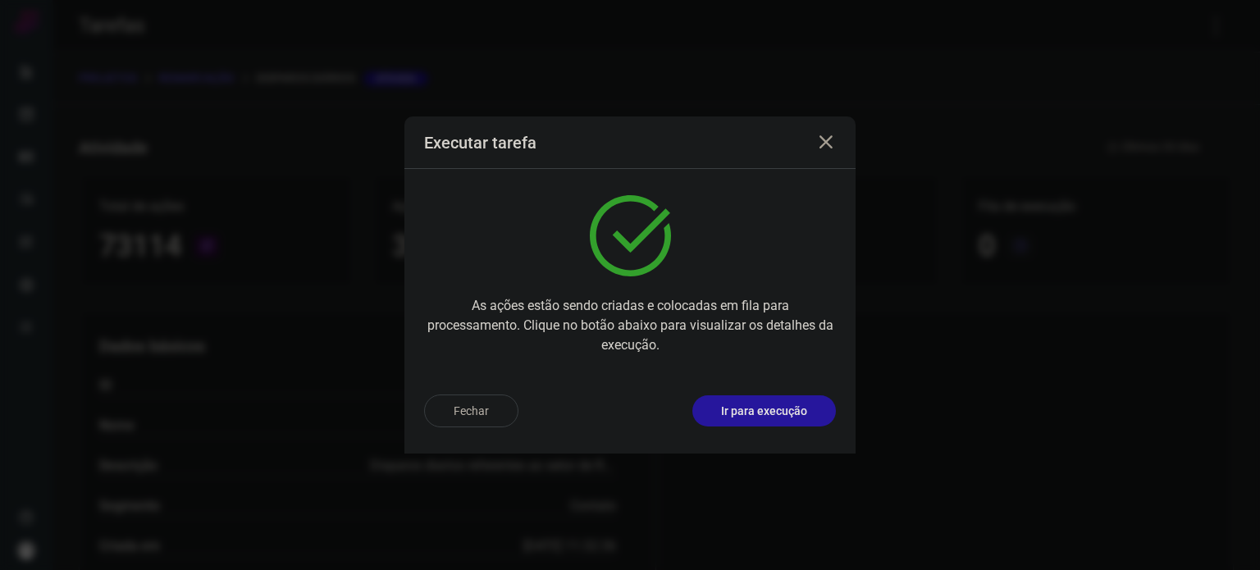
click at [801, 413] on p "Ir para execução" at bounding box center [764, 411] width 86 height 17
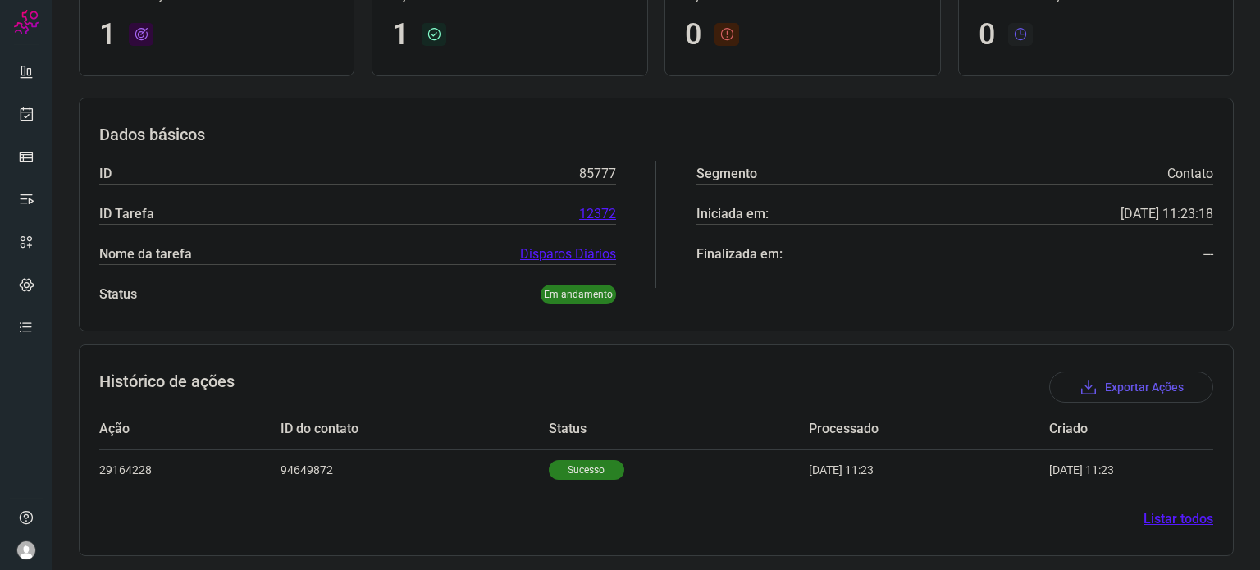
scroll to position [145, 0]
click at [579, 468] on p "Sucesso" at bounding box center [586, 469] width 75 height 20
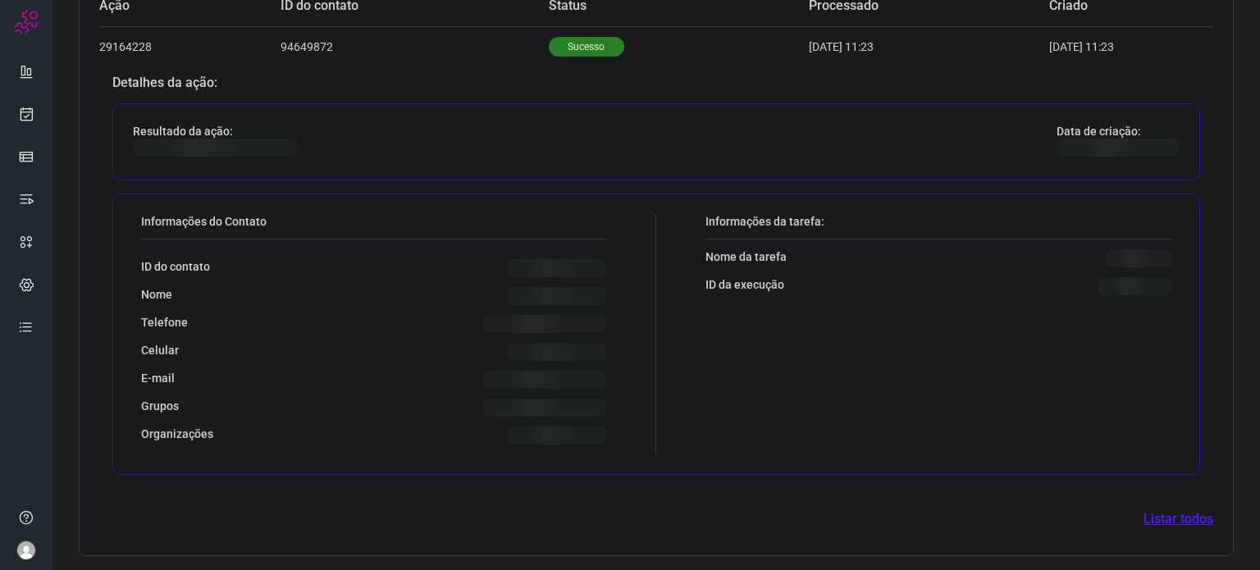
scroll to position [542, 0]
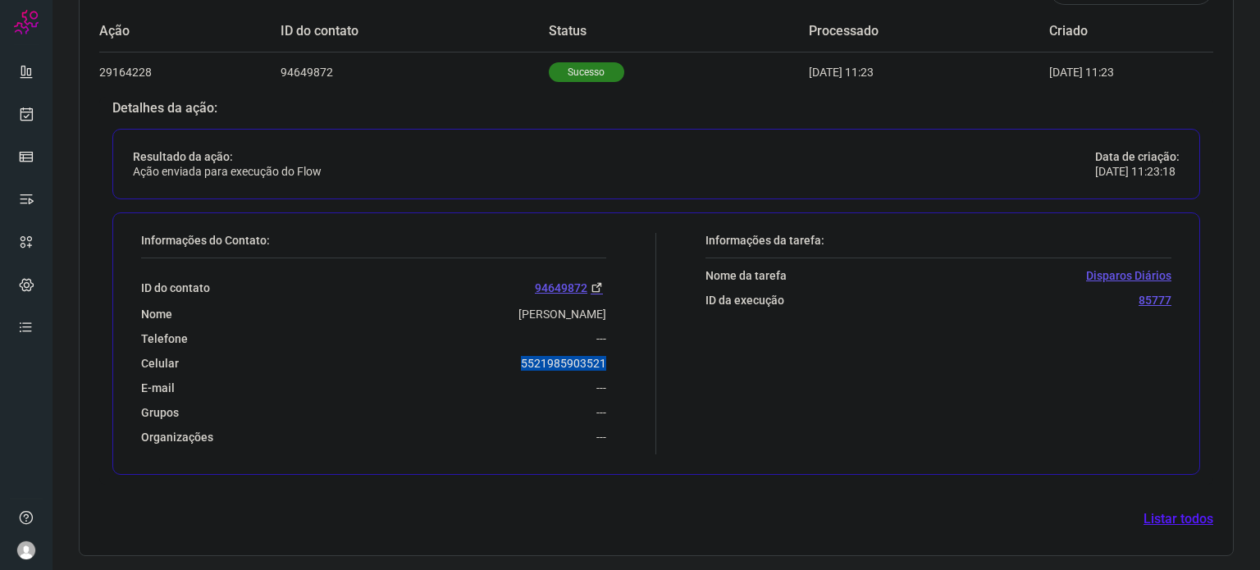
drag, startPoint x: 539, startPoint y: 362, endPoint x: 642, endPoint y: 365, distance: 103.4
click at [642, 365] on div "Informações do Contato: ID do contato 94649872 Nome Fabricia Farias Telefone --…" at bounding box center [394, 343] width 523 height 221
copy p "5521985903521"
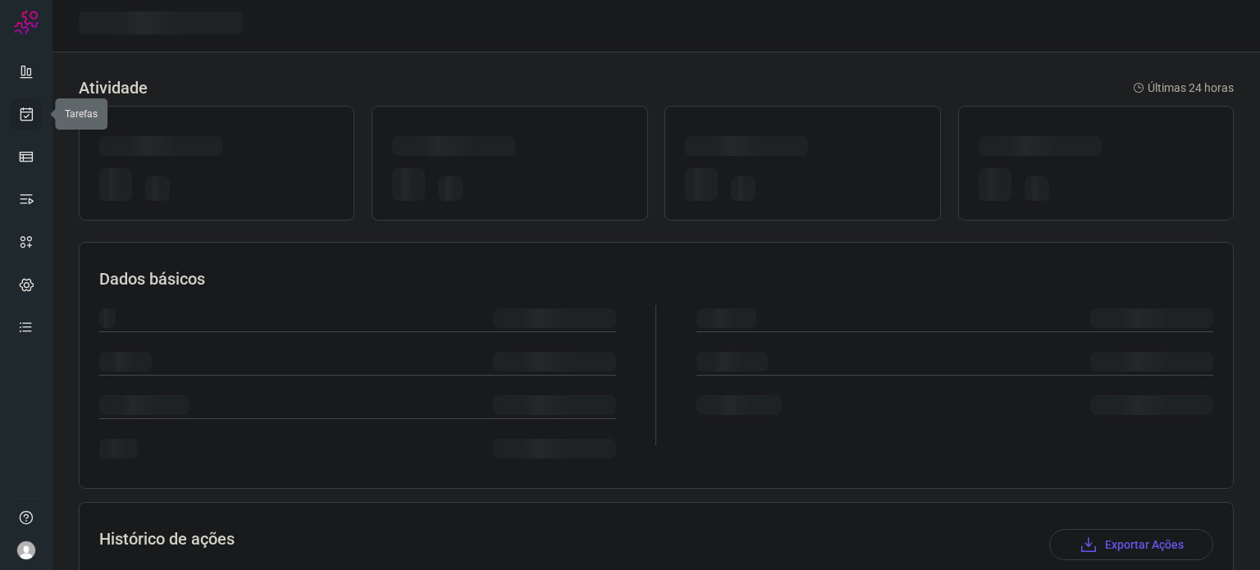
click at [26, 121] on icon at bounding box center [26, 114] width 17 height 16
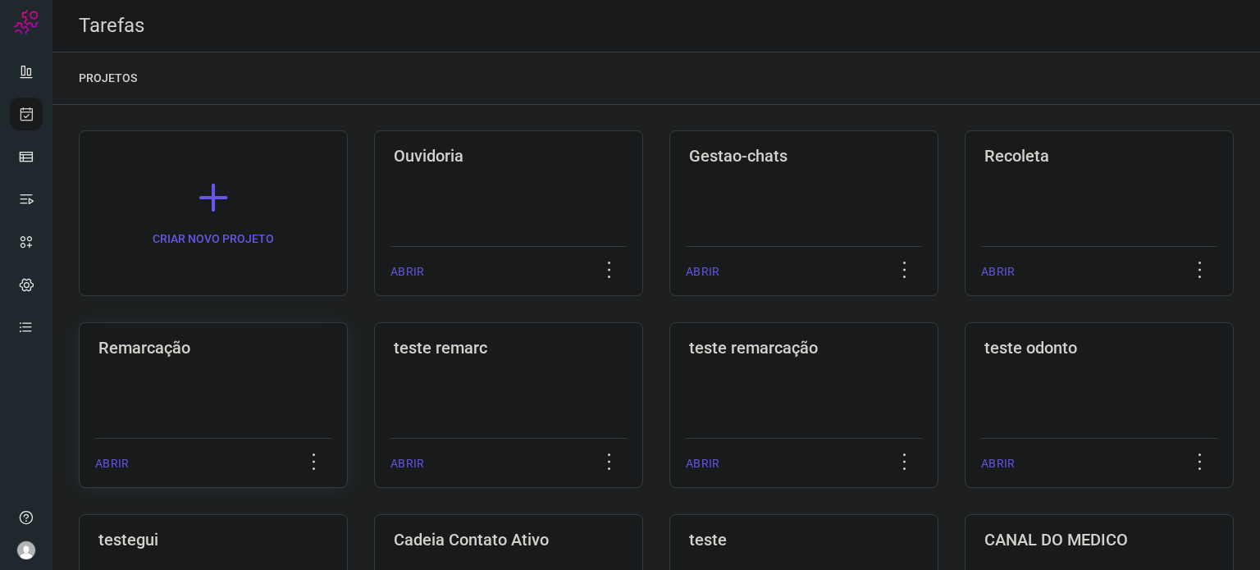
click at [220, 395] on div "Remarcação ABRIR" at bounding box center [213, 405] width 269 height 166
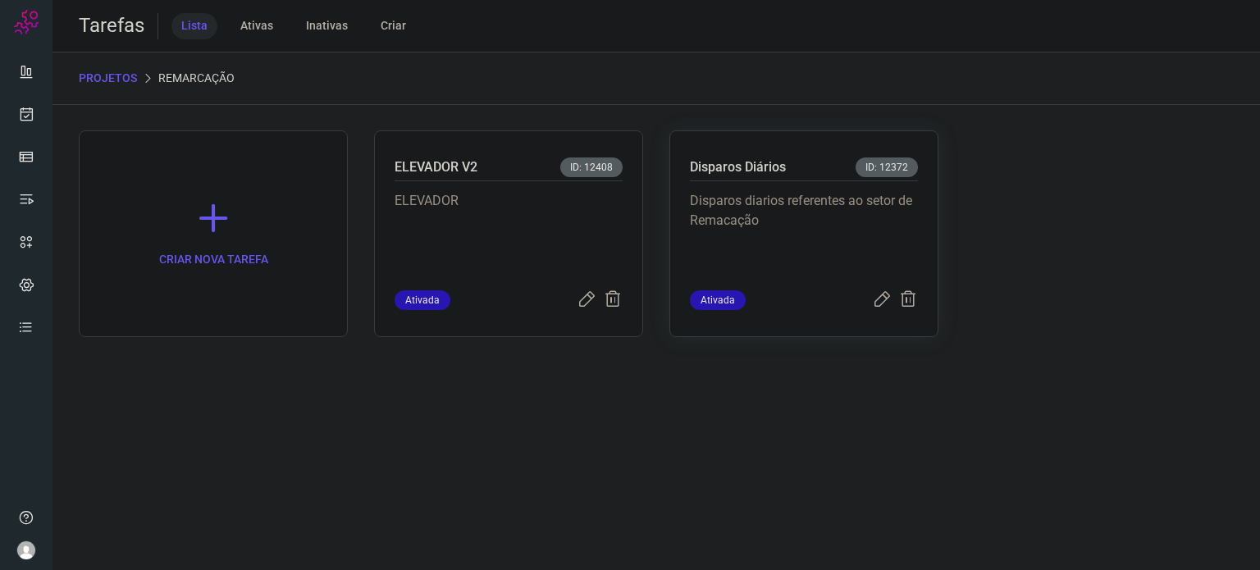
click at [791, 176] on div "Disparos Diários ID: 12372" at bounding box center [804, 169] width 228 height 24
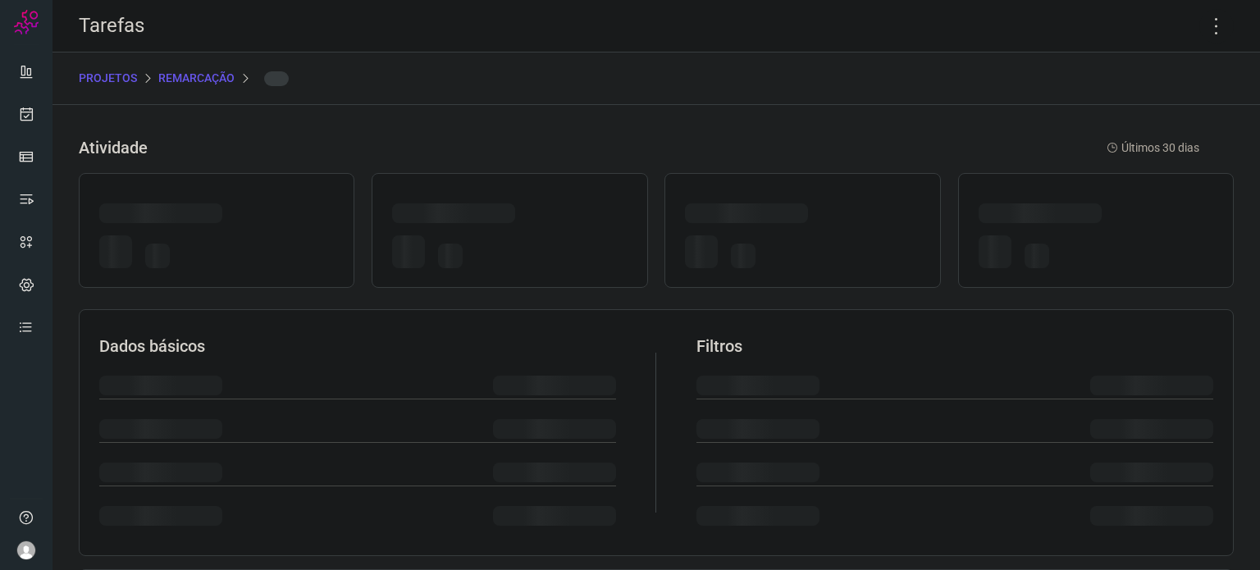
click at [791, 176] on div at bounding box center [802, 230] width 276 height 115
click at [1200, 32] on icon at bounding box center [1216, 26] width 34 height 34
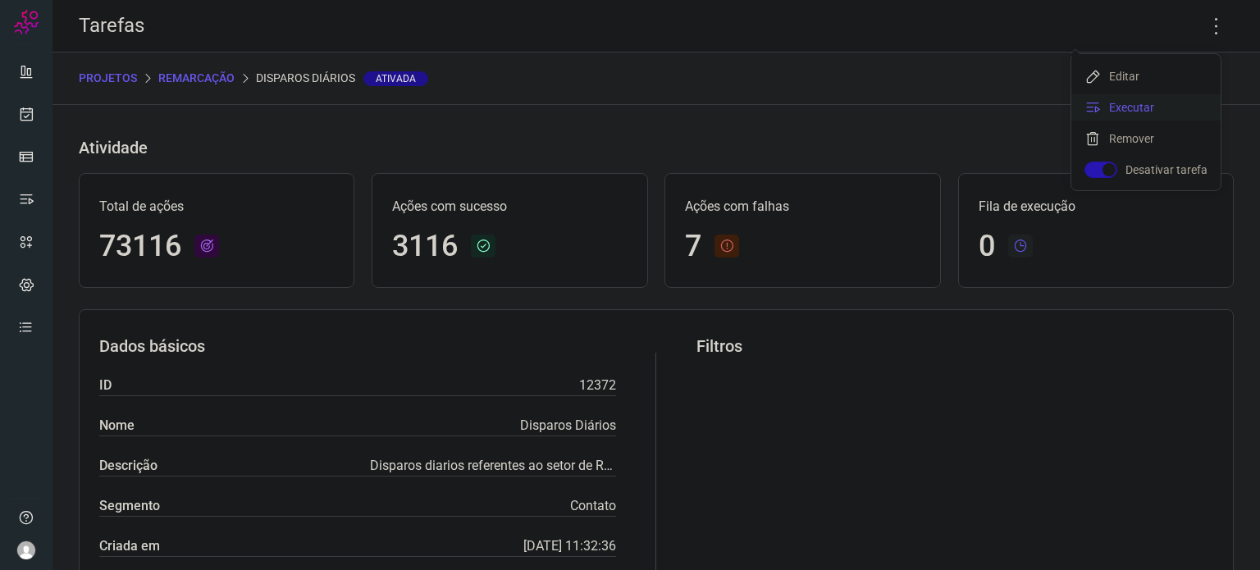
click at [1097, 104] on icon at bounding box center [1092, 107] width 16 height 16
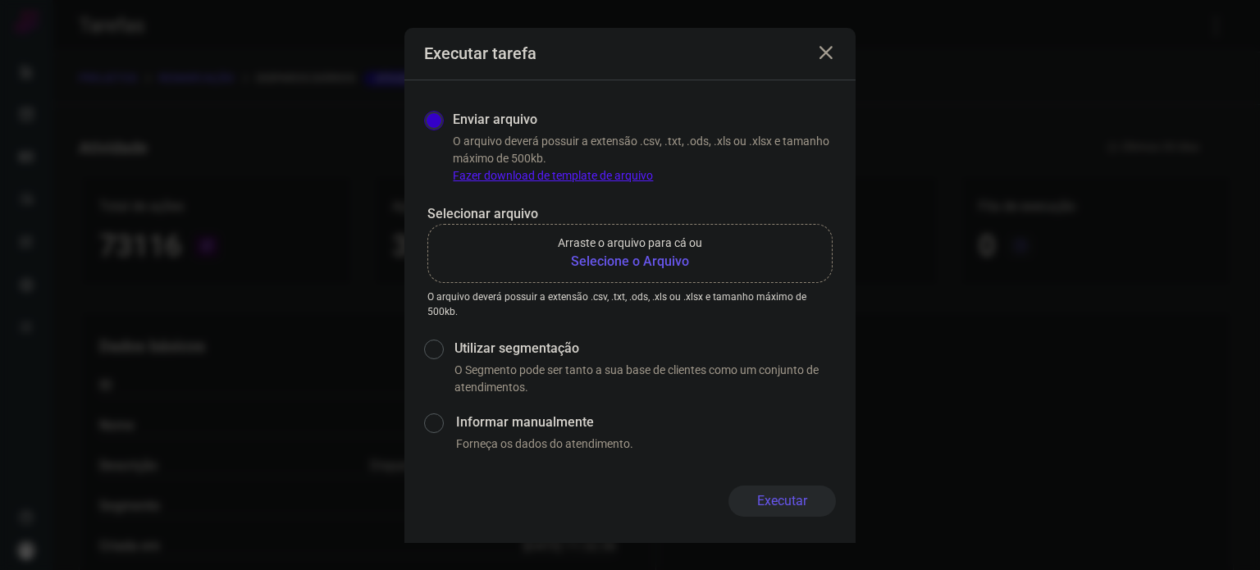
click at [650, 262] on b "Selecione o Arquivo" at bounding box center [630, 262] width 144 height 20
click at [0, 0] on input "Arraste o arquivo para cá ou Selecione o Arquivo" at bounding box center [0, 0] width 0 height 0
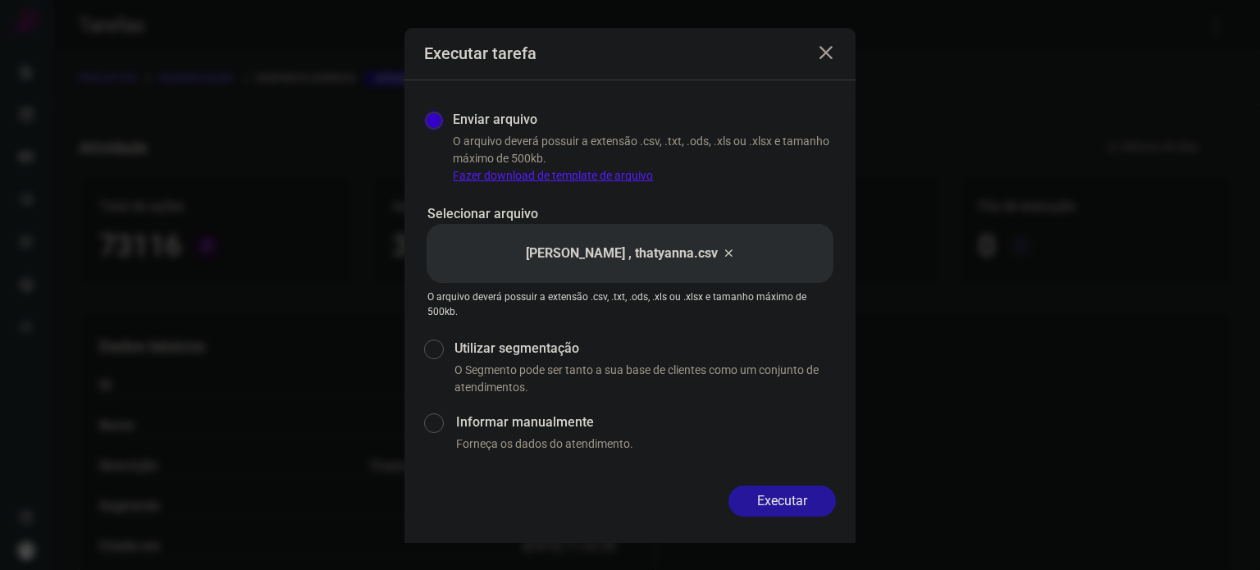
click at [798, 501] on button "Executar" at bounding box center [781, 501] width 107 height 31
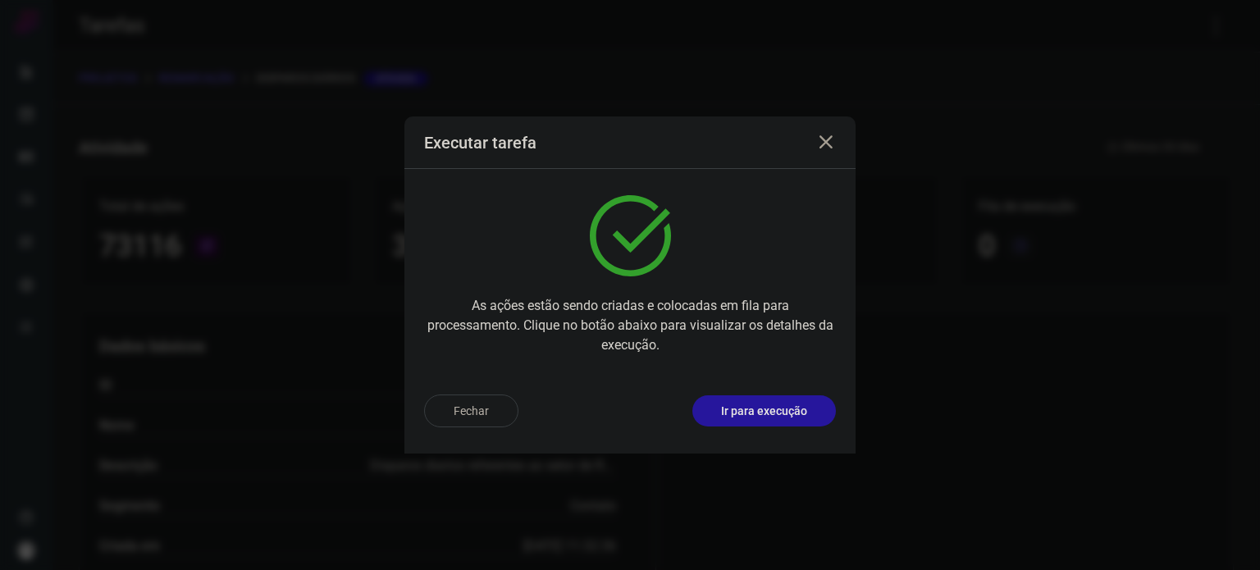
click at [795, 415] on p "Ir para execução" at bounding box center [764, 411] width 86 height 17
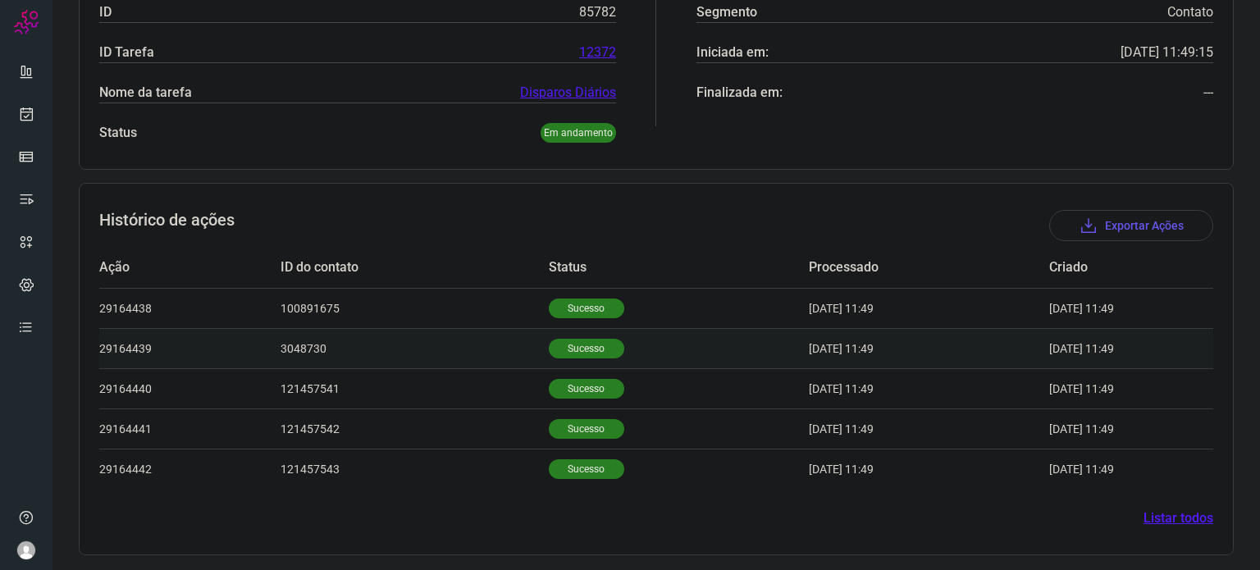
click at [597, 331] on td "Sucesso" at bounding box center [679, 348] width 260 height 40
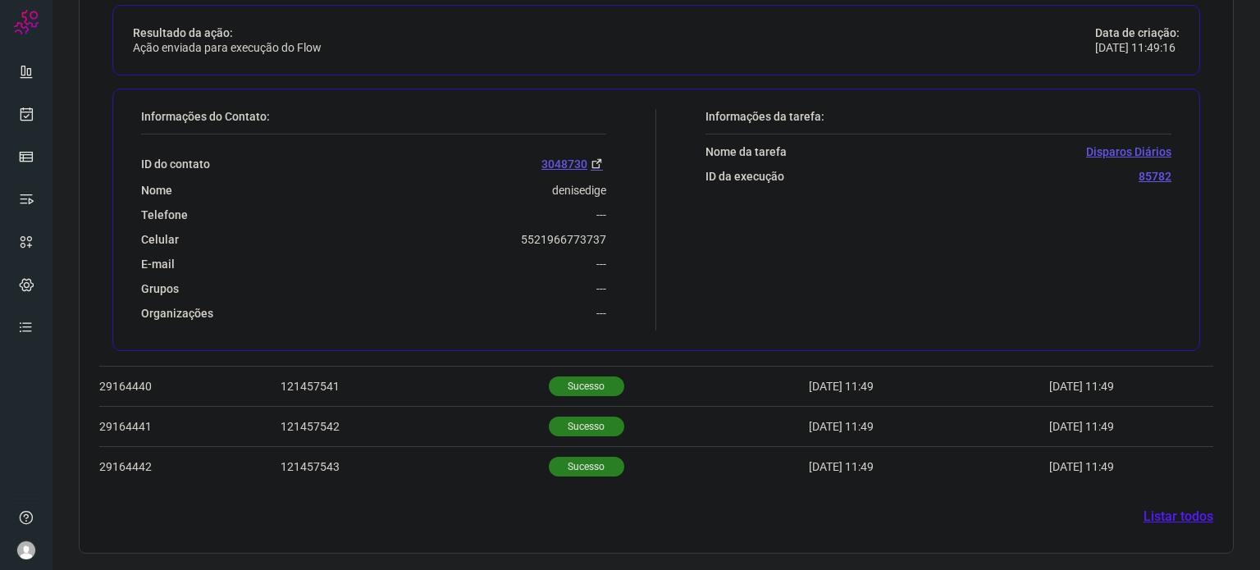
scroll to position [703, 0]
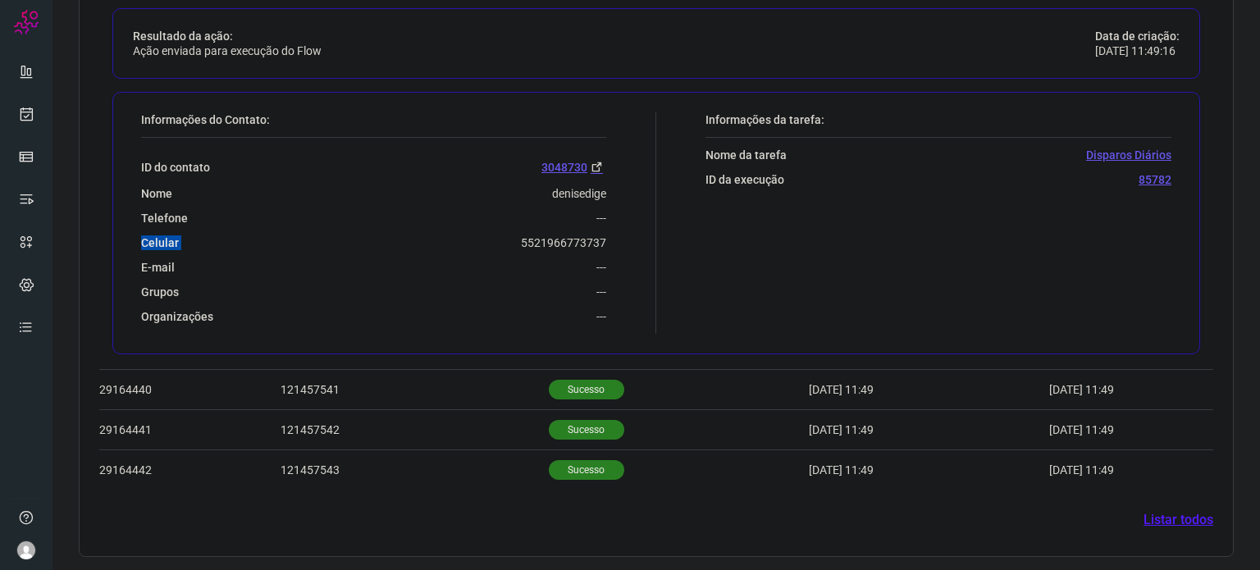
drag, startPoint x: 503, startPoint y: 245, endPoint x: 614, endPoint y: 223, distance: 112.9
click at [614, 223] on div "Informações do Contato: ID do contato 3048730 Nome denisedige Telefone --- Celu…" at bounding box center [394, 222] width 523 height 221
copy div "Celular"
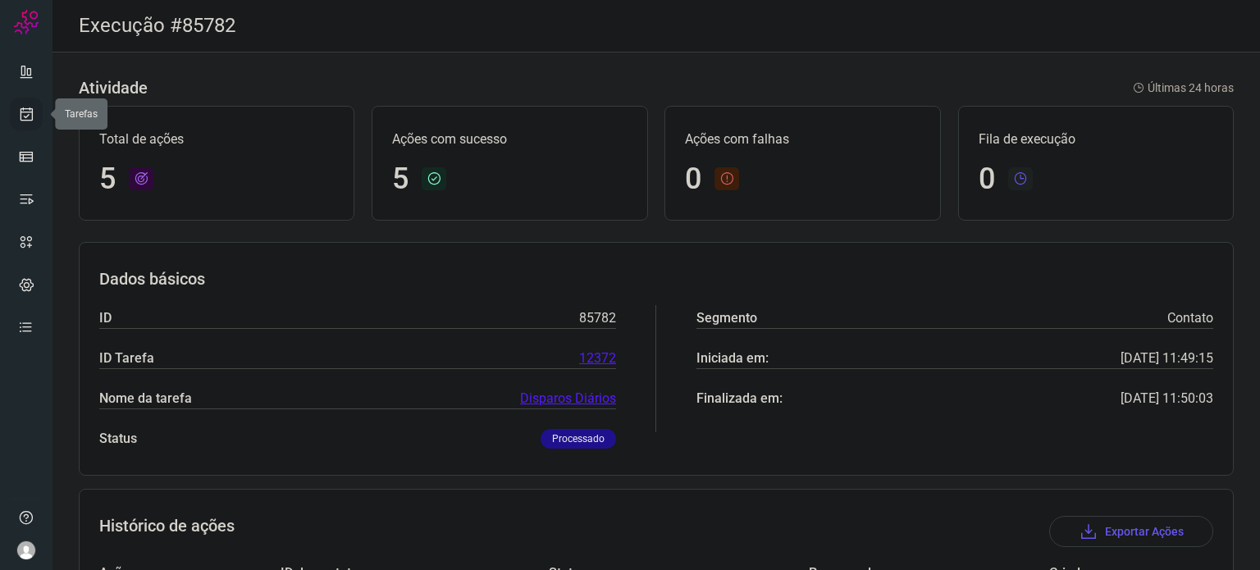
click at [29, 119] on icon at bounding box center [26, 114] width 17 height 16
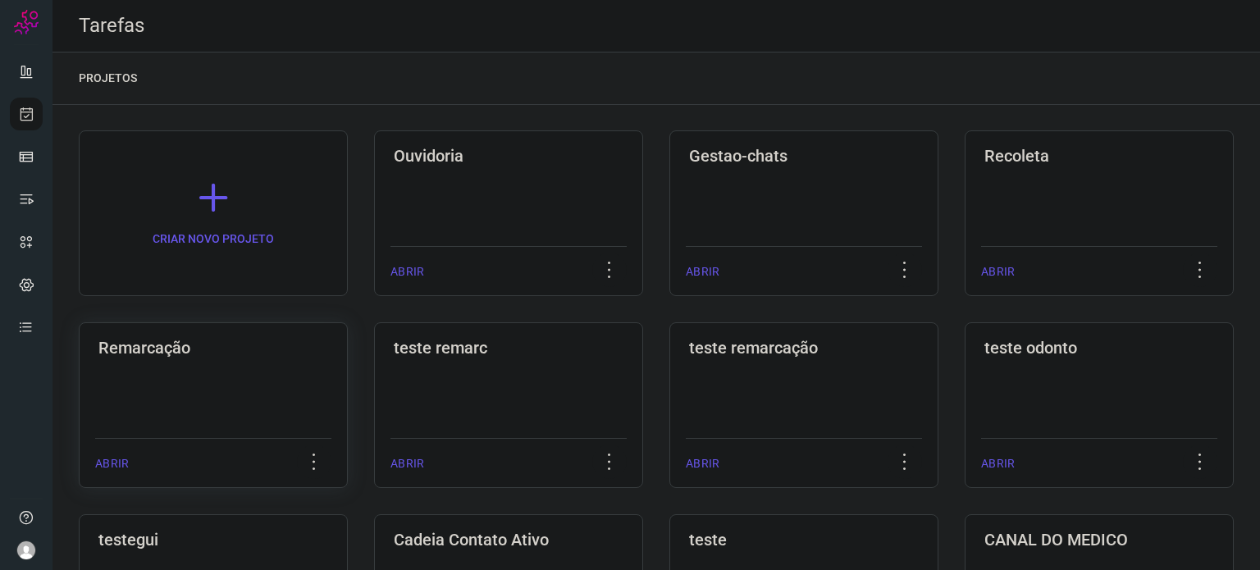
click at [247, 347] on h3 "Remarcação" at bounding box center [213, 348] width 230 height 20
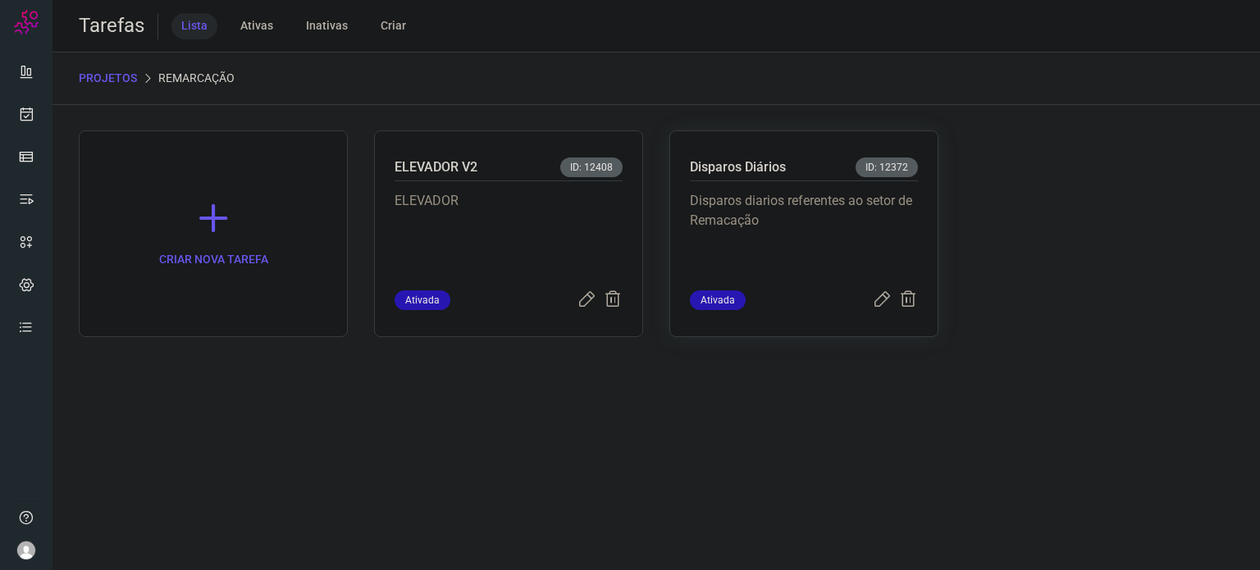
click at [817, 210] on p "Disparos diarios referentes ao setor de Remacação" at bounding box center [804, 232] width 228 height 82
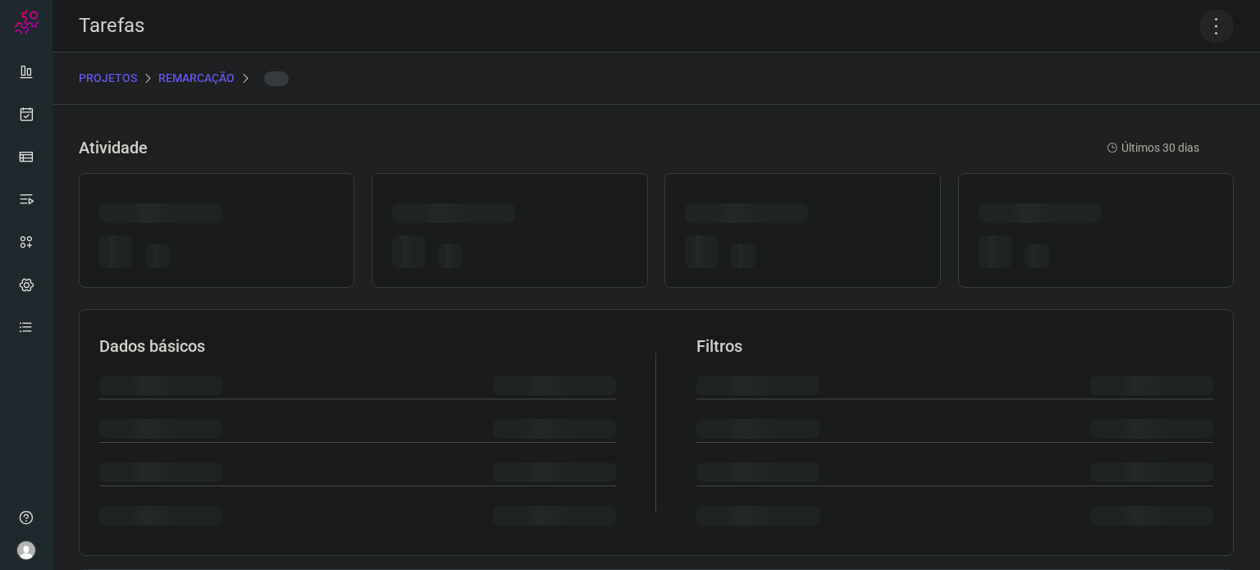
click at [1199, 33] on icon at bounding box center [1216, 26] width 34 height 34
click at [1201, 30] on icon at bounding box center [1216, 26] width 34 height 34
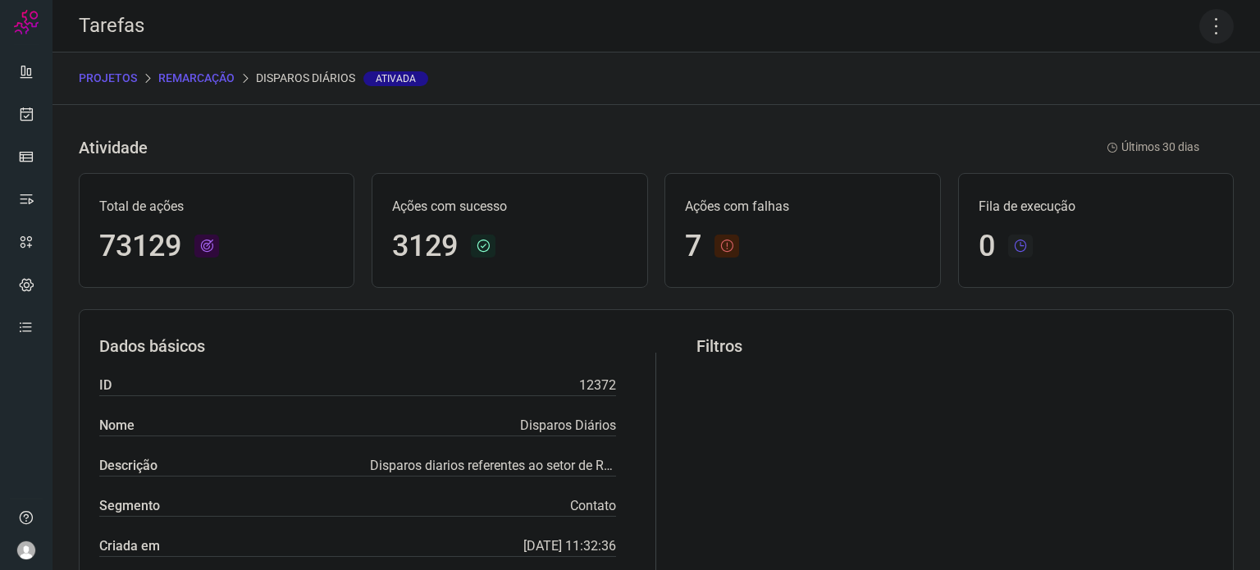
click at [1199, 30] on icon at bounding box center [1216, 26] width 34 height 34
click at [1135, 103] on li "Executar" at bounding box center [1145, 107] width 149 height 26
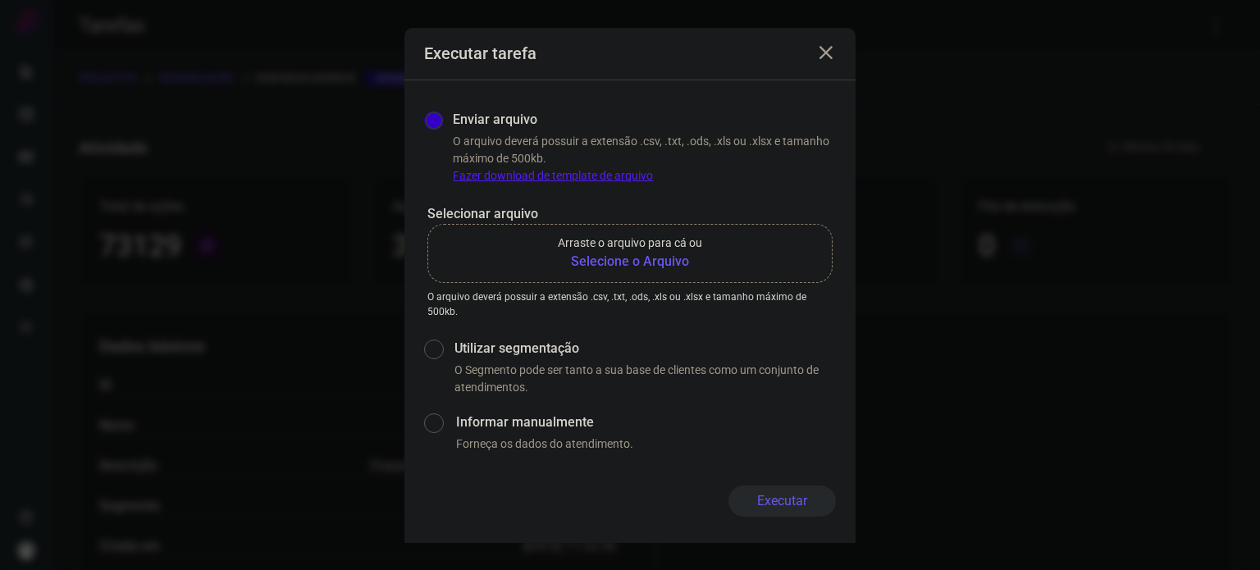
click at [646, 268] on b "Selecione o Arquivo" at bounding box center [630, 262] width 144 height 20
click at [0, 0] on input "Arraste o arquivo para cá ou Selecione o Arquivo" at bounding box center [0, 0] width 0 height 0
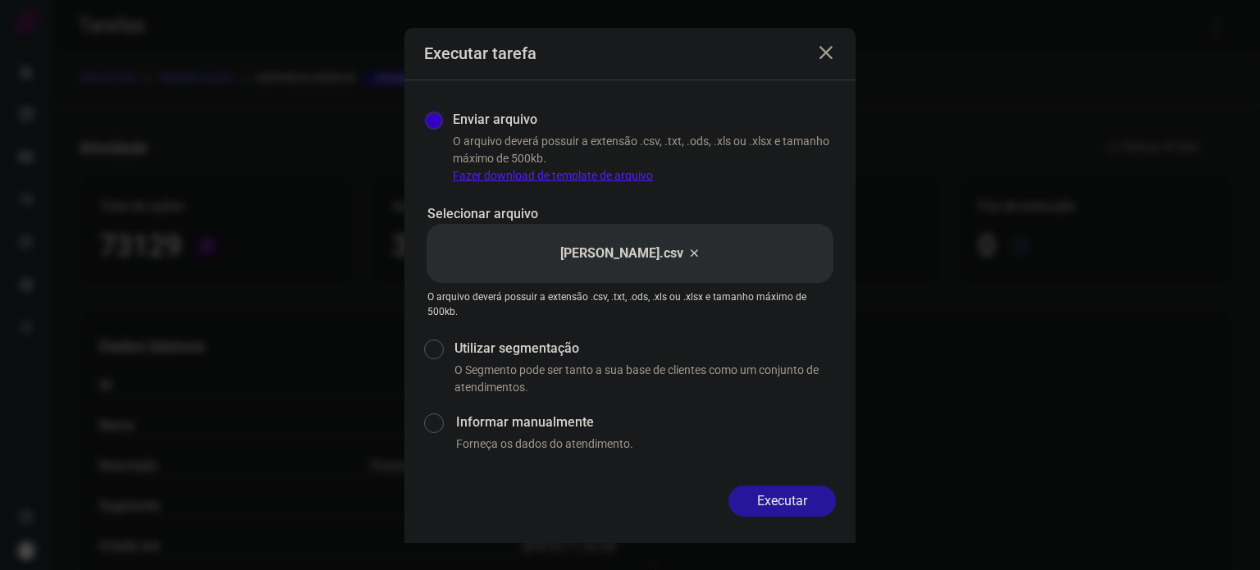
click at [801, 490] on button "Executar" at bounding box center [781, 501] width 107 height 31
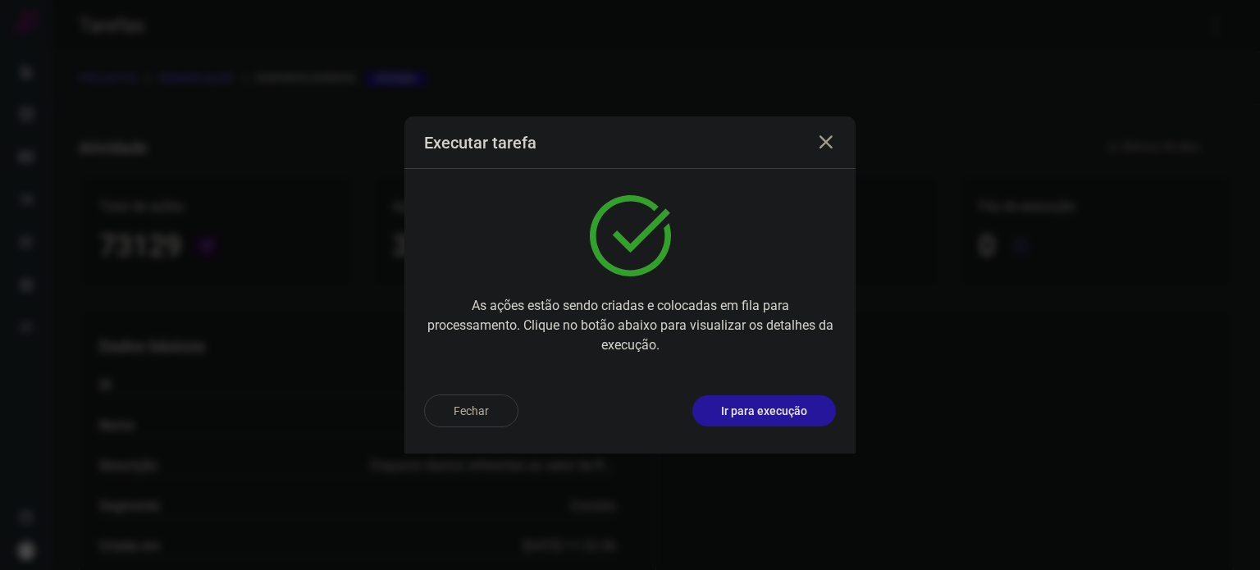
click at [801, 413] on p "Ir para execução" at bounding box center [764, 411] width 86 height 17
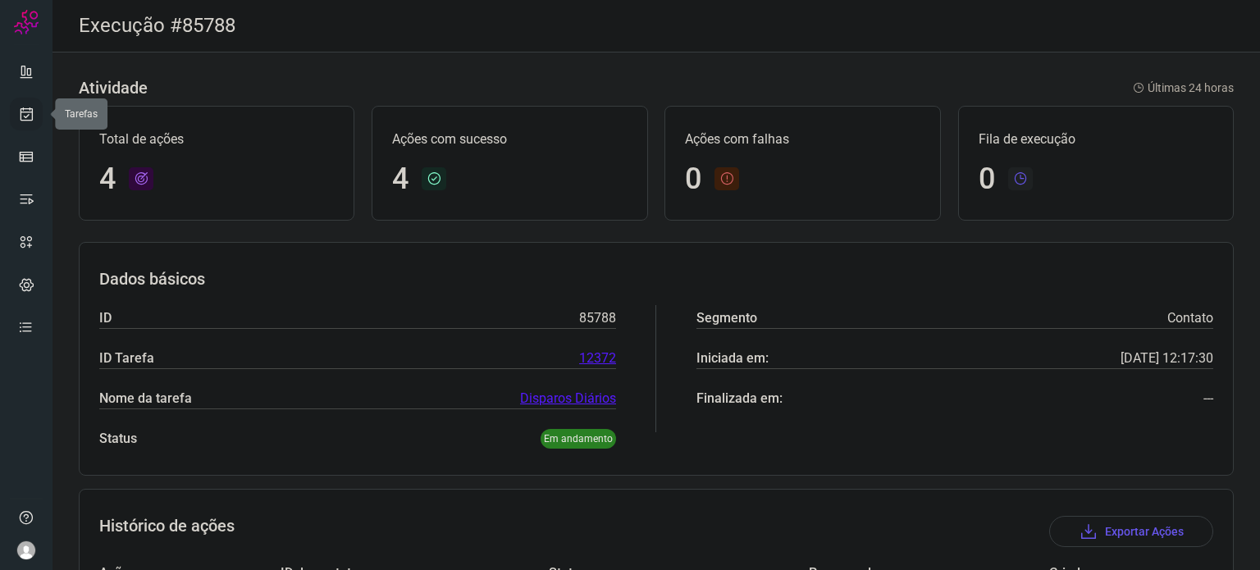
click at [33, 111] on icon at bounding box center [26, 114] width 17 height 16
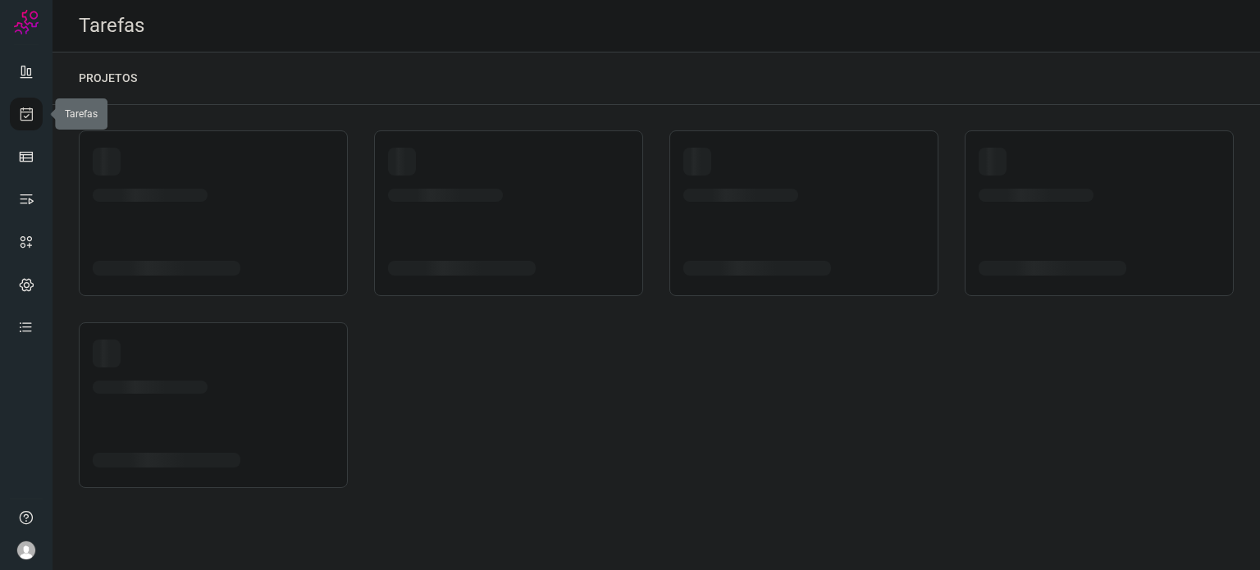
click at [32, 108] on icon at bounding box center [26, 114] width 17 height 16
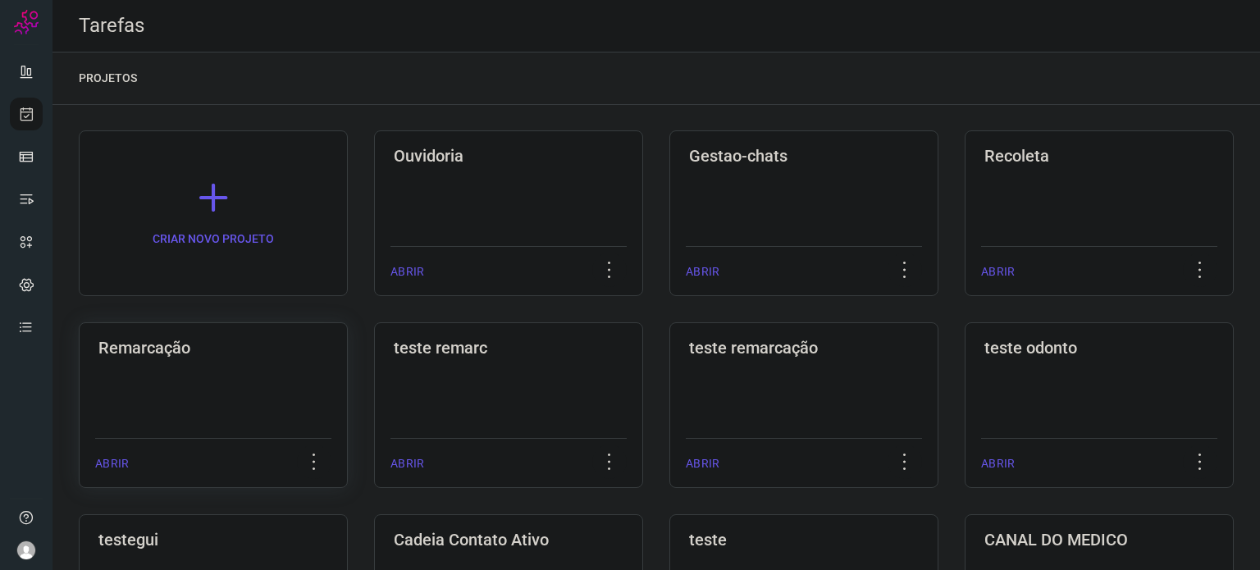
click at [230, 367] on div "Remarcação ABRIR" at bounding box center [213, 405] width 269 height 166
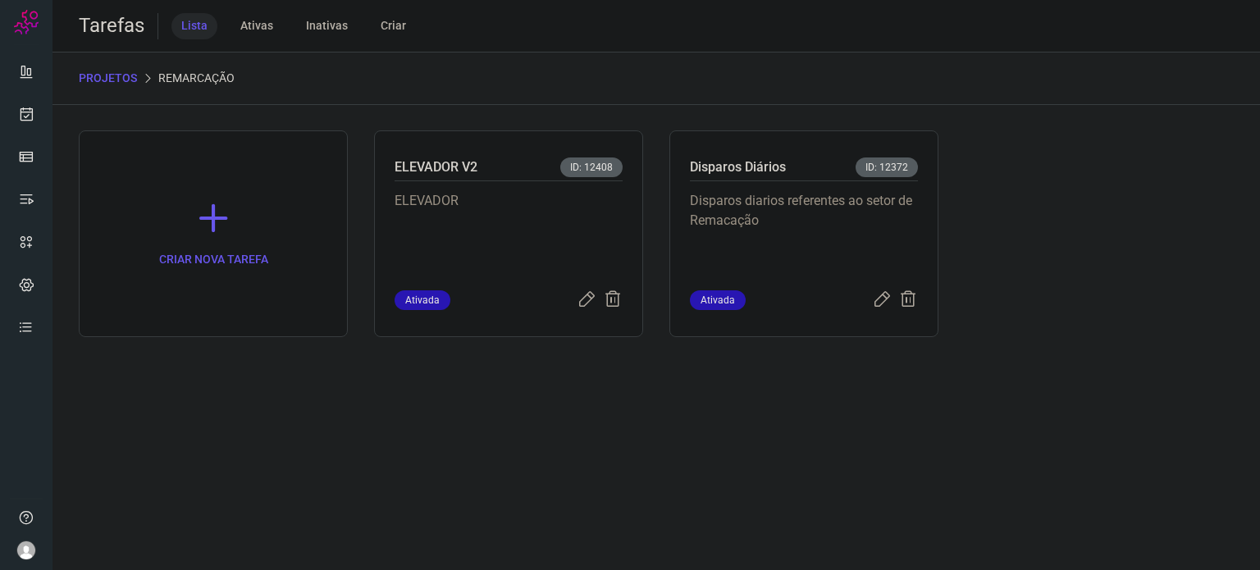
click at [820, 211] on p "Disparos diarios referentes ao setor de Remacação" at bounding box center [804, 232] width 228 height 82
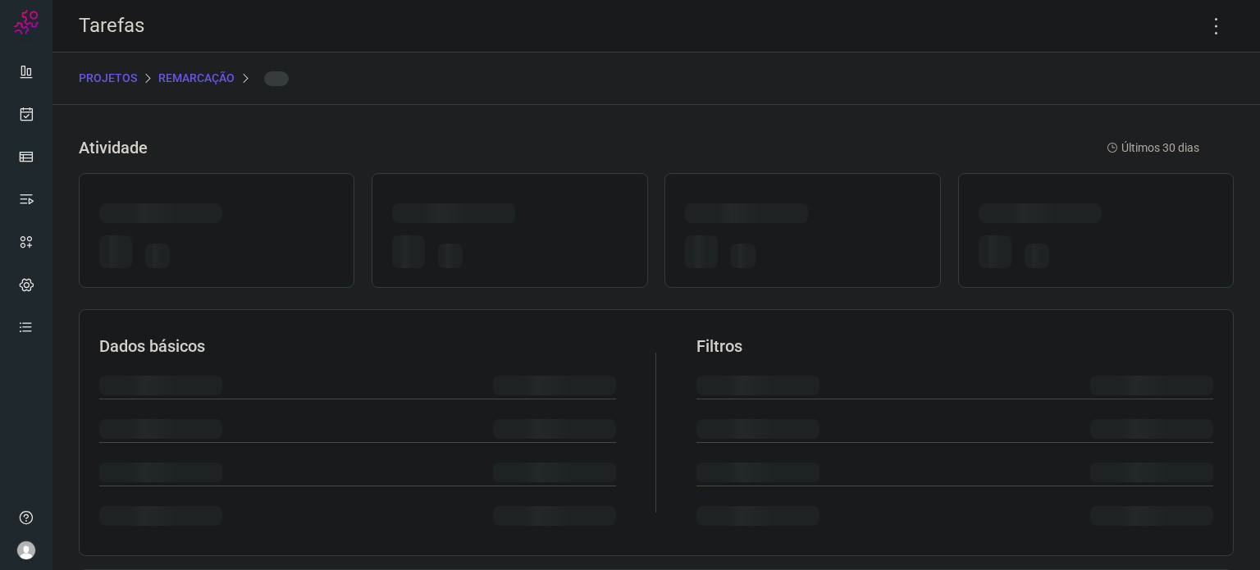
click at [778, 242] on div at bounding box center [802, 254] width 235 height 39
click at [1201, 25] on icon at bounding box center [1216, 26] width 34 height 34
click at [1202, 25] on icon at bounding box center [1216, 26] width 34 height 34
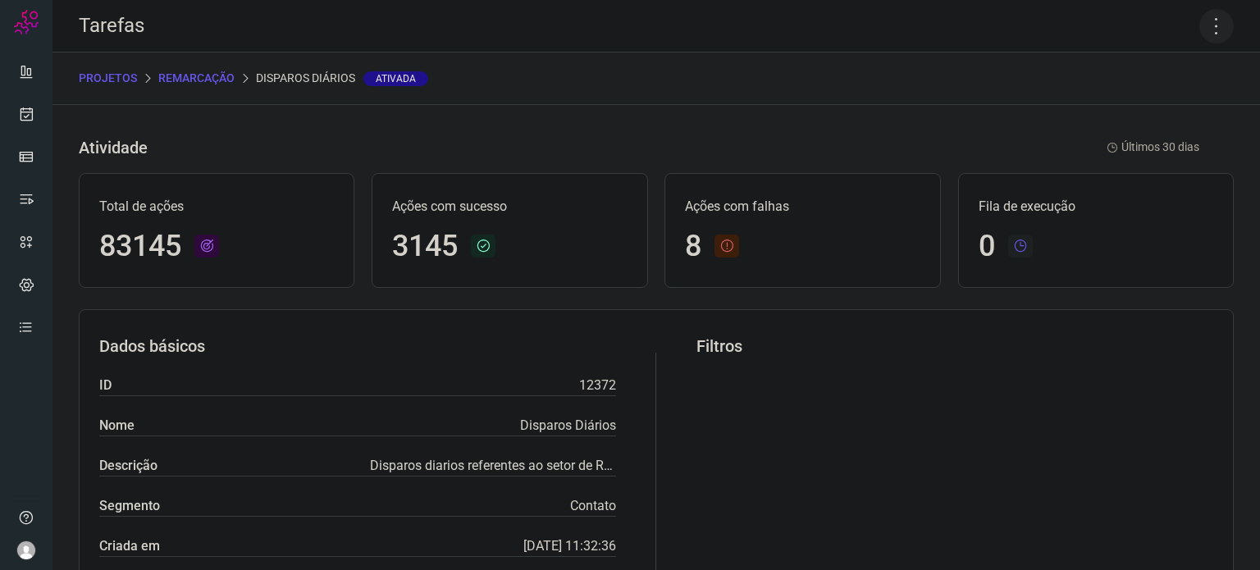
click at [1211, 13] on icon at bounding box center [1216, 26] width 34 height 34
click at [1134, 113] on li "Executar" at bounding box center [1145, 107] width 149 height 26
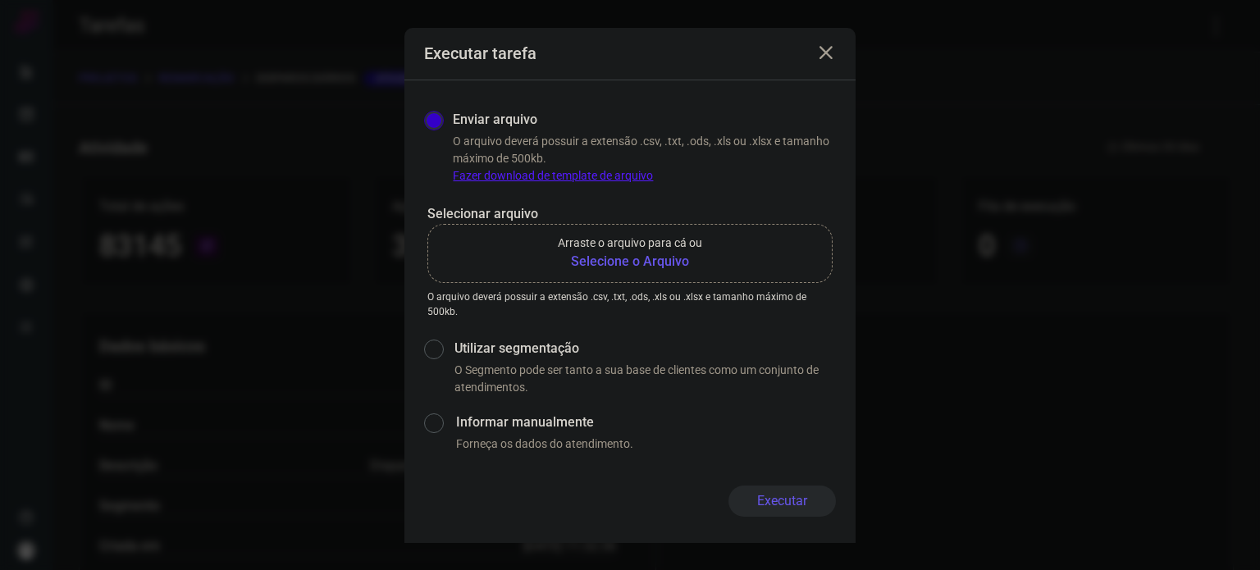
click at [581, 264] on b "Selecione o Arquivo" at bounding box center [630, 262] width 144 height 20
click at [0, 0] on input "Arraste o arquivo para cá ou Selecione o Arquivo" at bounding box center [0, 0] width 0 height 0
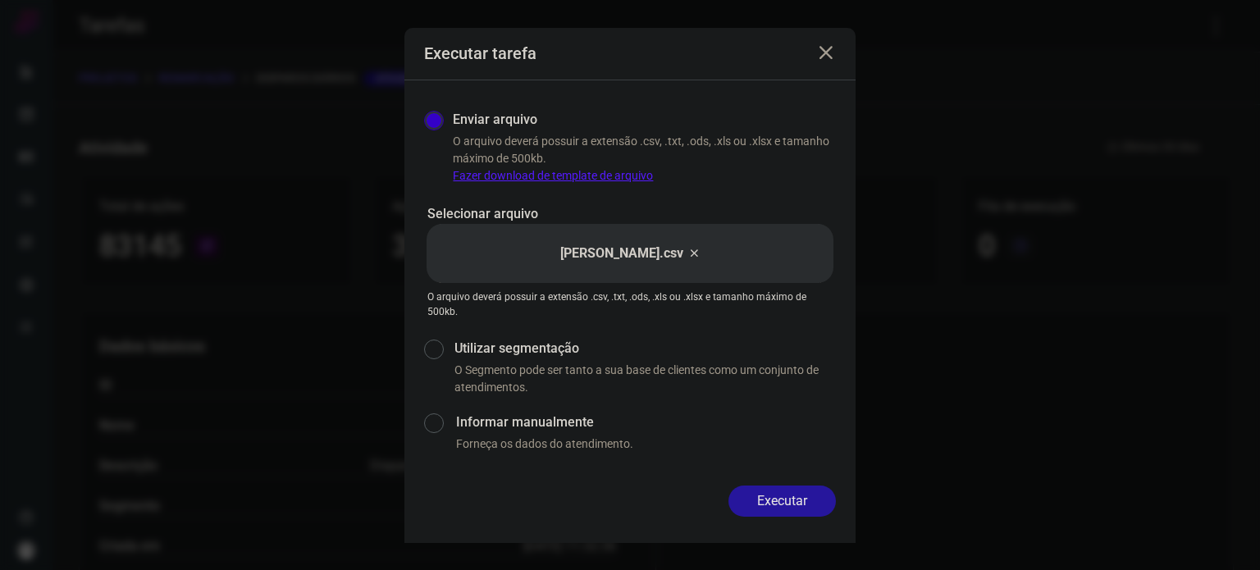
click at [778, 491] on button "Executar" at bounding box center [781, 501] width 107 height 31
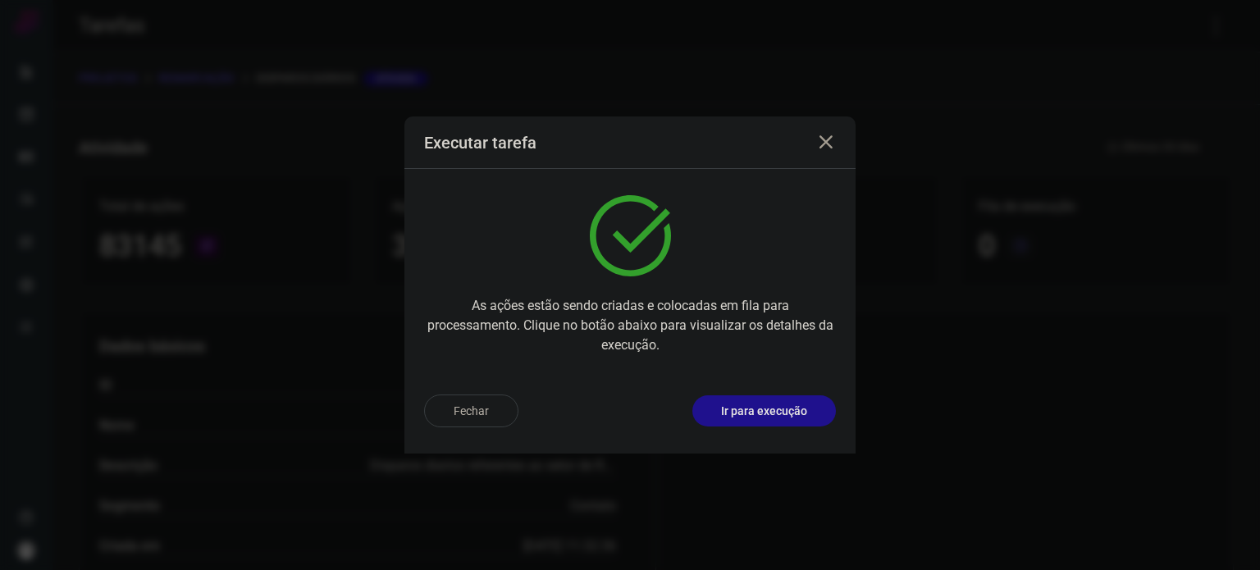
click at [764, 405] on p "Ir para execução" at bounding box center [764, 411] width 86 height 17
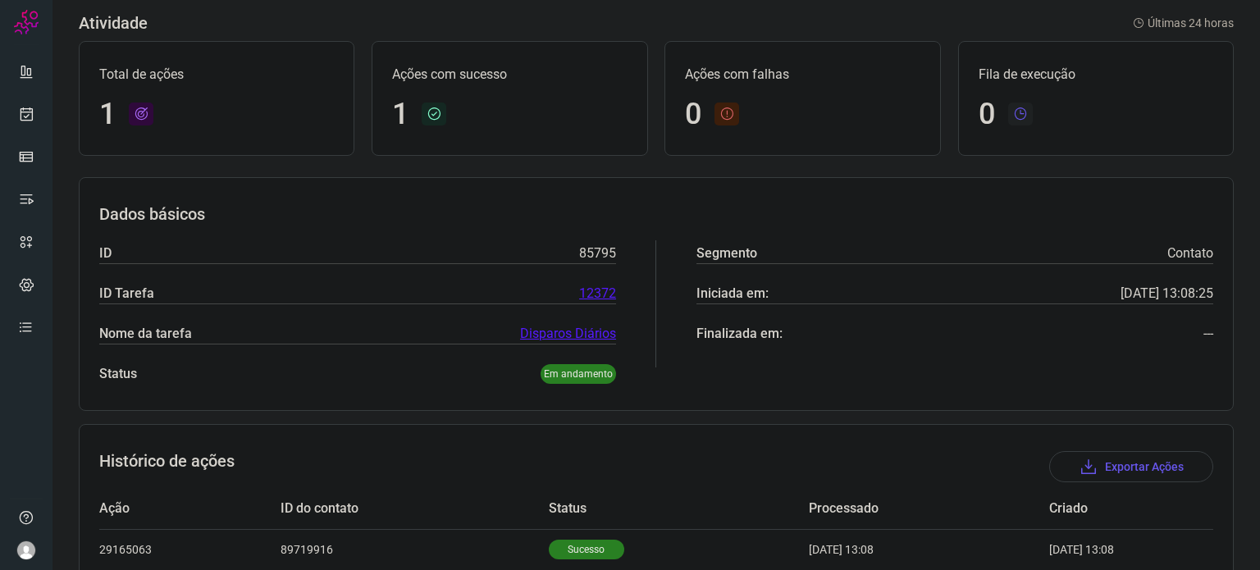
scroll to position [145, 0]
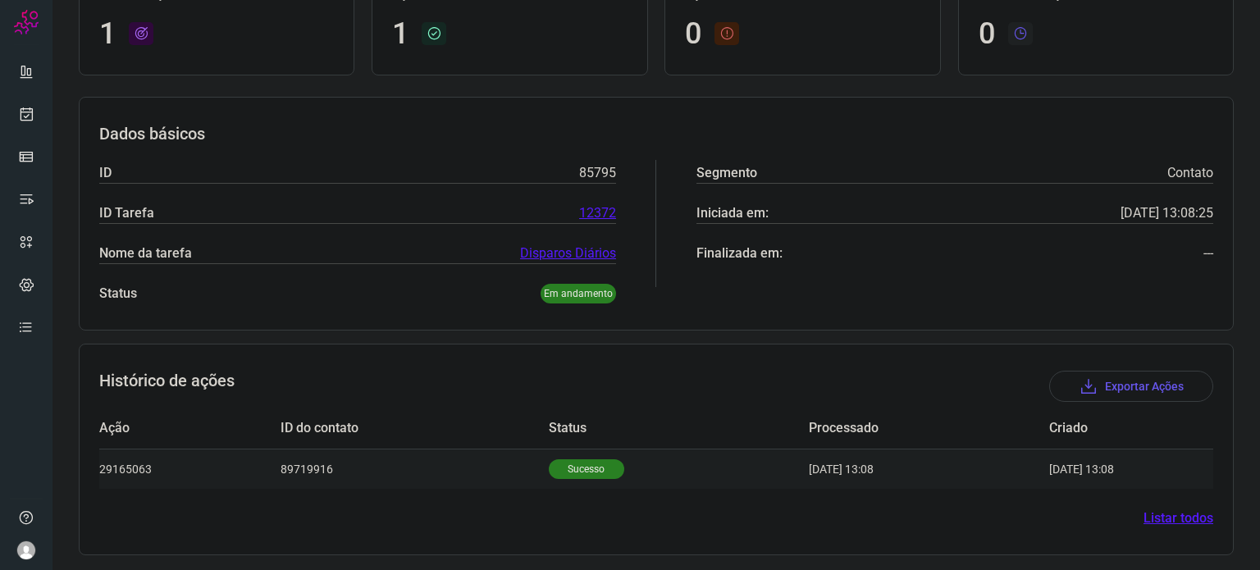
click at [586, 452] on td "Sucesso" at bounding box center [679, 469] width 260 height 40
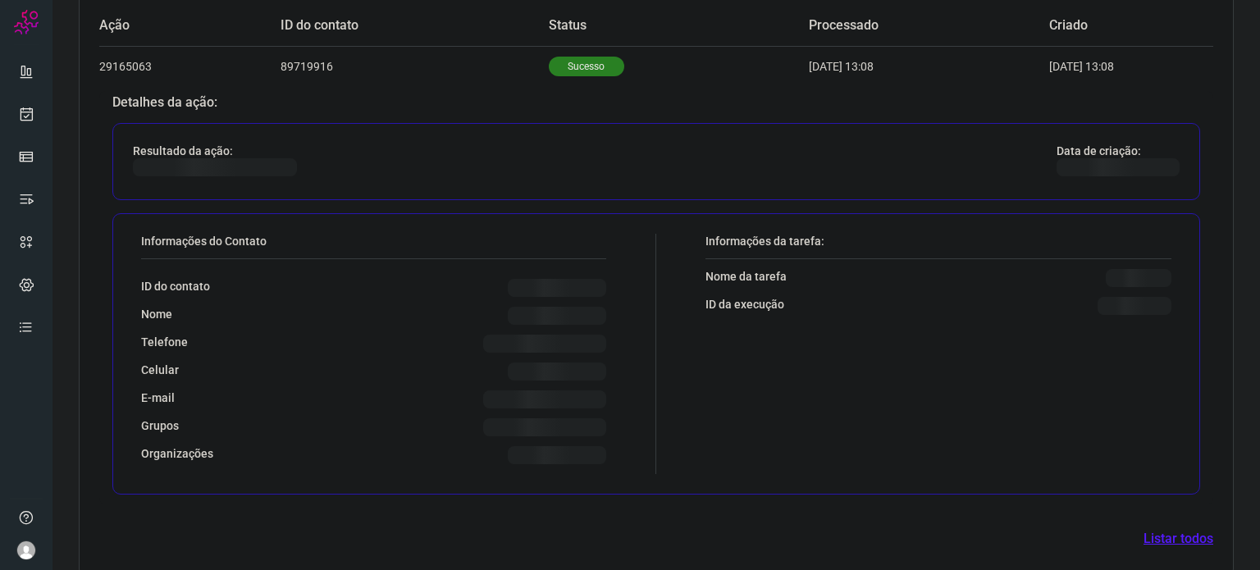
scroll to position [542, 0]
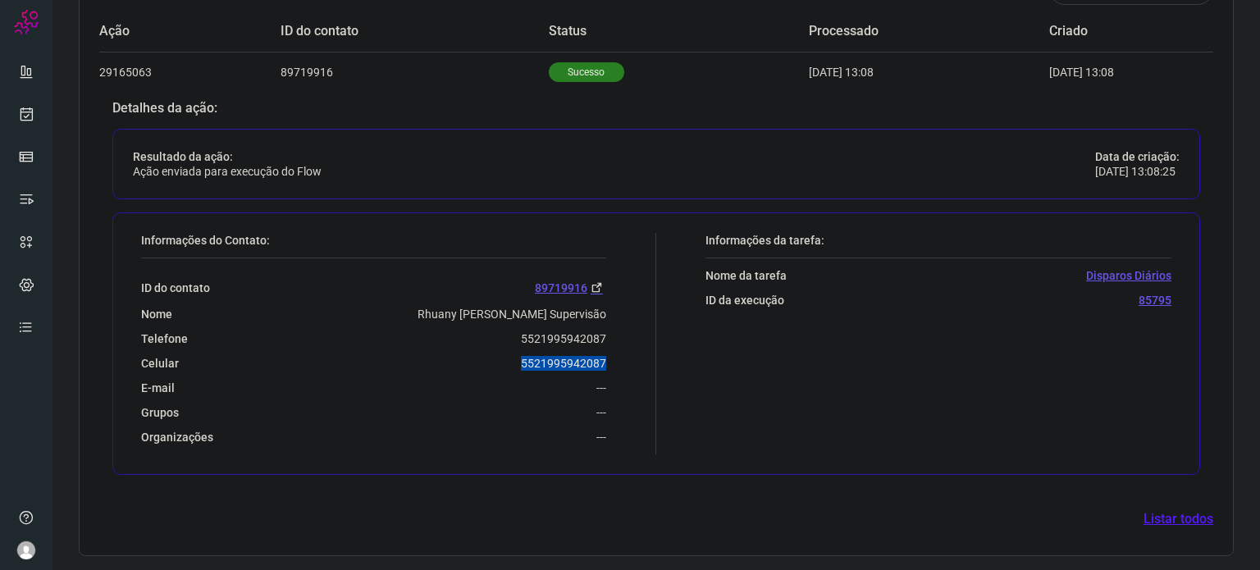
drag, startPoint x: 518, startPoint y: 354, endPoint x: 602, endPoint y: 357, distance: 83.7
click at [602, 357] on div "Informações do Contato: ID do contato 89719916 Nome Rhuany [PERSON_NAME] Superv…" at bounding box center [394, 343] width 523 height 221
copy p "5521995942087"
